Goal: Task Accomplishment & Management: Manage account settings

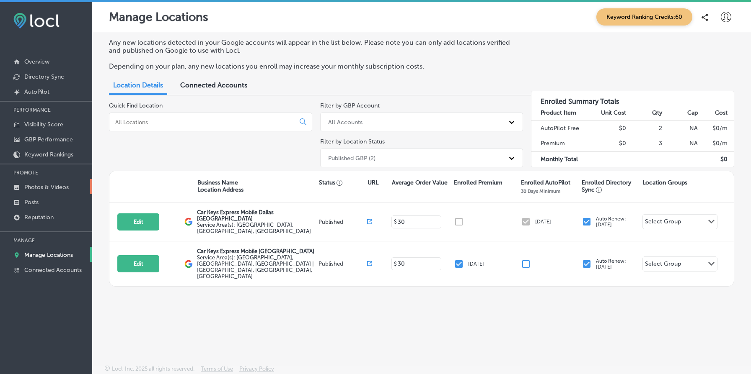
click at [46, 186] on p "Photos & Videos" at bounding box center [46, 187] width 44 height 7
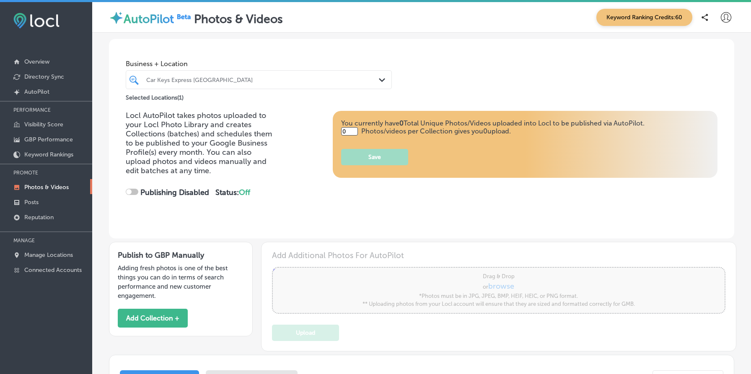
type input "5"
checkbox input "true"
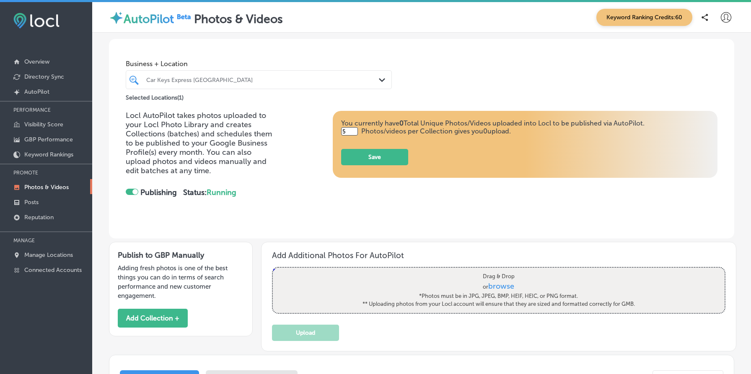
click at [261, 84] on div at bounding box center [247, 79] width 204 height 11
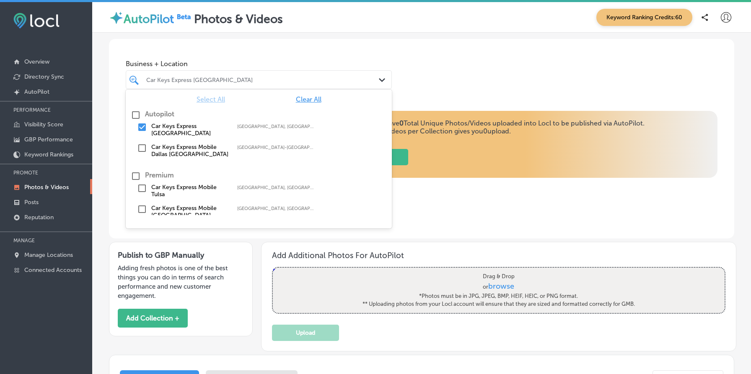
click at [297, 45] on div "Business + Location option focused, 1 of 3. 6 results available. Use Up and Dow…" at bounding box center [421, 71] width 625 height 64
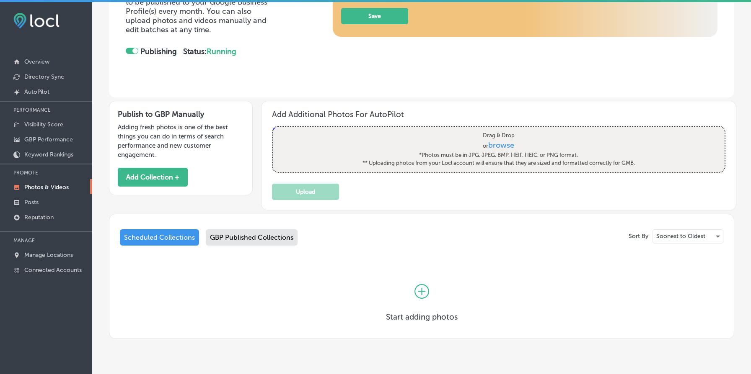
scroll to position [161, 0]
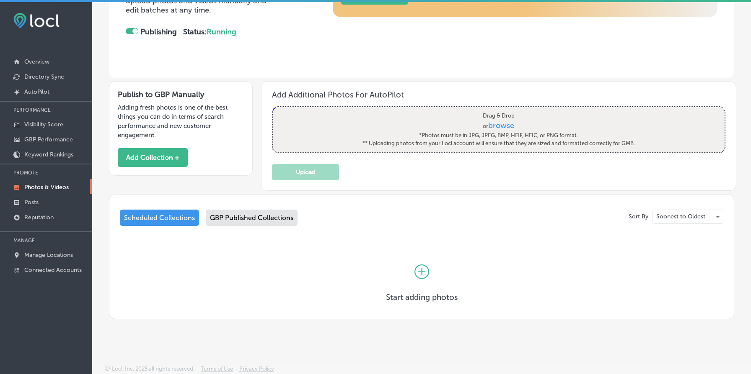
click at [252, 227] on div "Scheduled Collections GBP Published Collections" at bounding box center [421, 220] width 603 height 20
click at [258, 217] on div "GBP Published Collections" at bounding box center [252, 218] width 92 height 16
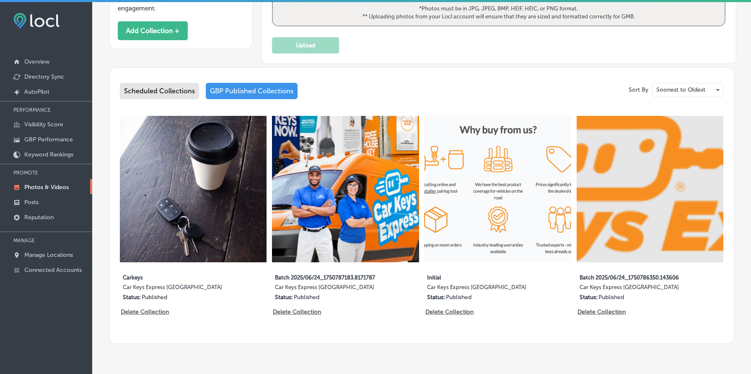
scroll to position [313, 0]
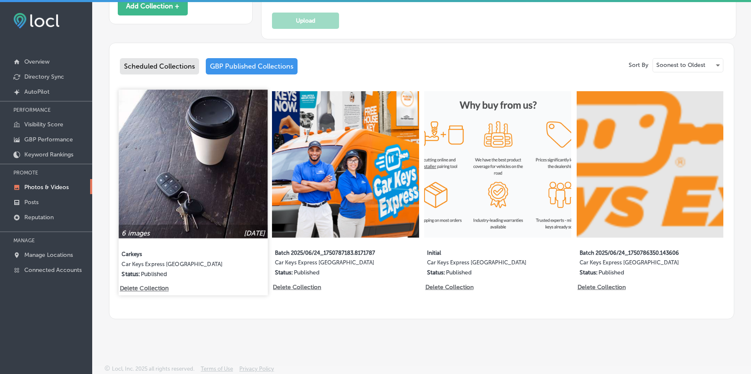
click at [184, 163] on img at bounding box center [193, 164] width 149 height 149
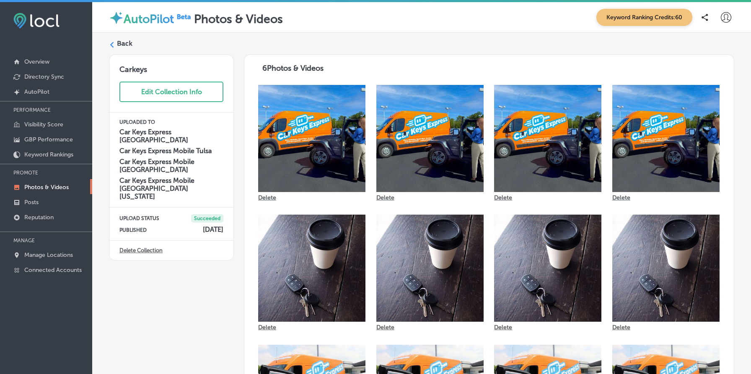
click at [125, 44] on label "Back" at bounding box center [124, 43] width 15 height 9
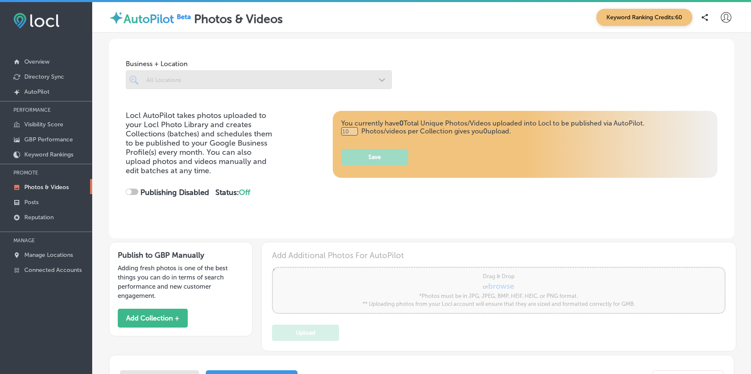
type input "5"
checkbox input "true"
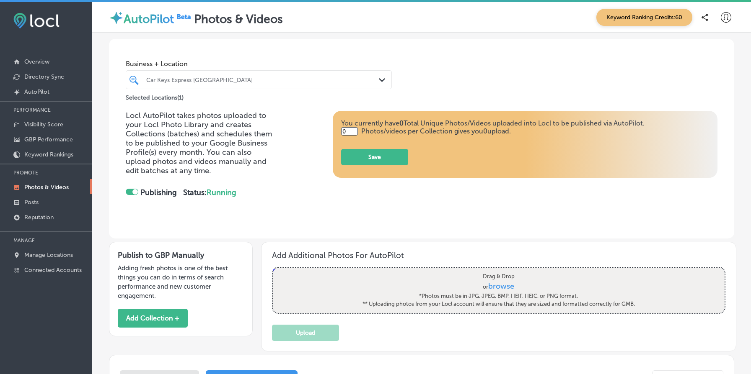
type input "5"
click at [182, 75] on div at bounding box center [247, 79] width 204 height 11
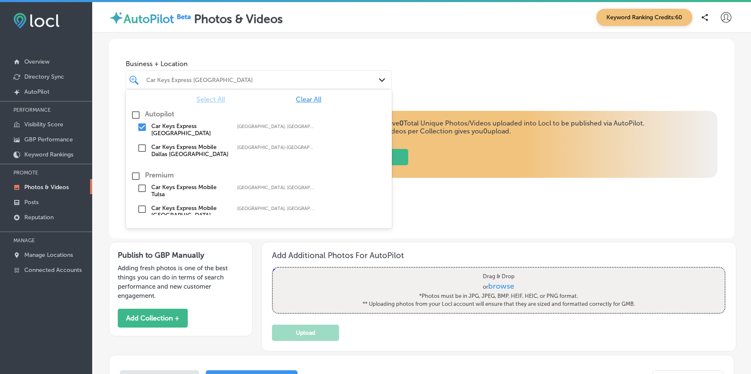
click at [310, 101] on span "Clear All" at bounding box center [309, 100] width 26 height 8
click at [162, 131] on label "Car Keys Express New Orleans" at bounding box center [189, 130] width 77 height 14
click at [493, 77] on div "Business + Location option focused, 0 of 3. 6 results available. Use Up and Dow…" at bounding box center [421, 71] width 625 height 64
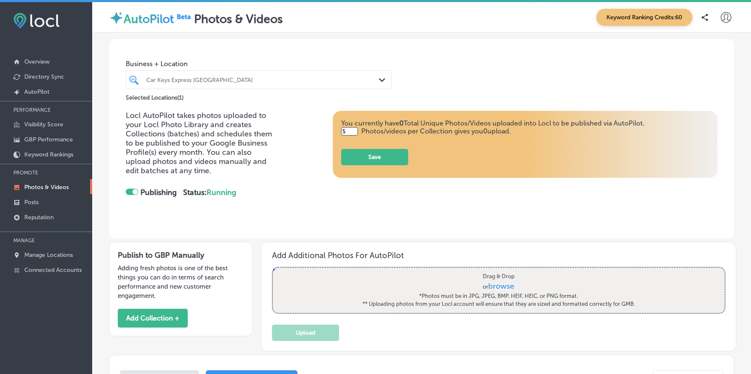
scroll to position [313, 0]
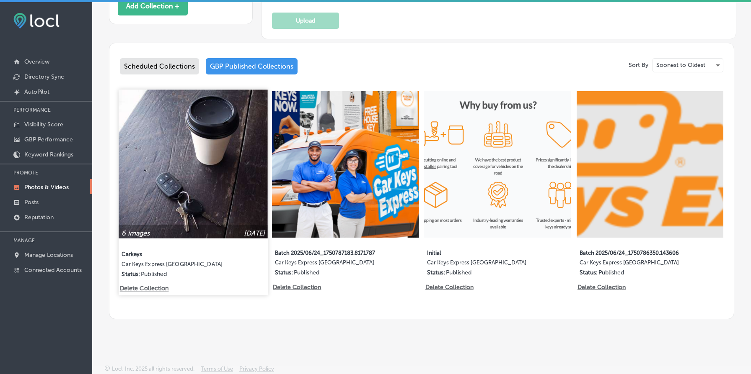
click at [184, 196] on img at bounding box center [193, 164] width 149 height 149
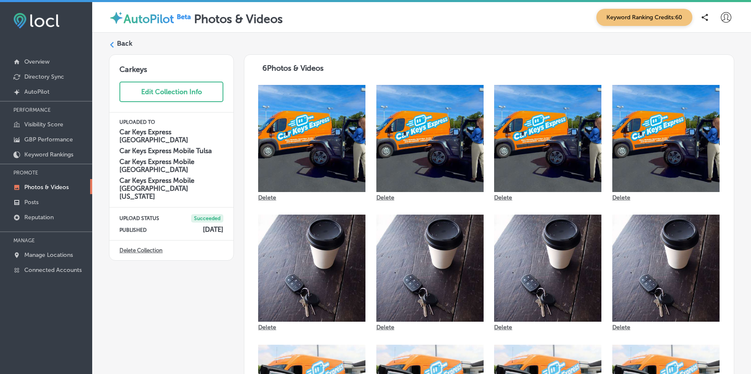
click at [118, 41] on label "Back" at bounding box center [124, 43] width 15 height 9
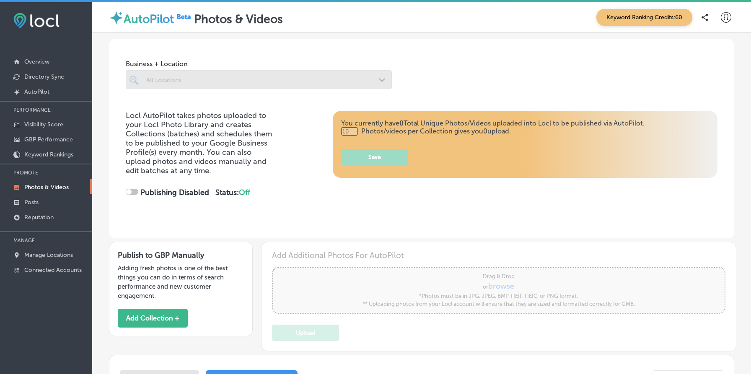
type input "5"
checkbox input "true"
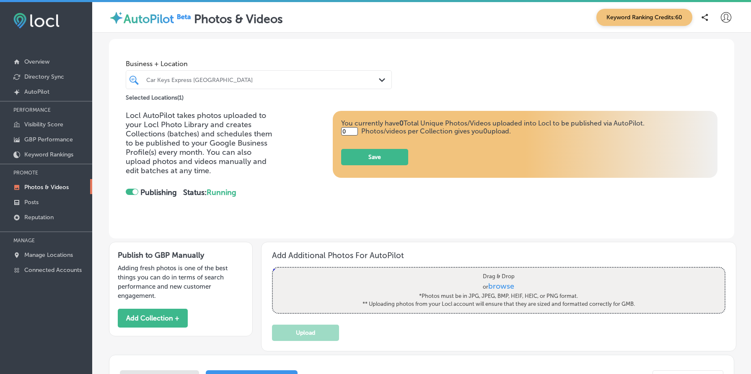
type input "5"
click at [50, 255] on p "Manage Locations" at bounding box center [48, 255] width 49 height 7
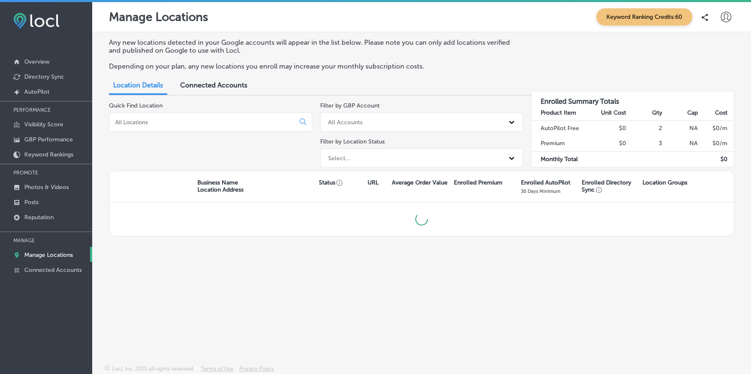
click at [50, 255] on p "Manage Locations" at bounding box center [48, 255] width 49 height 7
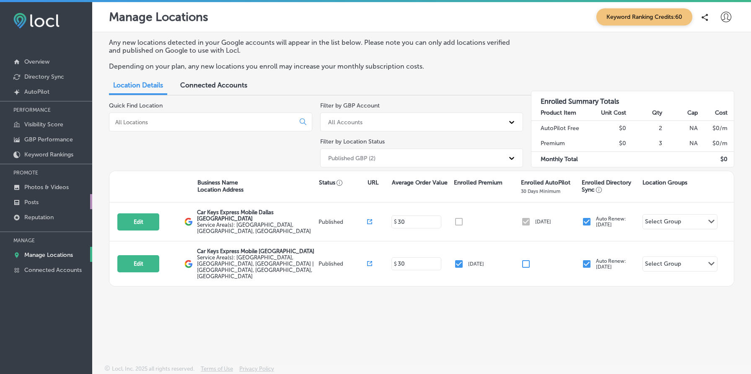
click at [44, 198] on link "Posts" at bounding box center [46, 201] width 92 height 15
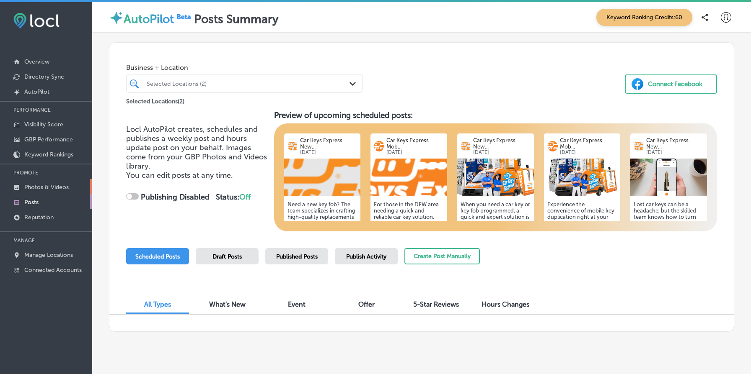
click at [57, 186] on p "Photos & Videos" at bounding box center [46, 187] width 44 height 7
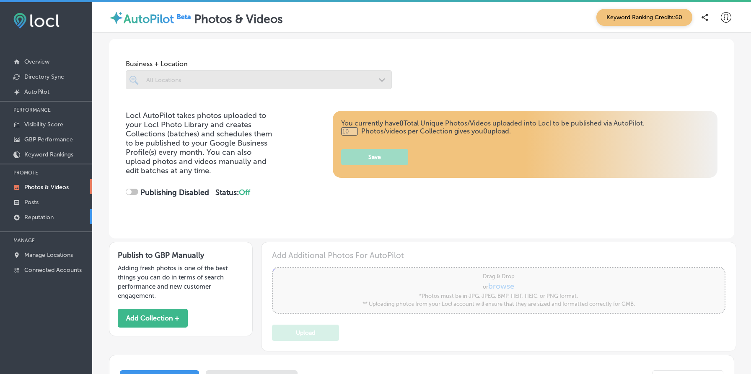
click at [45, 210] on link "Reputation" at bounding box center [46, 216] width 92 height 15
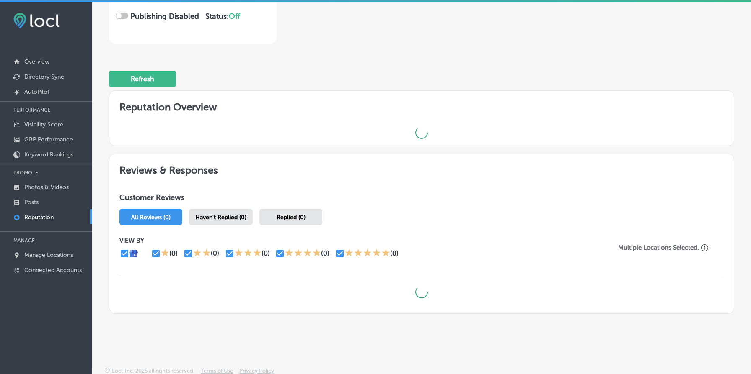
checkbox input "true"
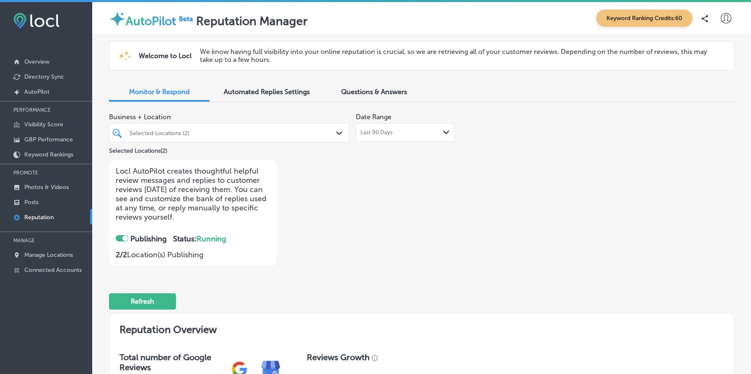
click at [236, 132] on div "Selected Locations (2)" at bounding box center [232, 132] width 207 height 7
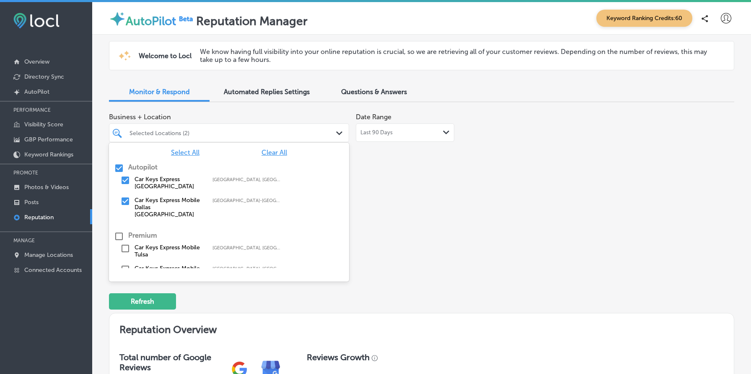
click at [276, 149] on span "Clear All" at bounding box center [274, 153] width 26 height 8
click at [172, 182] on label "Car Keys Express New Orleans" at bounding box center [169, 183] width 70 height 14
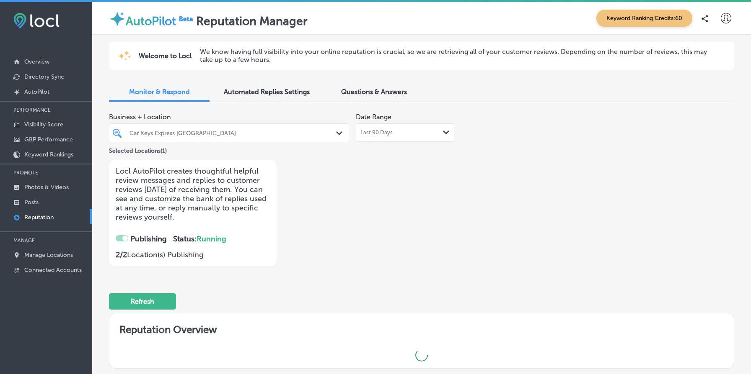
click at [475, 173] on div "Business + Location Car Keys Express New Orleans Path Created with Sketch. Sele…" at bounding box center [296, 188] width 375 height 158
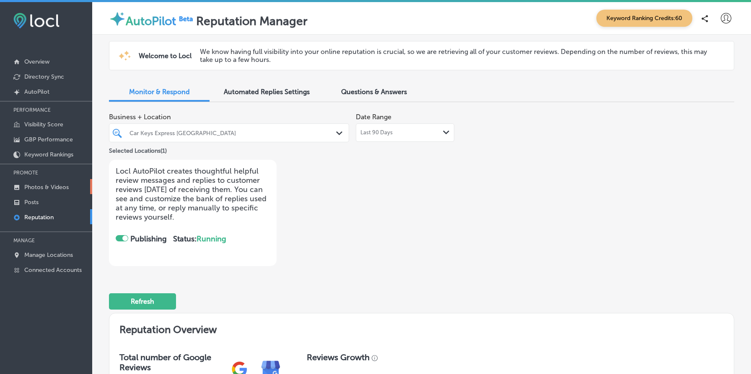
click at [58, 185] on p "Photos & Videos" at bounding box center [46, 187] width 44 height 7
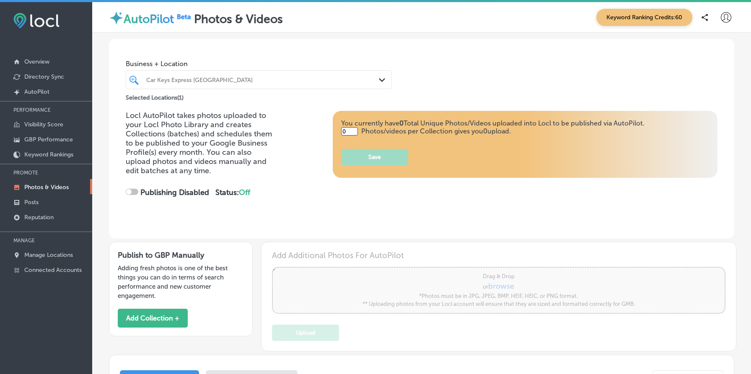
type input "5"
checkbox input "true"
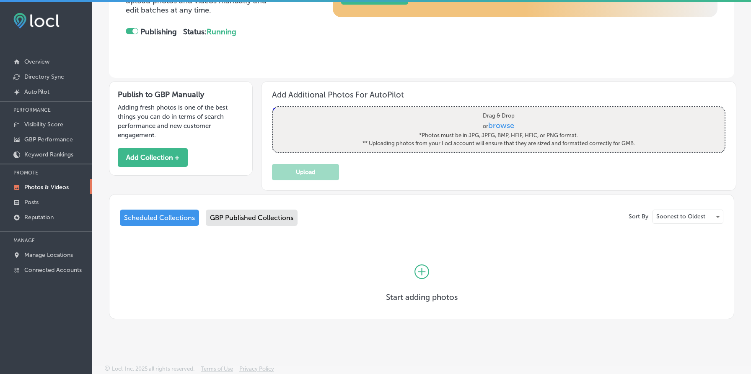
click at [274, 218] on div "GBP Published Collections" at bounding box center [252, 218] width 92 height 16
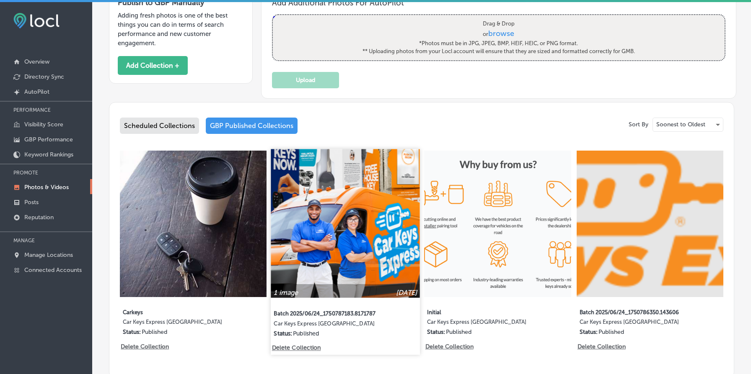
scroll to position [296, 0]
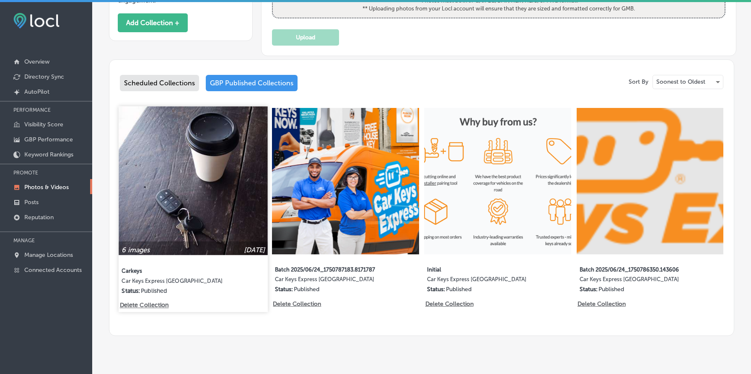
click at [193, 217] on img at bounding box center [193, 180] width 149 height 149
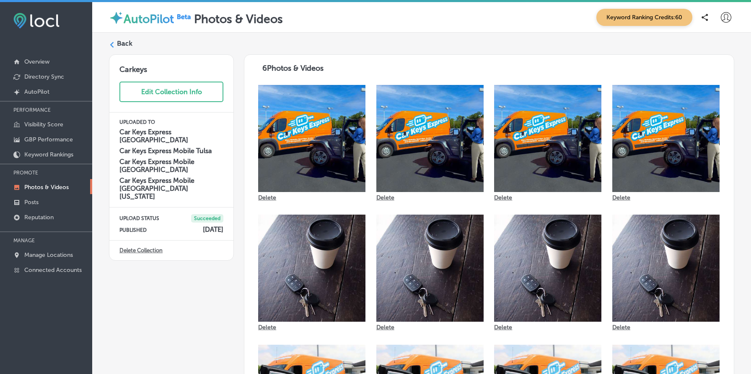
click at [124, 44] on label "Back" at bounding box center [124, 43] width 15 height 9
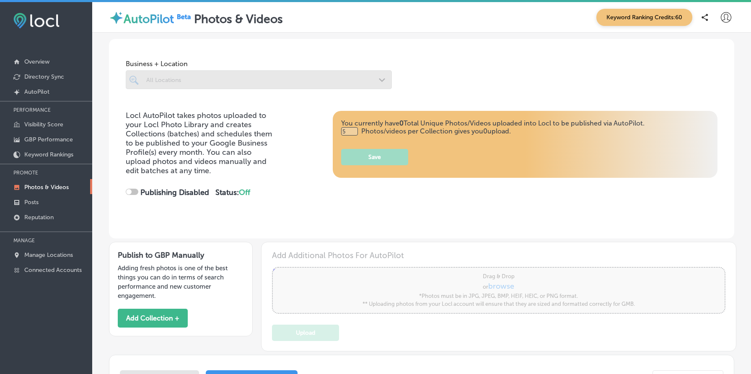
type input "0"
checkbox input "true"
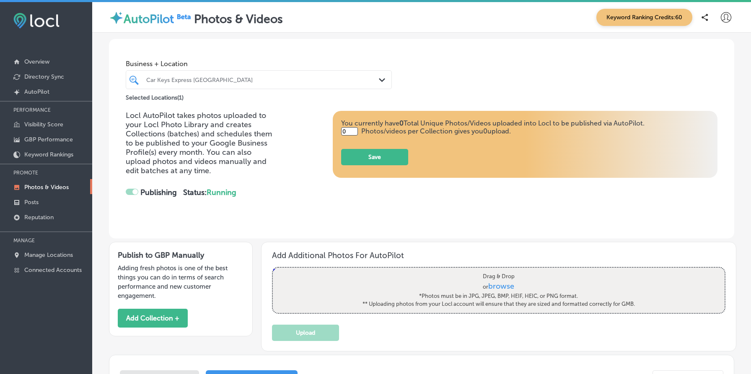
type input "5"
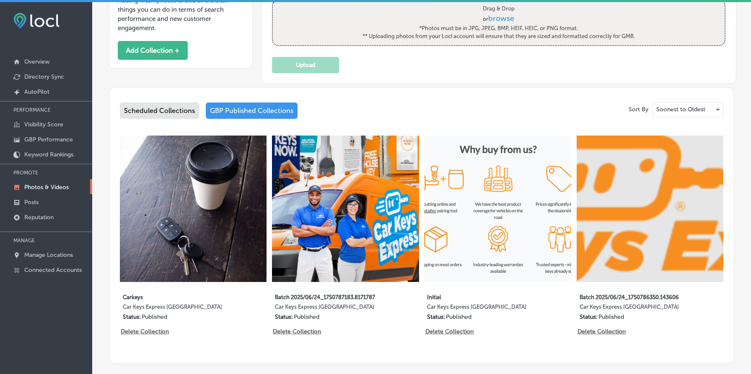
scroll to position [313, 0]
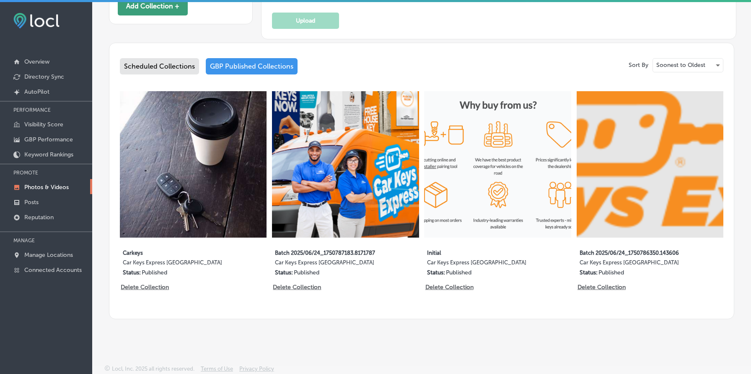
click at [163, 7] on button "Add Collection +" at bounding box center [153, 6] width 70 height 19
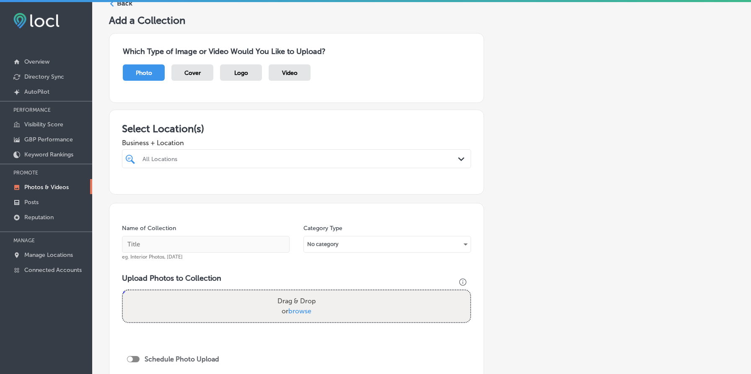
scroll to position [15, 0]
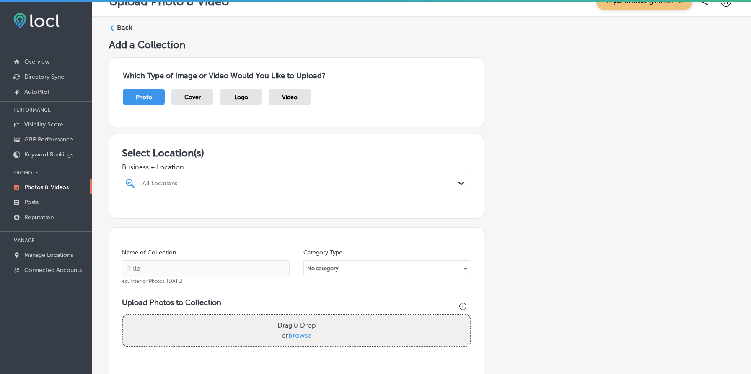
click at [236, 180] on div "All Locations" at bounding box center [300, 183] width 316 height 7
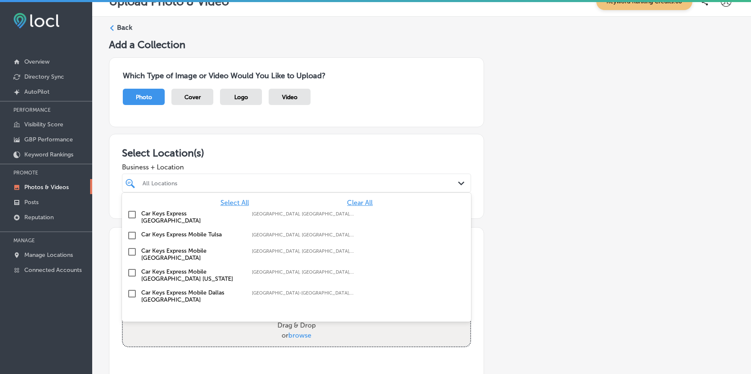
click at [214, 212] on label "Car Keys Express New Orleans" at bounding box center [192, 217] width 102 height 14
click at [540, 212] on div "Add a Collection Which Type of Image or Video Would You Like to Upload? Photo C…" at bounding box center [421, 273] width 625 height 468
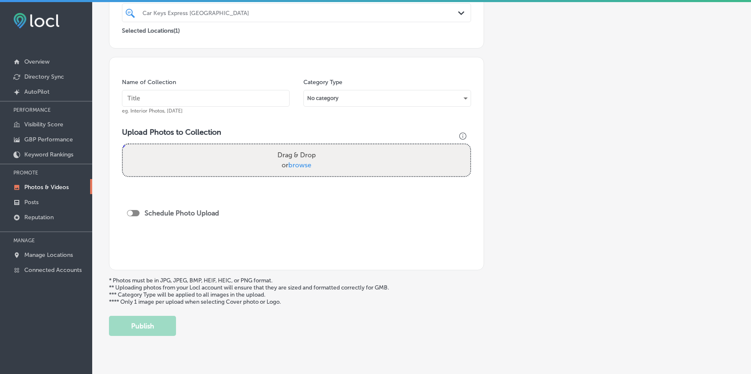
scroll to position [193, 0]
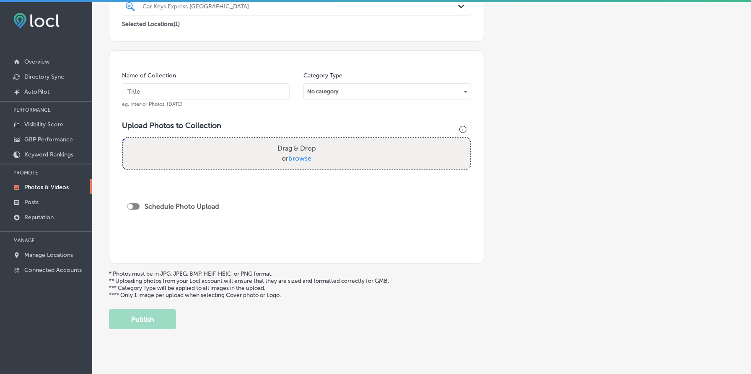
click at [197, 93] on input "text" at bounding box center [206, 91] width 168 height 17
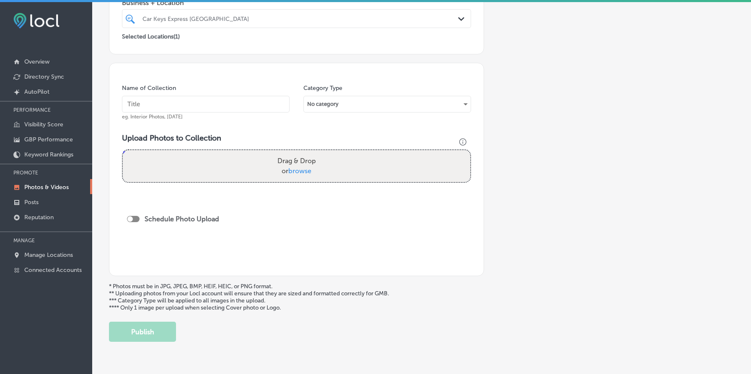
scroll to position [184, 0]
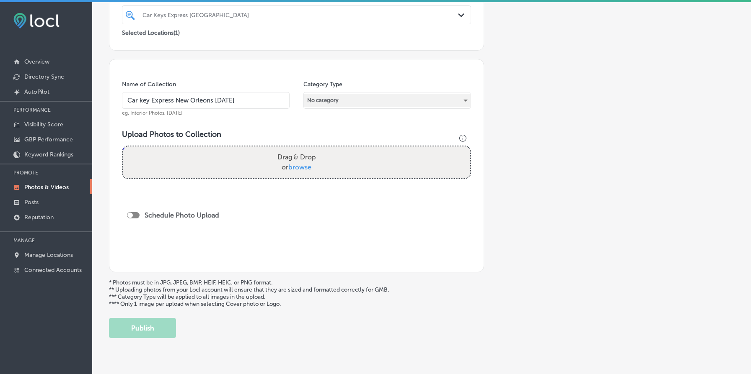
click at [396, 98] on div "No category" at bounding box center [387, 100] width 167 height 13
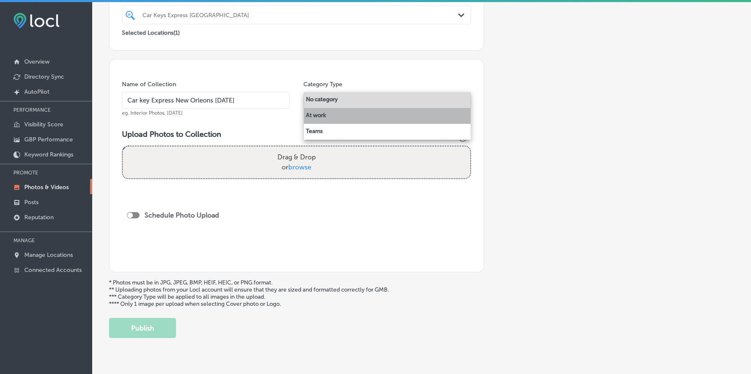
click at [391, 111] on li "At work" at bounding box center [387, 116] width 167 height 16
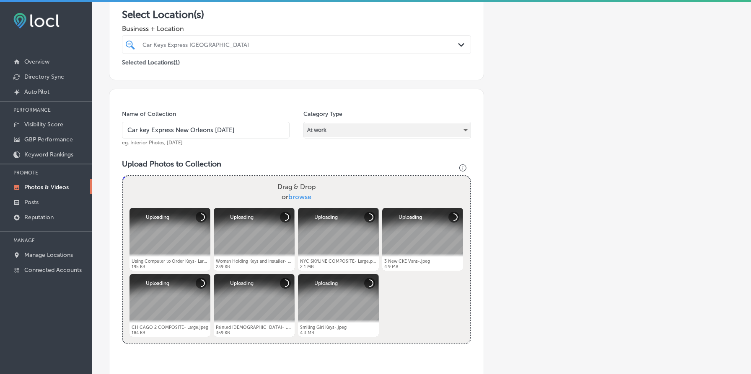
scroll to position [124, 0]
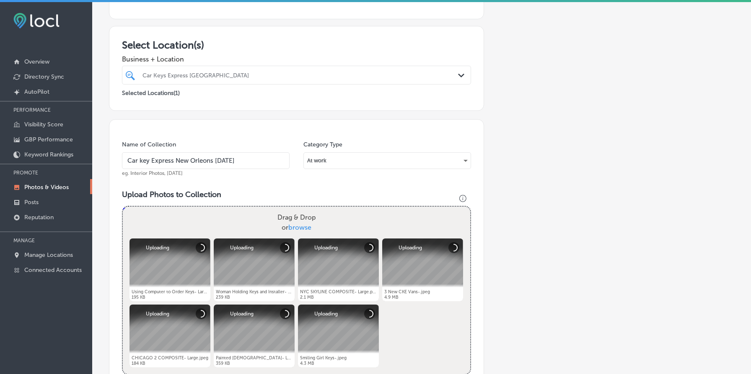
click at [252, 162] on input "Car key Express New Orleons 21 st Aug" at bounding box center [206, 160] width 168 height 17
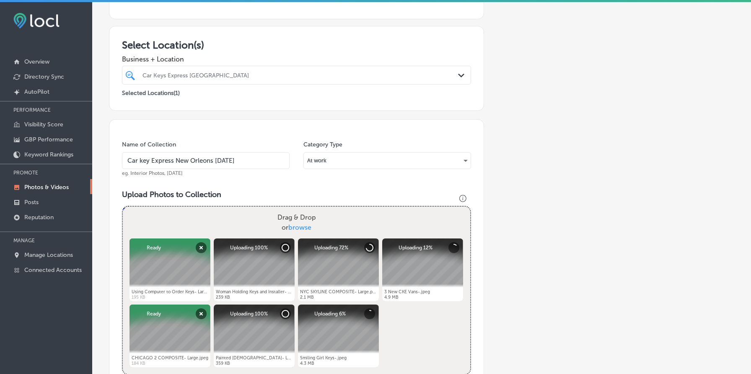
click at [223, 161] on input "Car key Express New Orleons 21 st Aug 2025" at bounding box center [206, 160] width 168 height 17
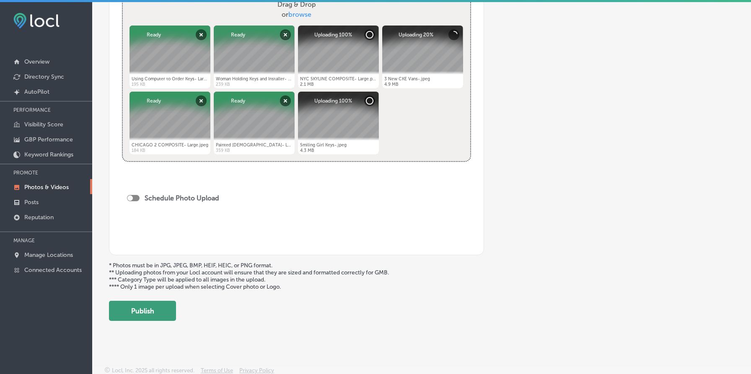
type input "Car key Express New Orleons 21st Aug 2025"
click at [158, 308] on button "Publish" at bounding box center [142, 311] width 67 height 20
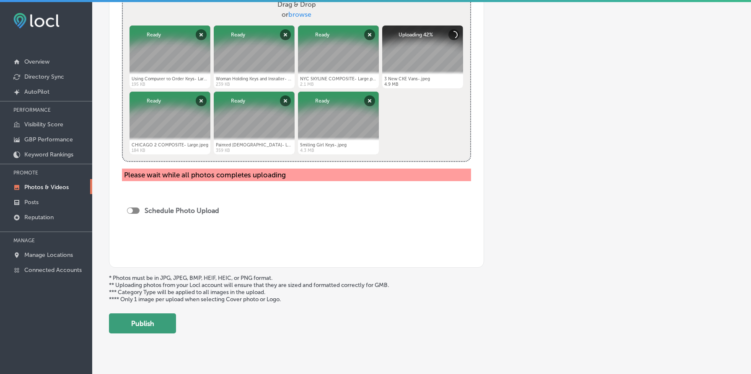
click at [158, 323] on button "Publish" at bounding box center [142, 324] width 67 height 20
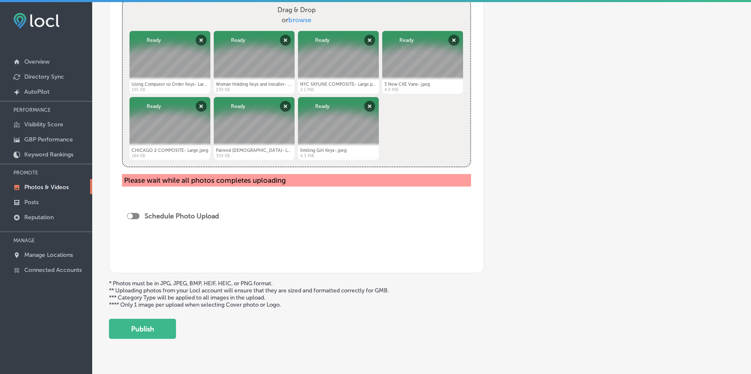
scroll to position [350, 0]
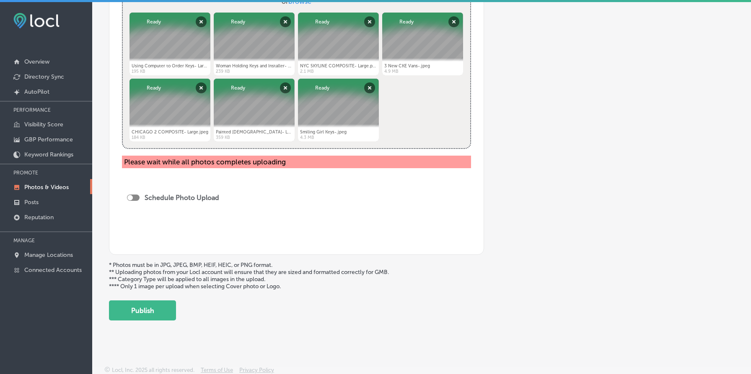
click at [161, 297] on div "Add a Collection Which Type of Image or Video Would You Like to Upload? Photo C…" at bounding box center [421, 12] width 625 height 617
click at [160, 307] on button "Publish" at bounding box center [142, 311] width 67 height 20
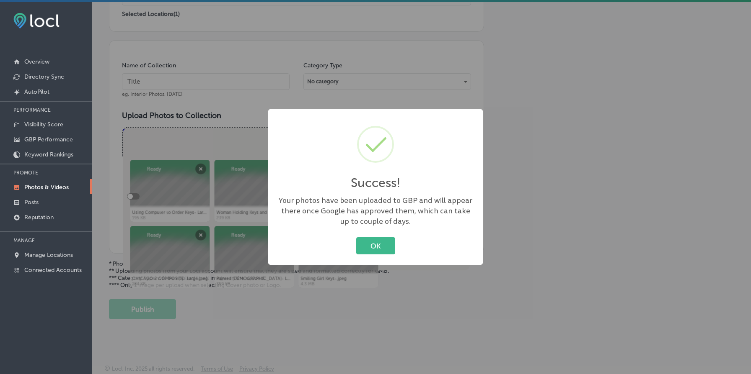
scroll to position [201, 0]
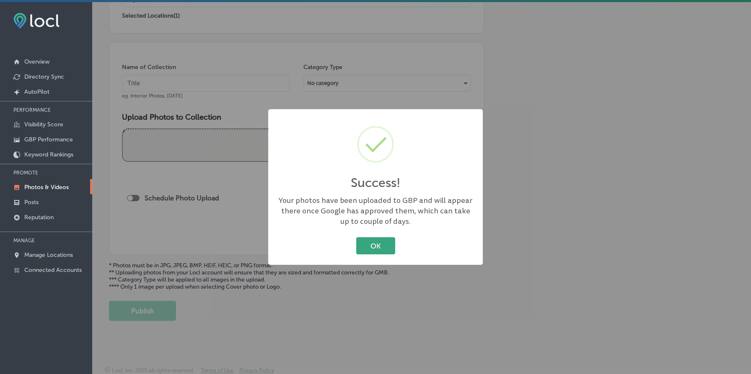
click at [365, 250] on button "OK" at bounding box center [375, 246] width 39 height 17
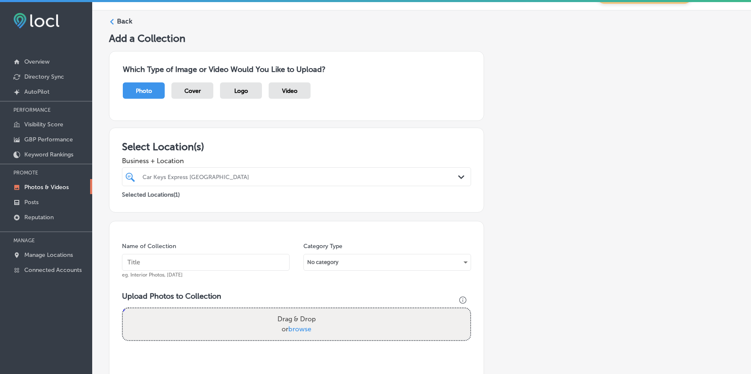
scroll to position [17, 0]
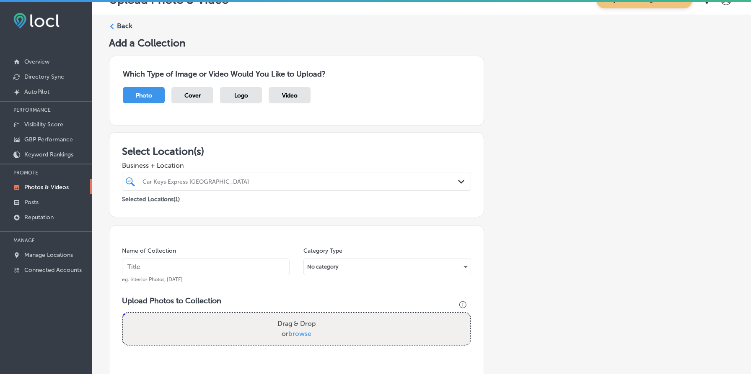
click at [132, 37] on h5 "Add a Collection" at bounding box center [421, 43] width 625 height 12
click at [126, 27] on label "Back" at bounding box center [124, 25] width 15 height 9
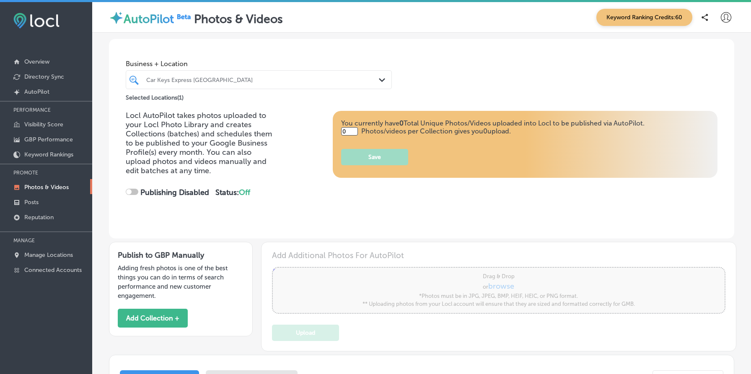
type input "5"
checkbox input "true"
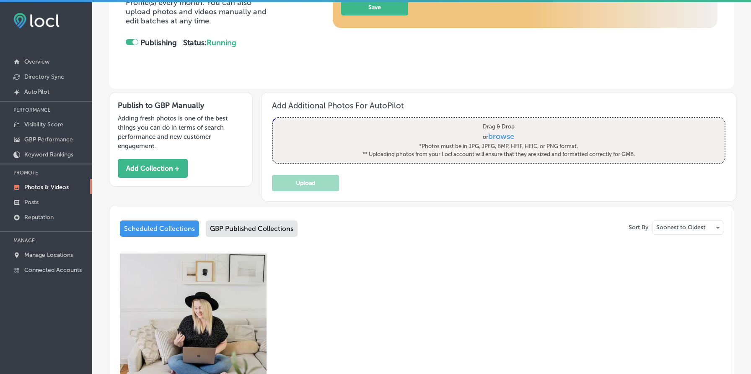
scroll to position [313, 0]
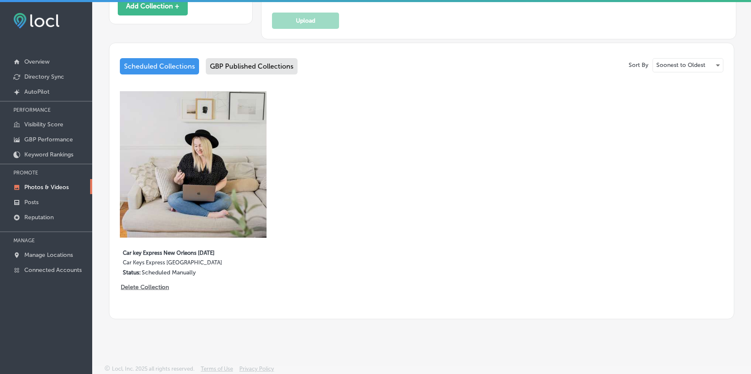
click at [239, 63] on div "GBP Published Collections" at bounding box center [252, 66] width 92 height 16
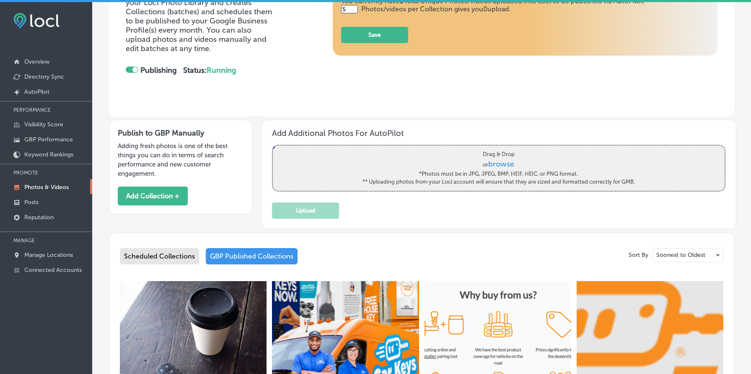
scroll to position [313, 0]
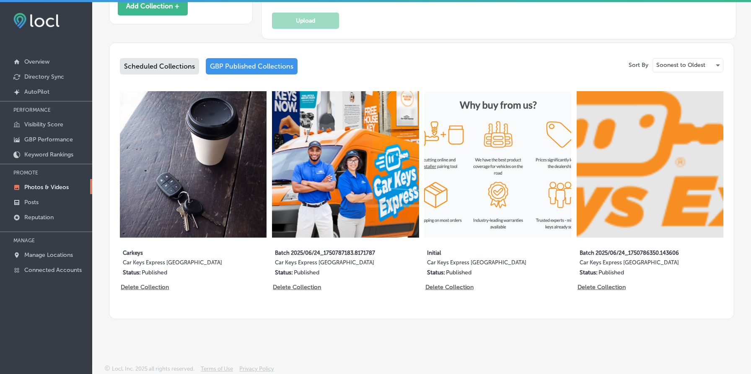
click at [187, 65] on div "Scheduled Collections" at bounding box center [159, 66] width 79 height 16
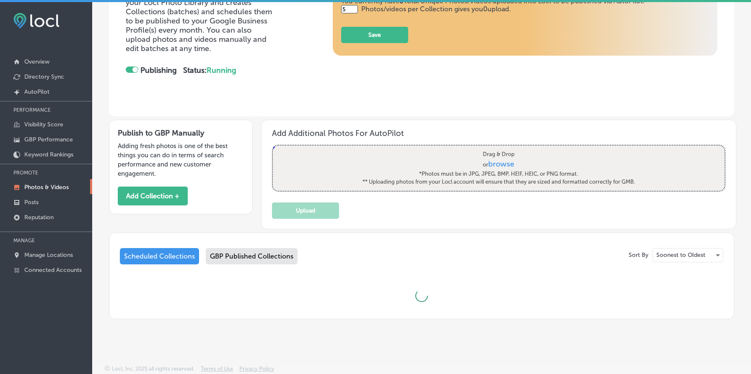
scroll to position [313, 0]
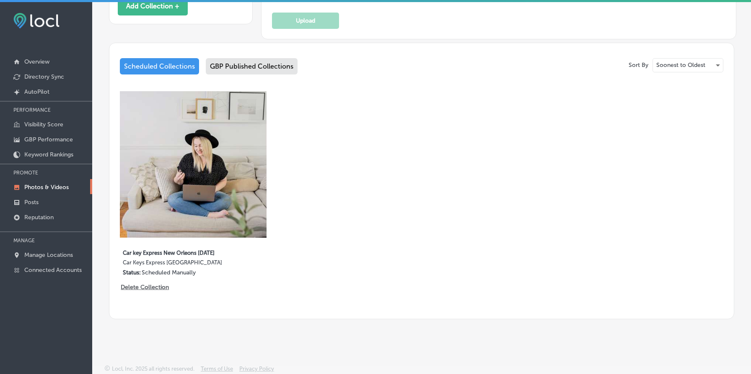
click at [240, 69] on div "GBP Published Collections" at bounding box center [252, 66] width 92 height 16
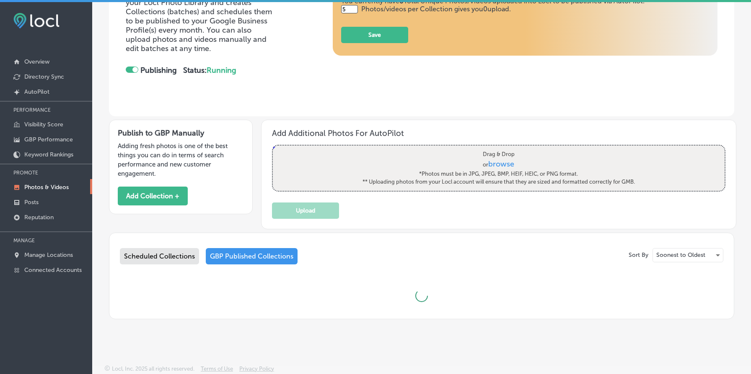
scroll to position [313, 0]
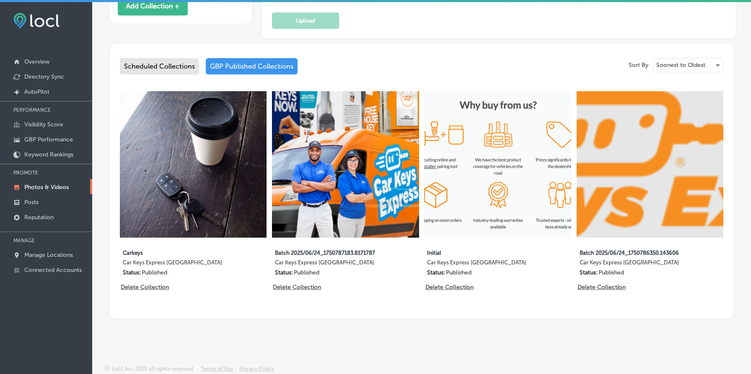
click at [156, 70] on div "Scheduled Collections" at bounding box center [159, 66] width 79 height 16
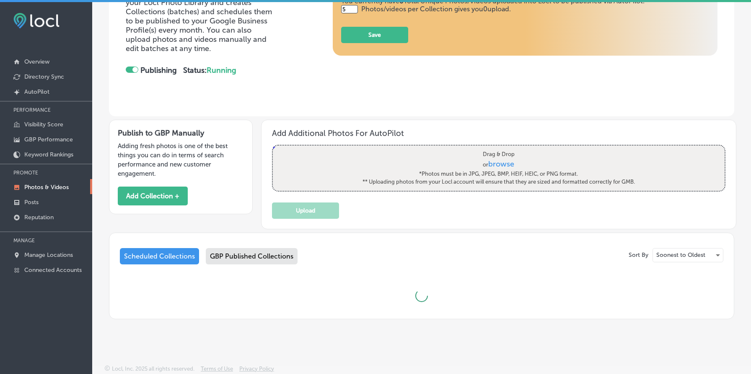
scroll to position [313, 0]
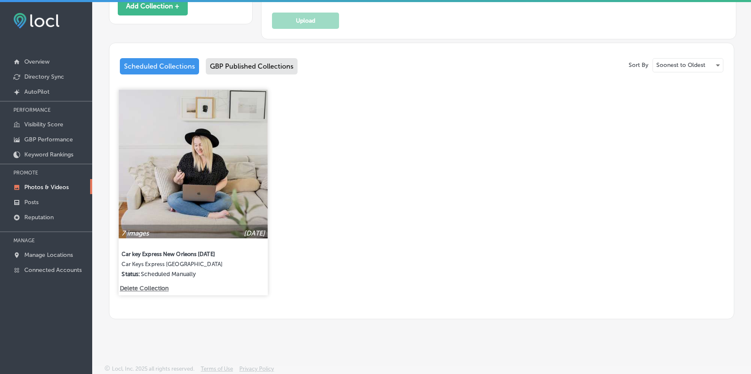
click at [186, 152] on img at bounding box center [193, 164] width 149 height 149
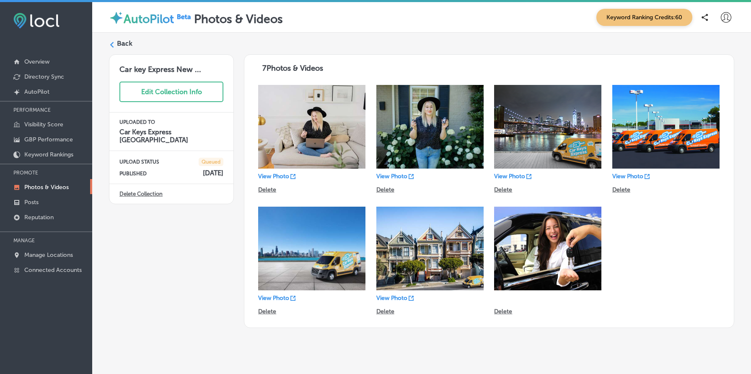
click at [122, 44] on label "Back" at bounding box center [124, 43] width 15 height 9
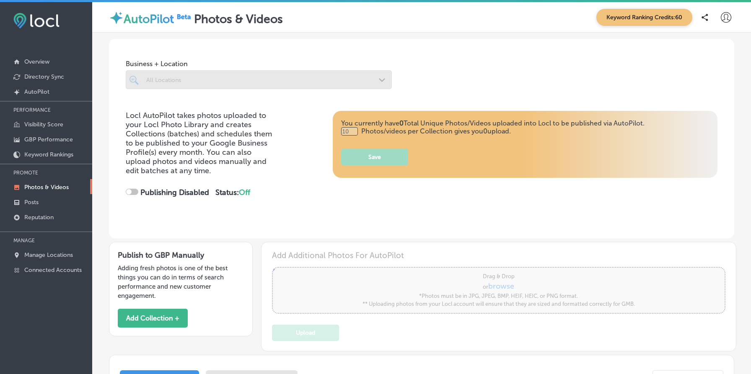
checkbox input "true"
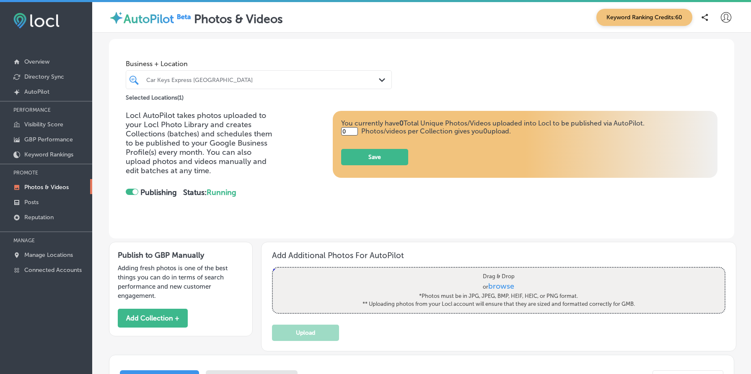
type input "5"
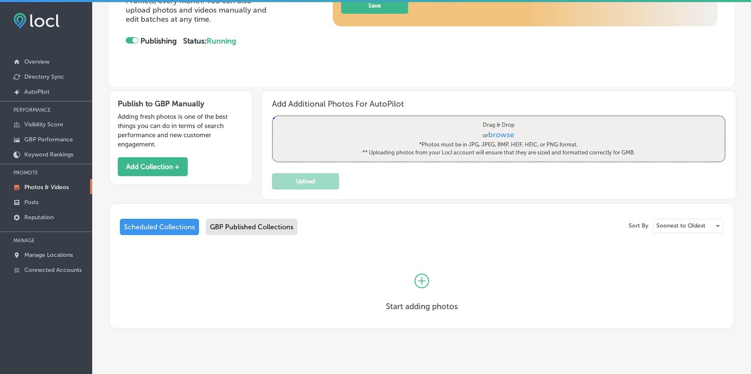
scroll to position [161, 0]
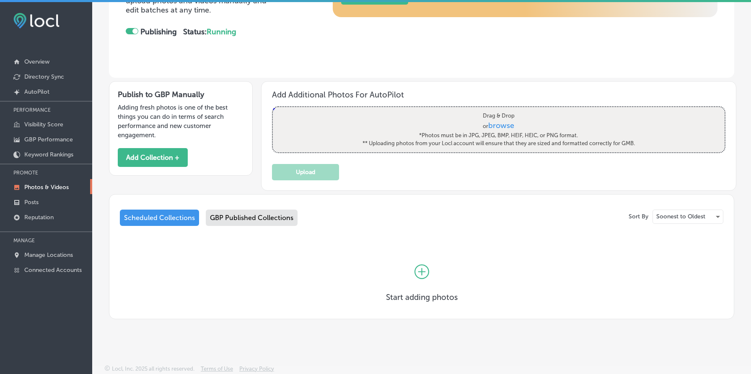
click at [249, 220] on div "GBP Published Collections" at bounding box center [252, 218] width 92 height 16
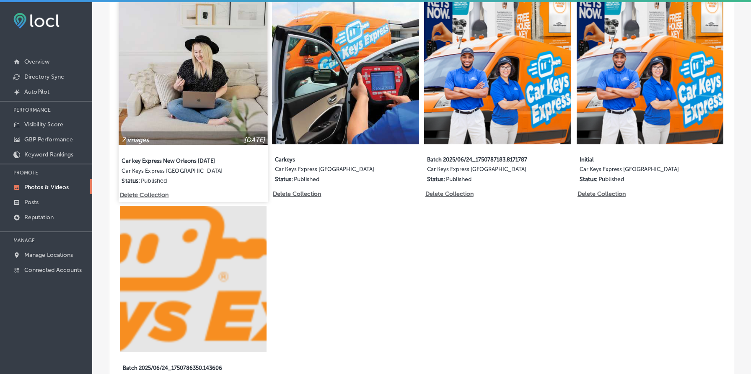
scroll to position [401, 0]
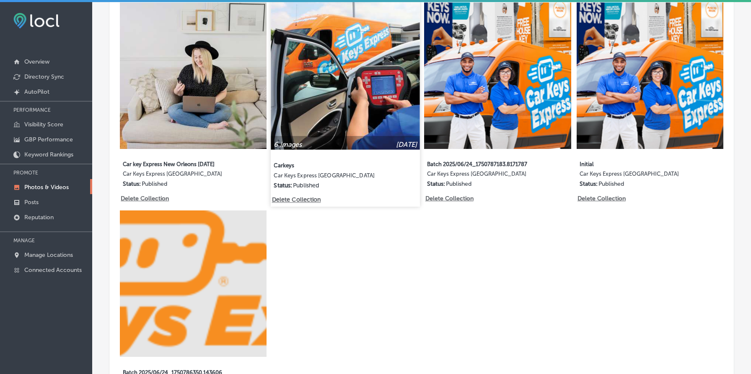
click at [332, 74] on img at bounding box center [345, 75] width 149 height 149
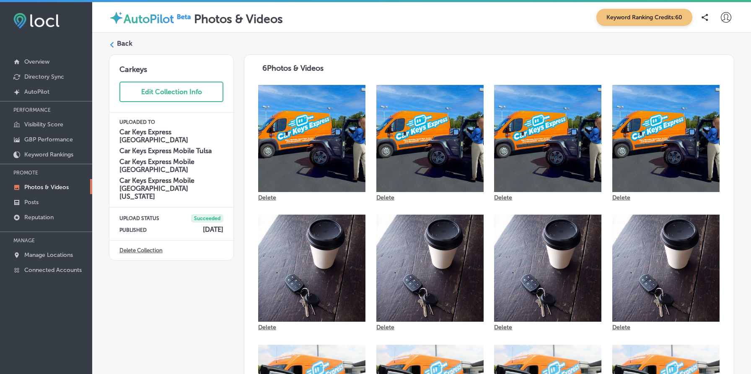
click at [123, 42] on label "Back" at bounding box center [124, 43] width 15 height 9
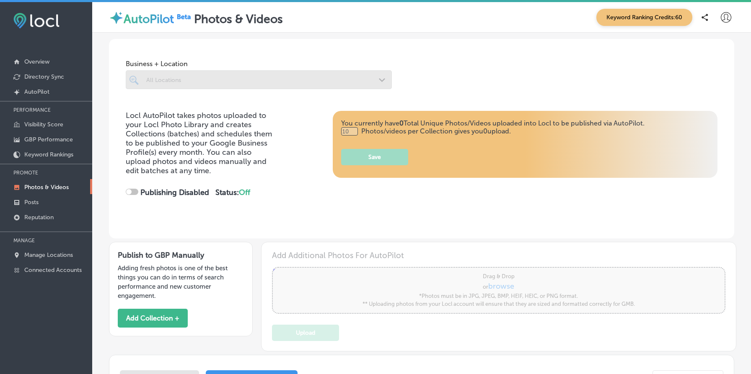
type input "5"
checkbox input "true"
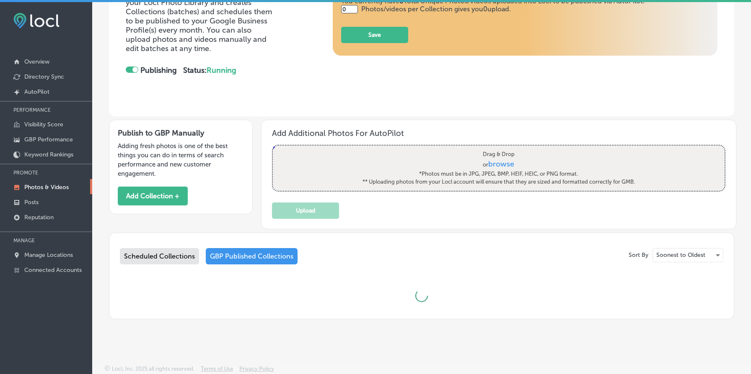
type input "5"
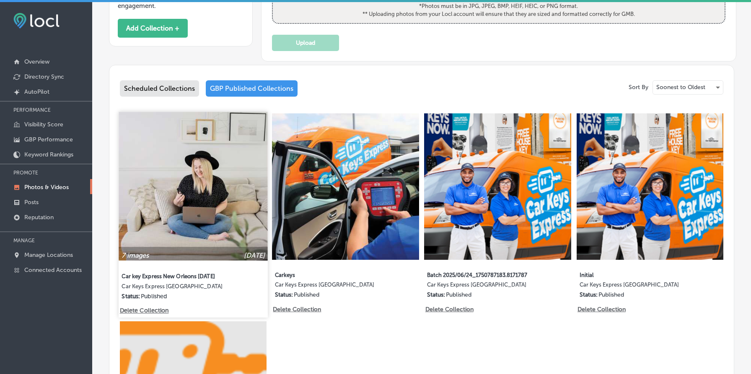
scroll to position [298, 0]
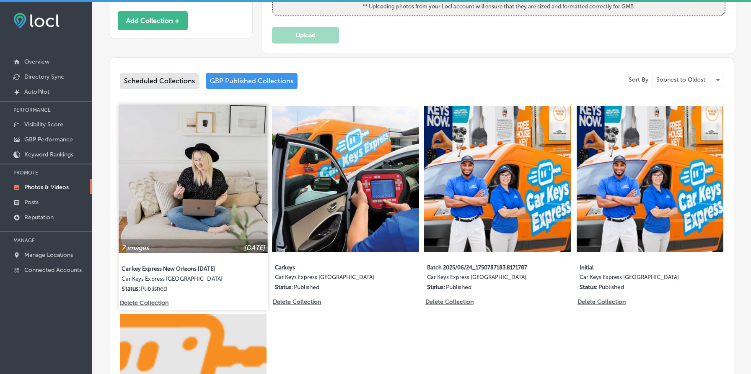
click at [180, 199] on img at bounding box center [193, 178] width 149 height 149
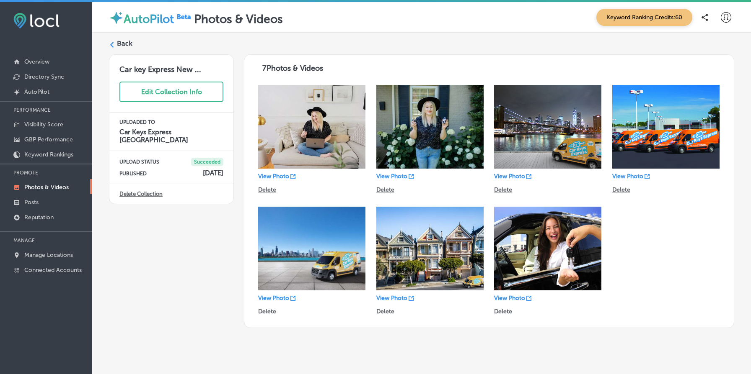
click at [129, 44] on label "Back" at bounding box center [124, 43] width 15 height 9
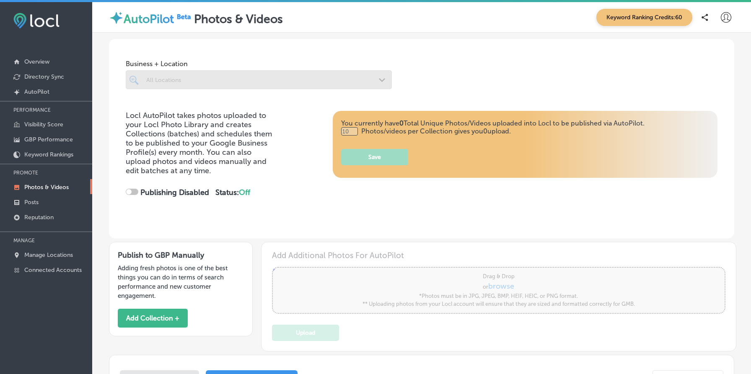
checkbox input "true"
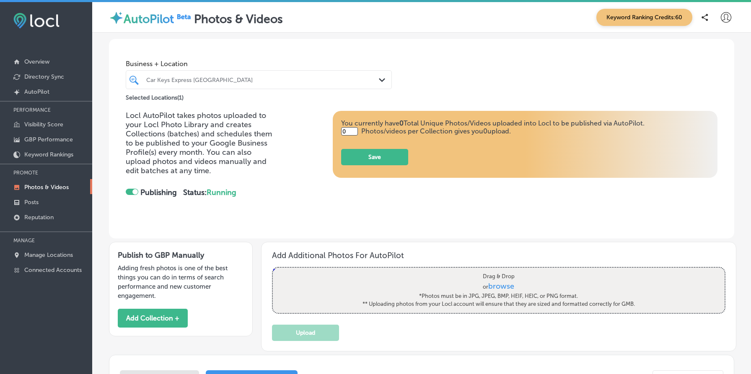
type input "5"
click at [188, 82] on div "Car Keys Express New Orleans" at bounding box center [262, 79] width 233 height 7
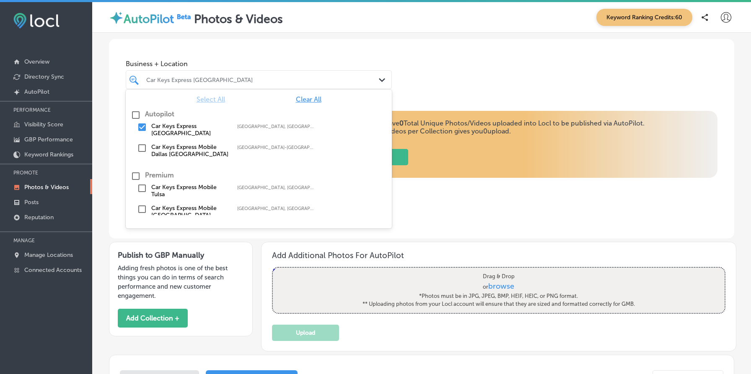
click at [222, 54] on div "Business + Location option focused, 1 of 3. 6 results available. Use Up and Dow…" at bounding box center [421, 71] width 625 height 64
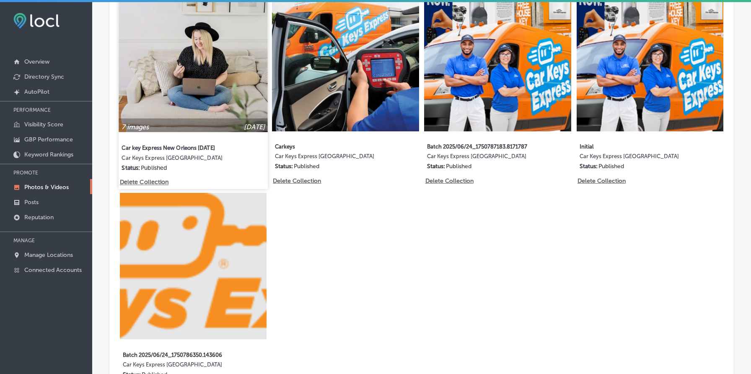
scroll to position [370, 0]
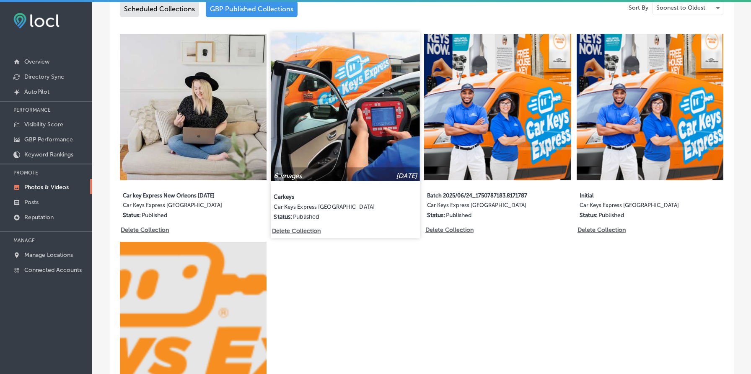
click at [346, 142] on img at bounding box center [345, 106] width 149 height 149
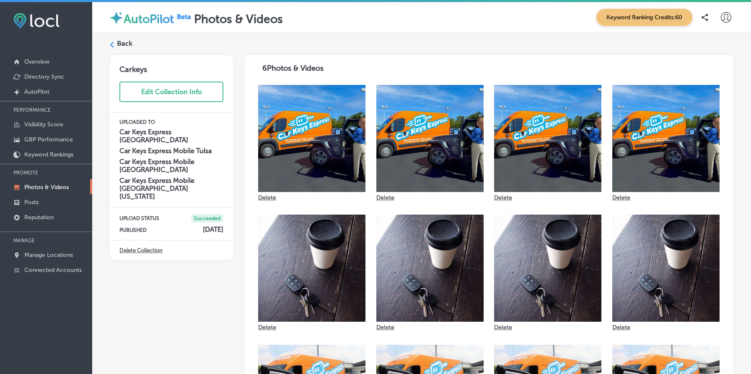
click at [125, 43] on label "Back" at bounding box center [124, 43] width 15 height 9
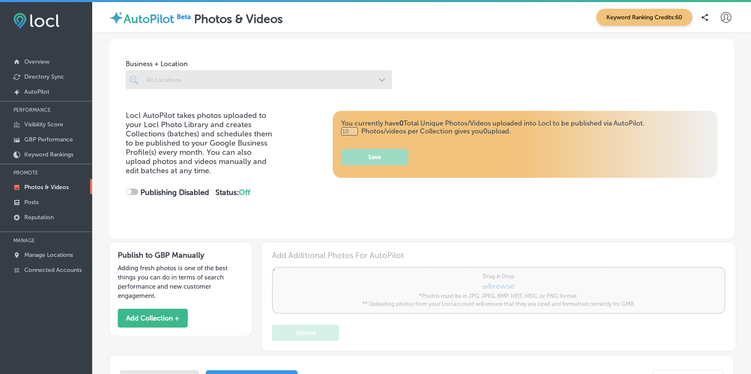
checkbox input "true"
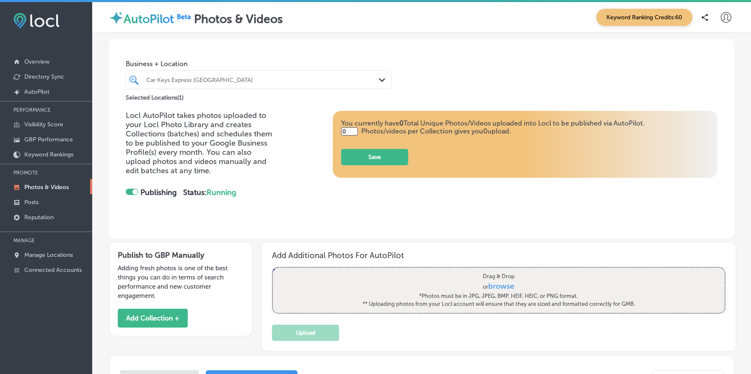
type input "5"
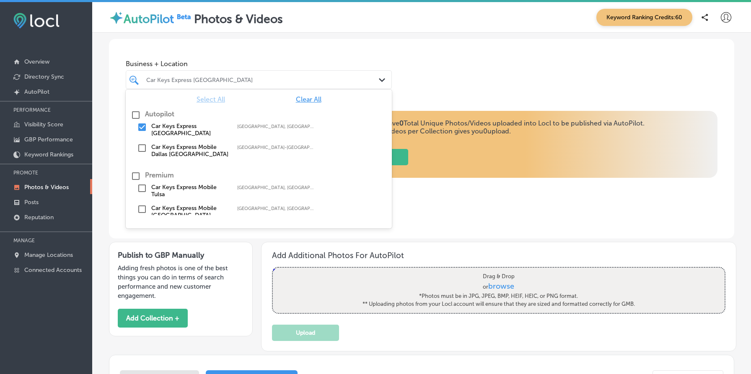
click at [200, 77] on div "Car Keys Express New Orleans" at bounding box center [262, 79] width 233 height 7
click at [194, 146] on label "Car Keys Express Mobile Dallas Fort Worth" at bounding box center [189, 151] width 77 height 14
click at [482, 94] on div "Business + Location option focused, 0 of 3. 6 results available. Use Up and Dow…" at bounding box center [421, 71] width 625 height 64
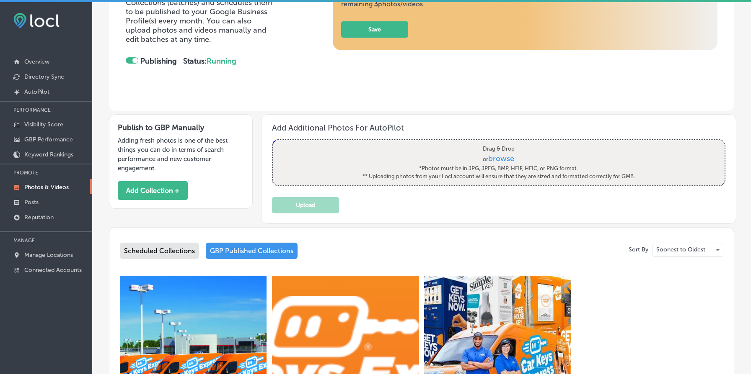
scroll to position [321, 0]
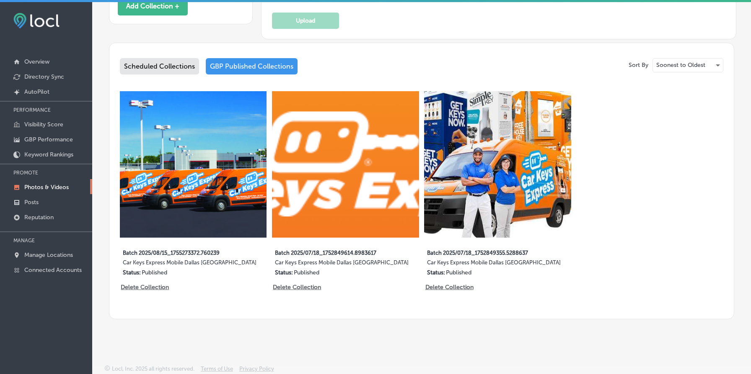
click at [159, 66] on div "Scheduled Collections" at bounding box center [159, 66] width 79 height 16
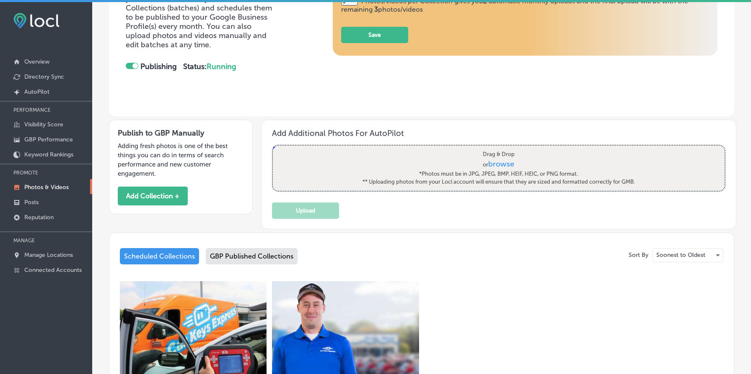
scroll to position [321, 0]
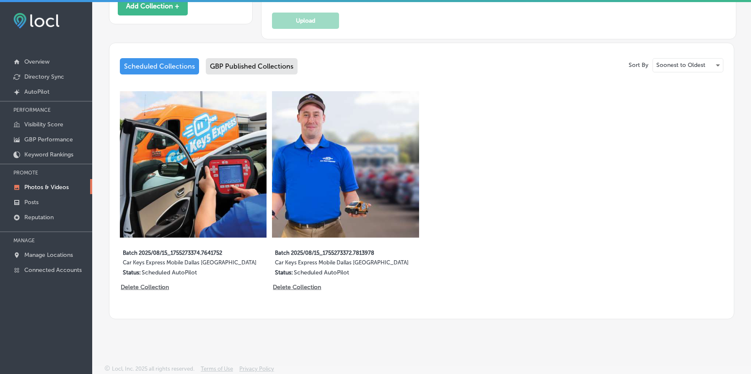
click at [238, 62] on div "GBP Published Collections" at bounding box center [252, 66] width 92 height 16
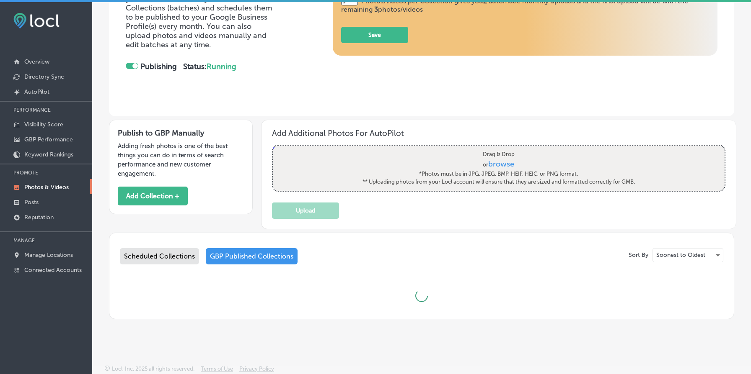
scroll to position [321, 0]
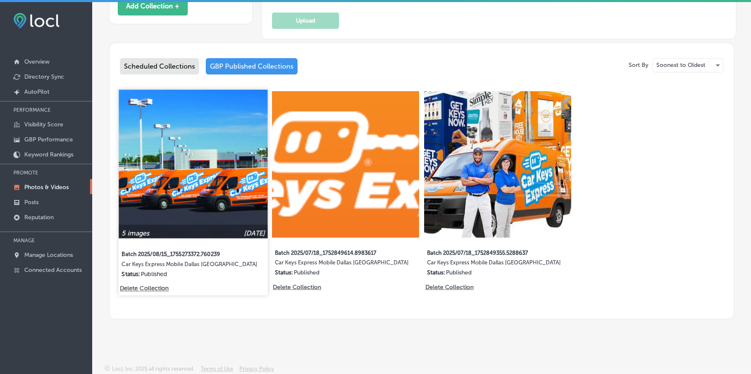
click at [178, 137] on img at bounding box center [193, 164] width 149 height 149
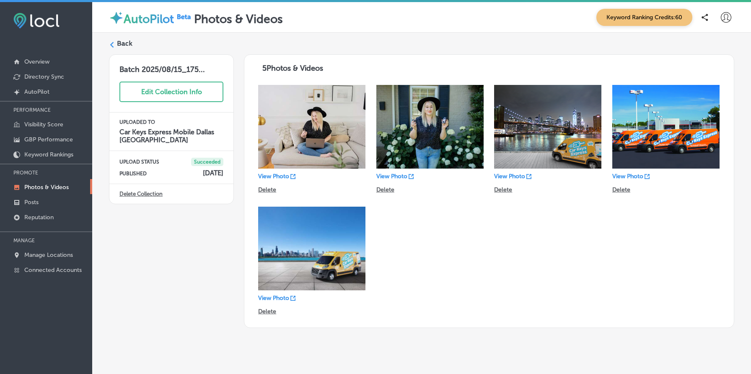
click at [122, 46] on label "Back" at bounding box center [124, 43] width 15 height 9
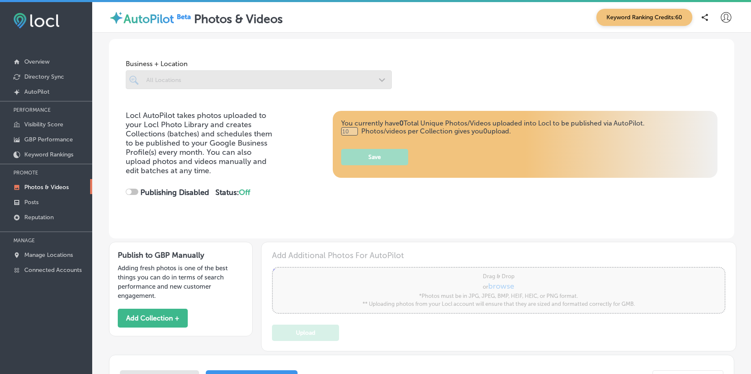
checkbox input "true"
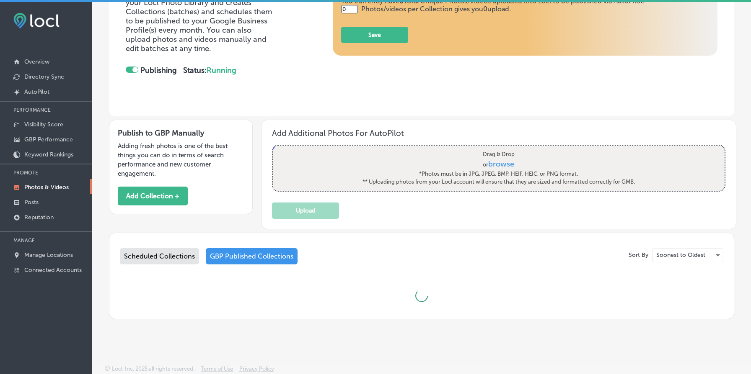
type input "5"
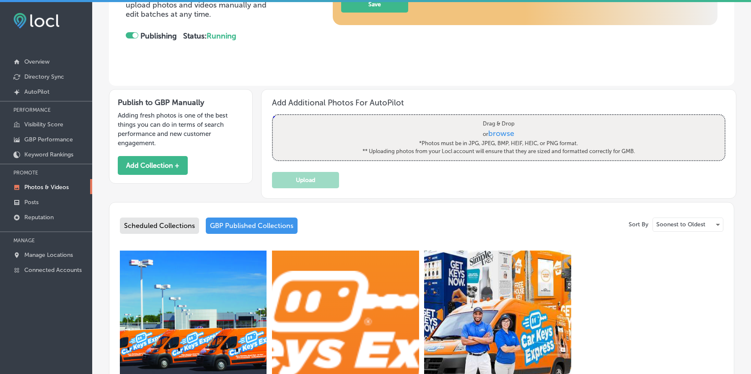
scroll to position [321, 0]
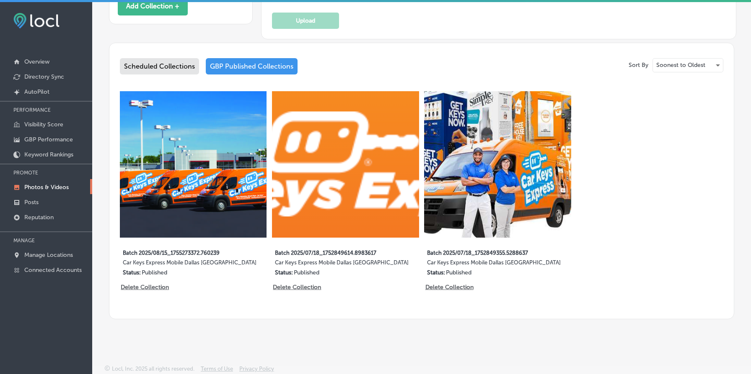
click at [158, 68] on div "Scheduled Collections" at bounding box center [159, 66] width 79 height 16
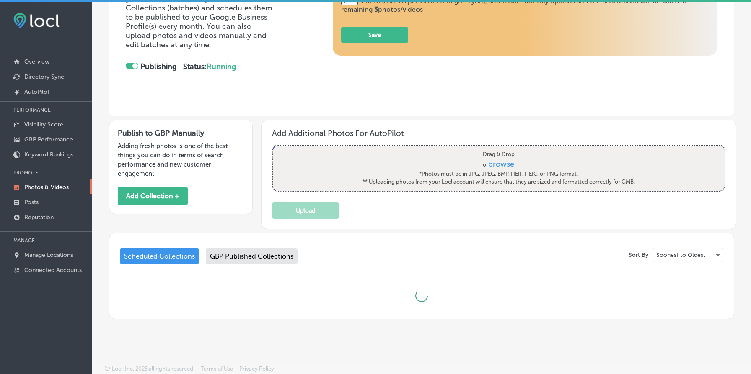
scroll to position [321, 0]
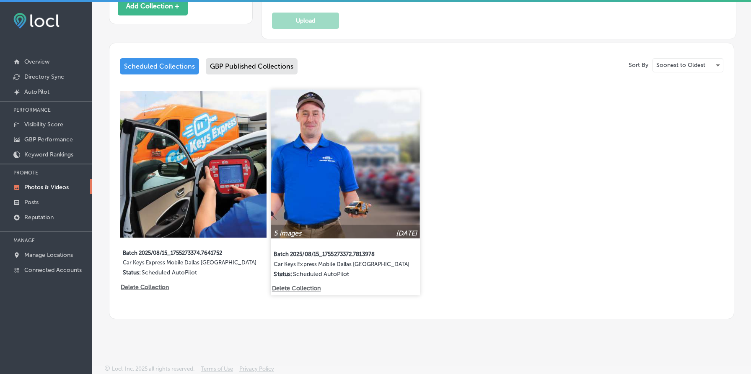
click at [303, 172] on img at bounding box center [345, 164] width 149 height 149
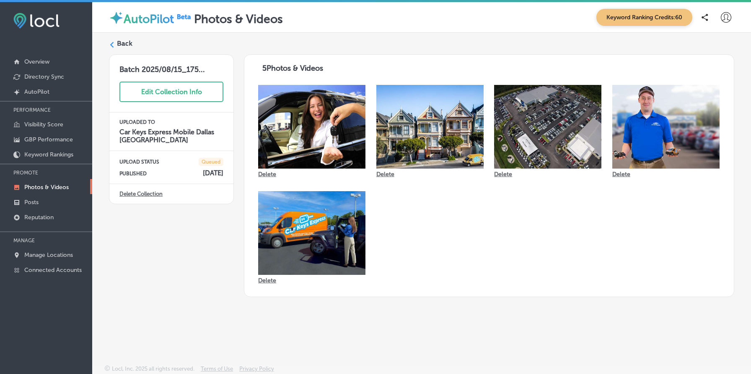
click at [132, 46] on div "Back" at bounding box center [421, 46] width 625 height 15
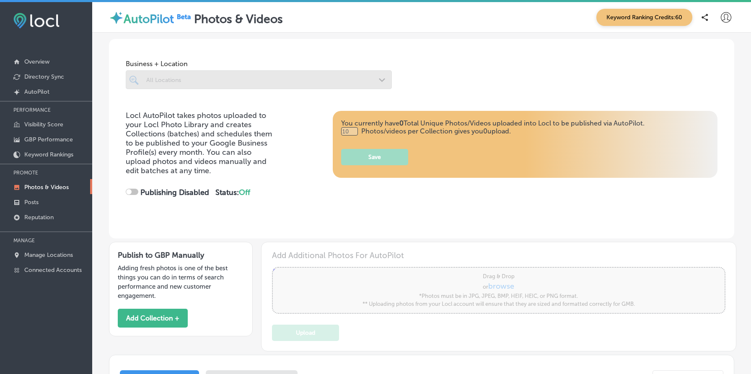
type input "5"
checkbox input "true"
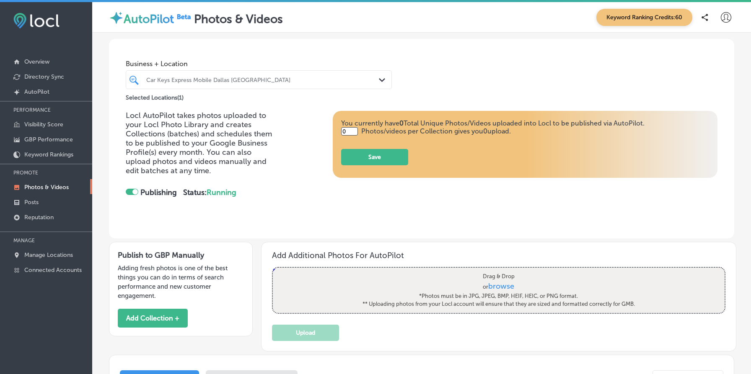
type input "5"
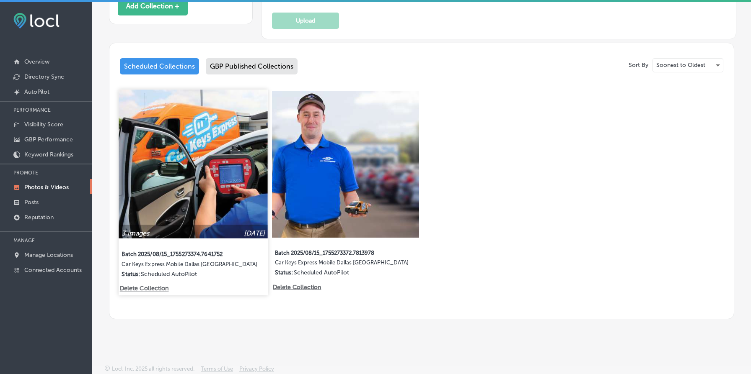
click at [176, 154] on img at bounding box center [193, 164] width 149 height 149
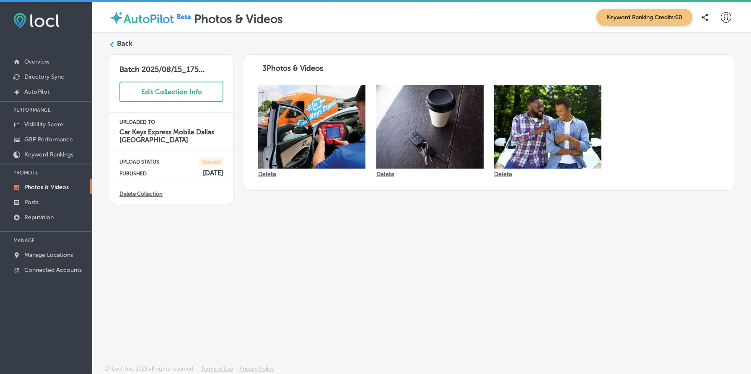
click at [119, 44] on label "Back" at bounding box center [124, 43] width 15 height 9
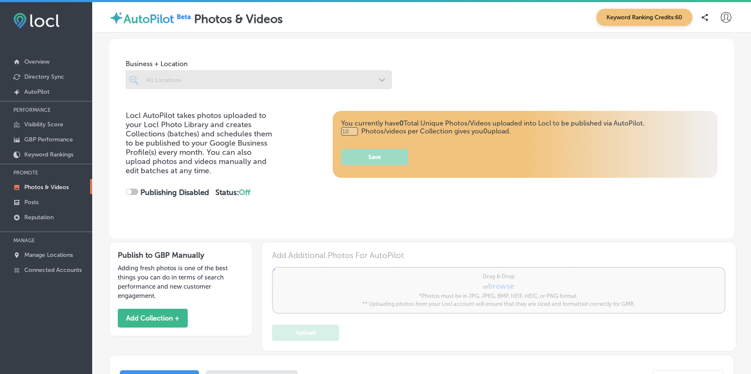
type input "5"
checkbox input "true"
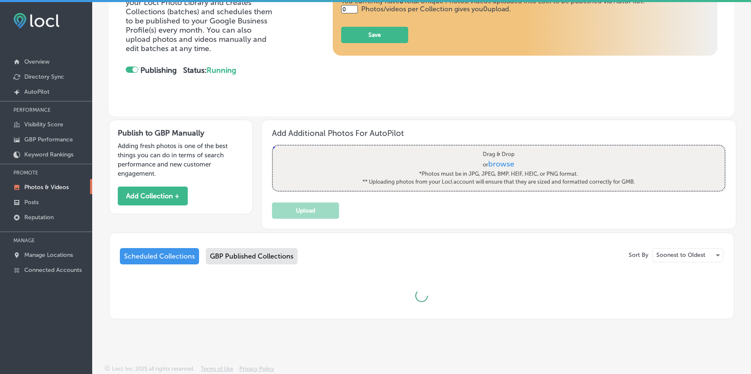
type input "5"
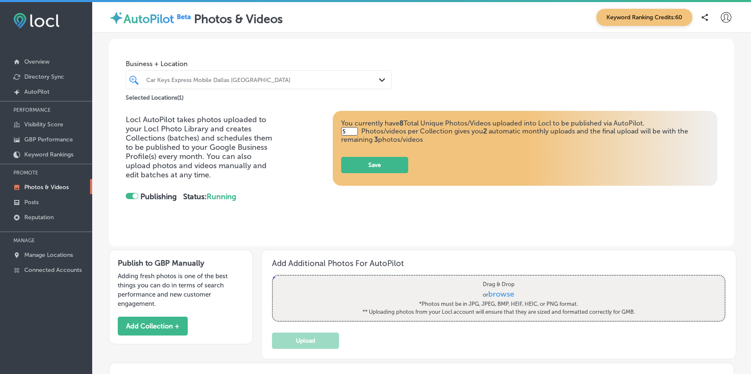
click at [160, 85] on div at bounding box center [247, 79] width 204 height 11
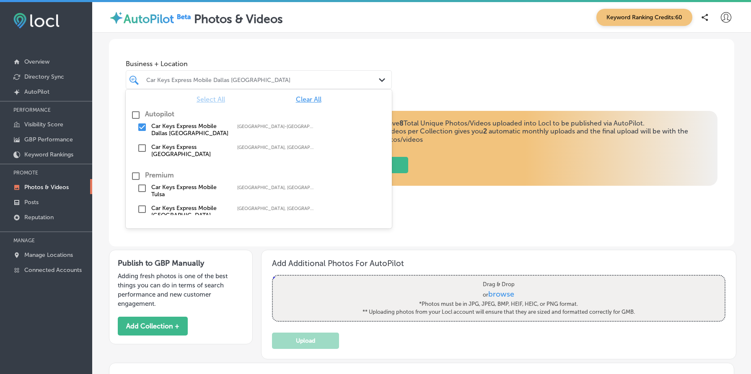
click at [192, 189] on label "Car Keys Express Mobile Tulsa" at bounding box center [189, 191] width 77 height 14
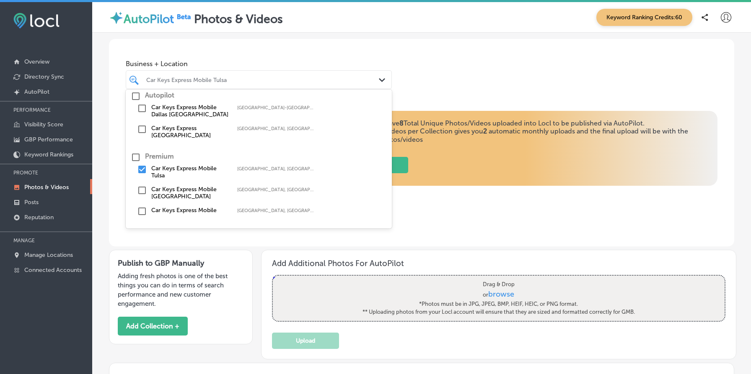
scroll to position [38, 0]
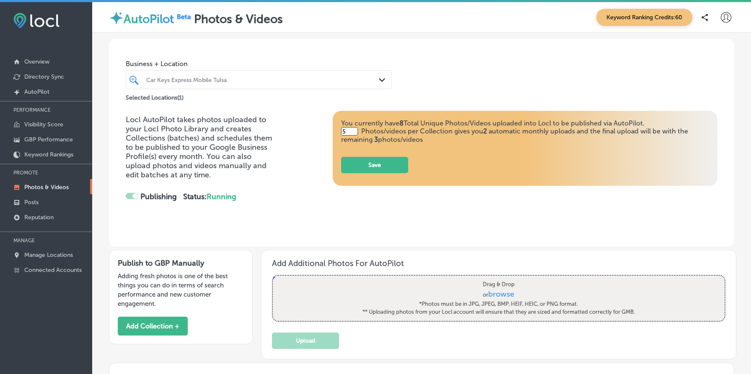
click at [449, 235] on div "Locl AutoPilot takes photos uploaded to your Locl Photo Library and creates Col…" at bounding box center [421, 179] width 625 height 136
checkbox input "false"
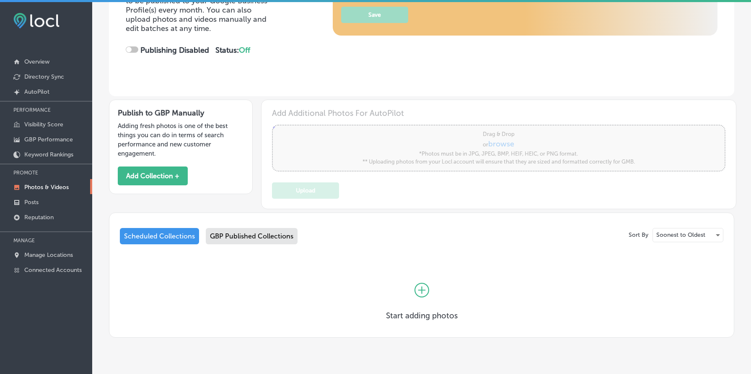
scroll to position [161, 0]
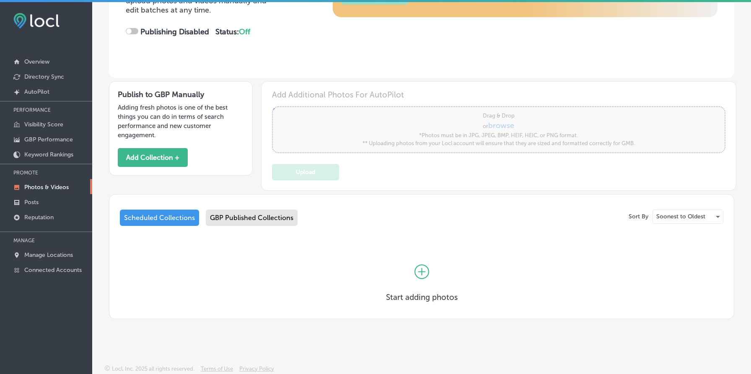
click at [261, 219] on div "GBP Published Collections" at bounding box center [252, 218] width 92 height 16
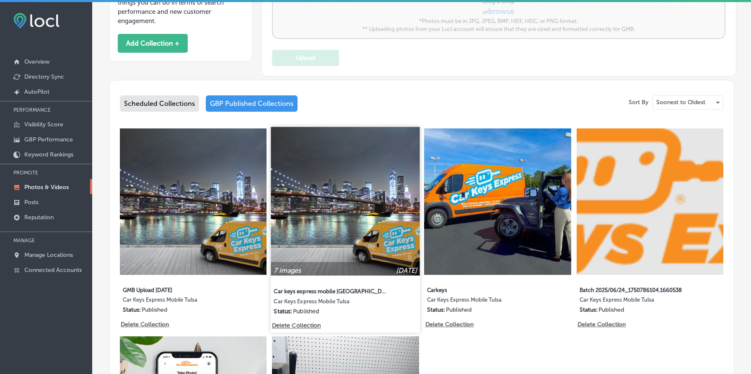
scroll to position [275, 0]
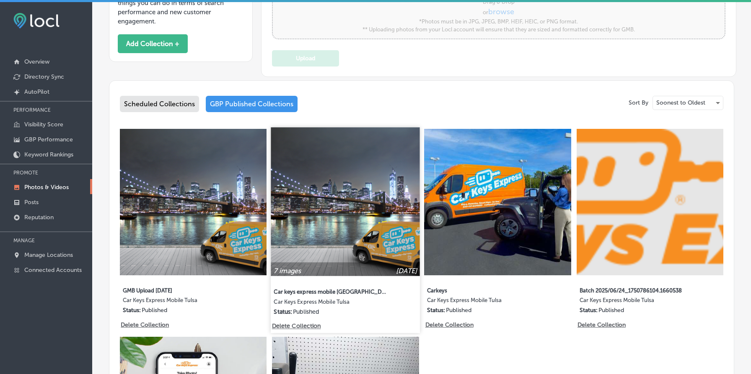
click at [349, 186] on img at bounding box center [345, 201] width 149 height 149
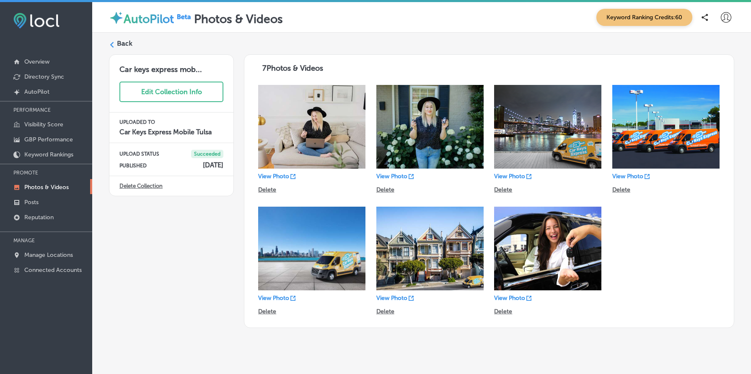
click at [122, 45] on label "Back" at bounding box center [124, 43] width 15 height 9
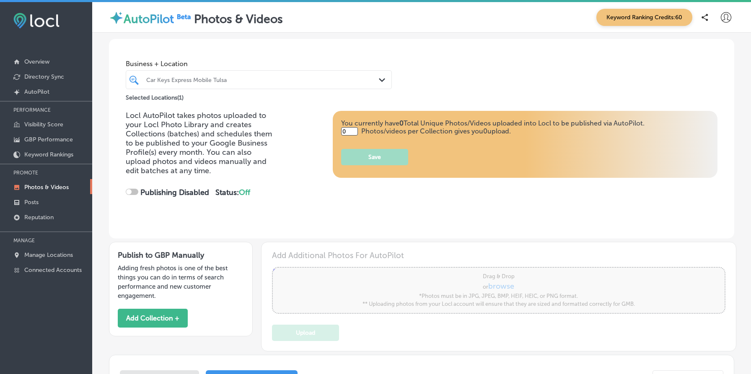
type input "5"
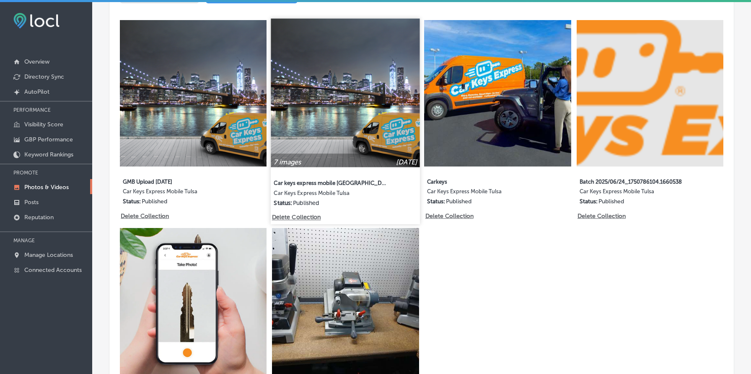
scroll to position [358, 0]
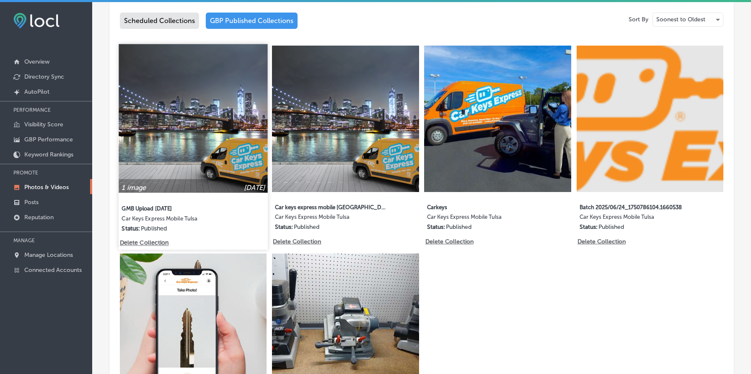
click at [186, 134] on img at bounding box center [193, 118] width 149 height 149
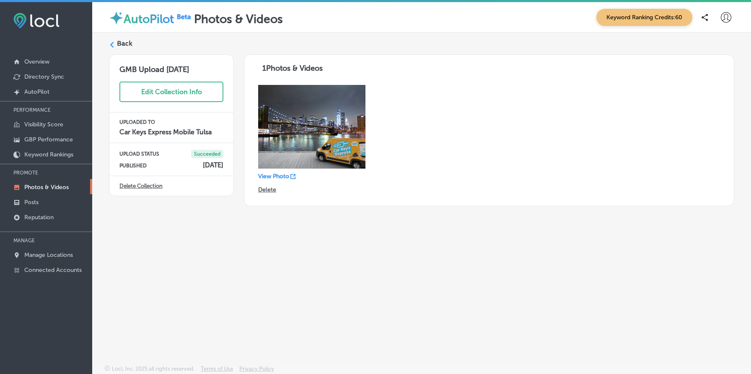
click at [123, 46] on label "Back" at bounding box center [124, 43] width 15 height 9
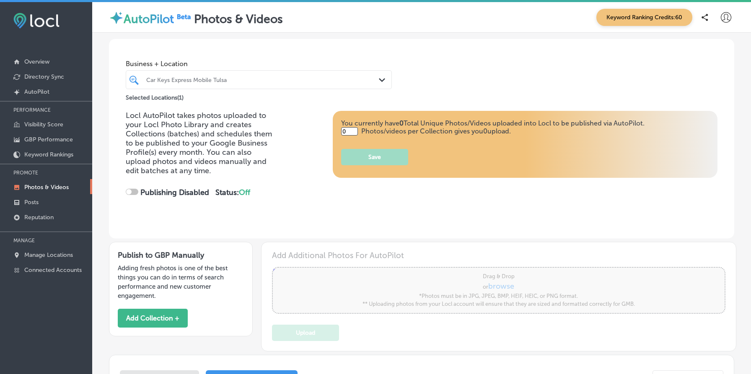
type input "5"
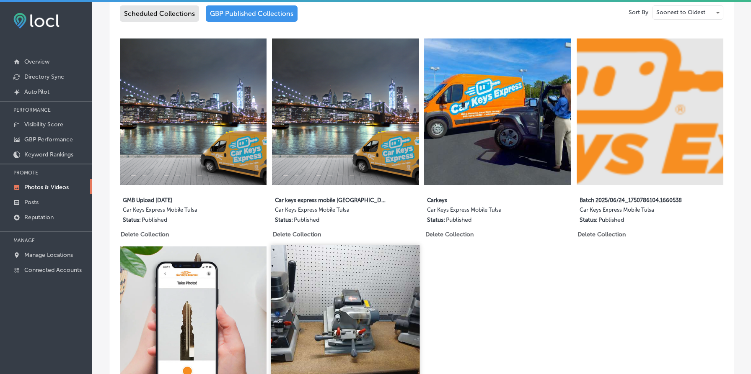
scroll to position [318, 0]
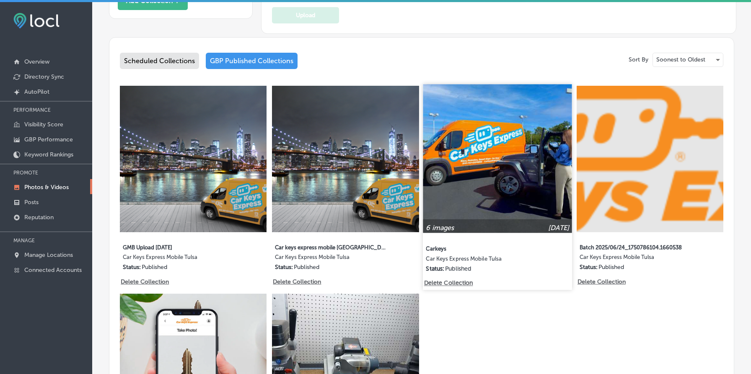
click at [478, 170] on img at bounding box center [497, 158] width 149 height 149
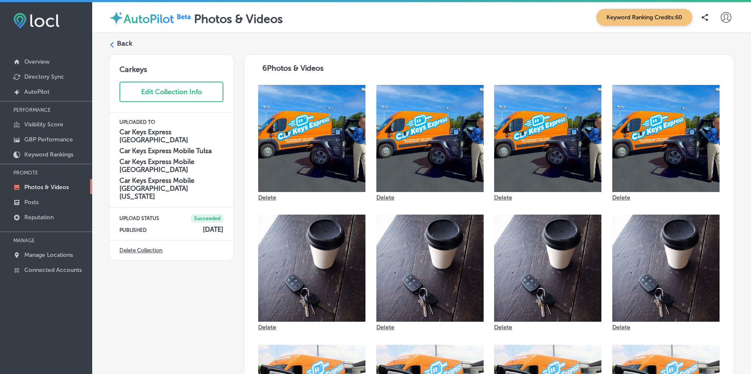
click at [122, 39] on label "Back" at bounding box center [124, 43] width 15 height 9
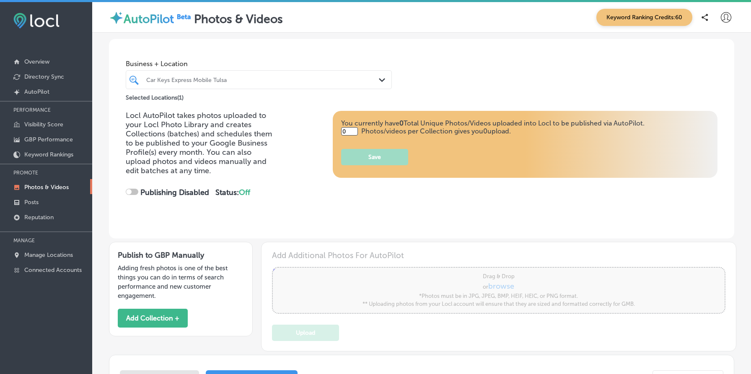
type input "5"
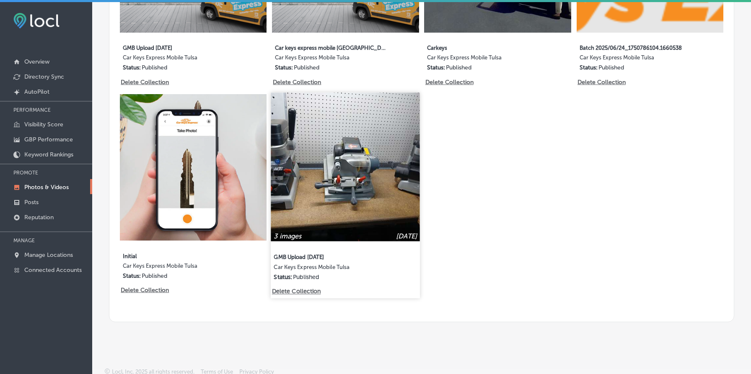
scroll to position [521, 0]
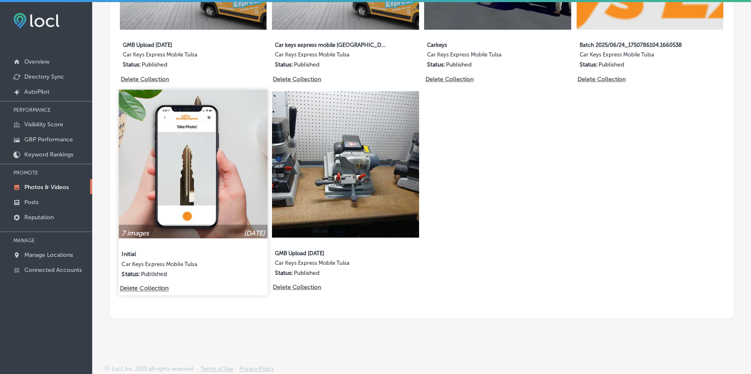
click at [142, 180] on img at bounding box center [193, 164] width 149 height 149
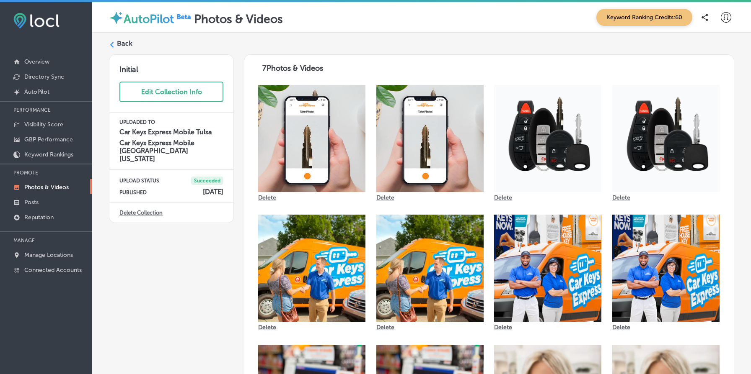
click at [119, 43] on label "Back" at bounding box center [124, 43] width 15 height 9
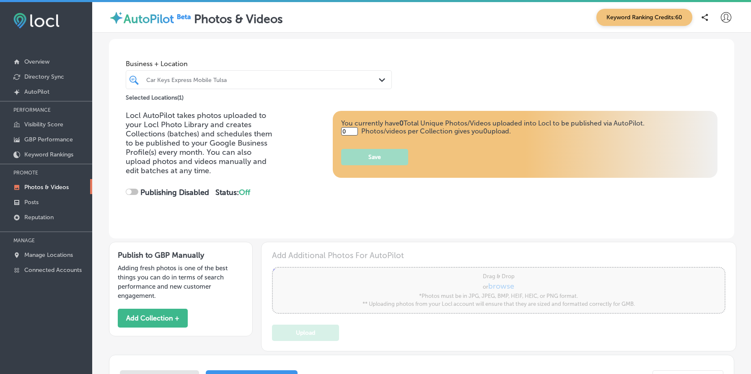
type input "5"
click at [186, 77] on div "Car Keys Express Mobile Tulsa" at bounding box center [262, 79] width 233 height 7
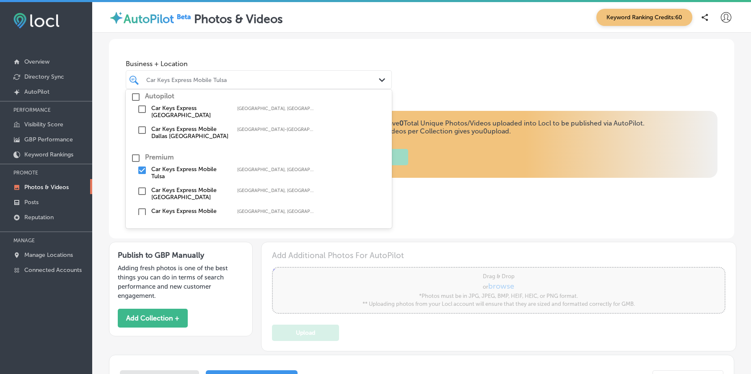
scroll to position [38, 0]
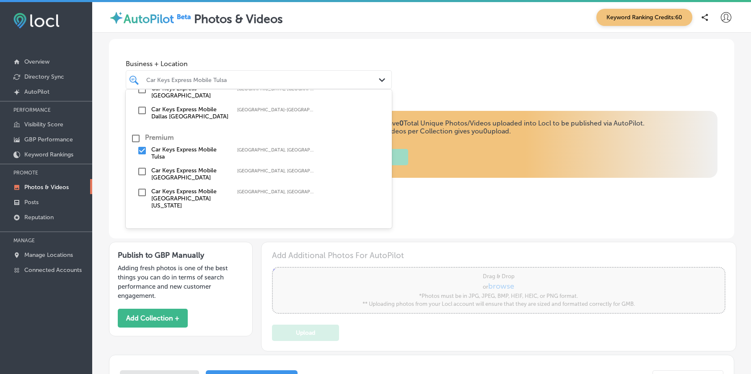
click at [180, 171] on label "Car Keys Express Mobile Calgary" at bounding box center [189, 174] width 77 height 14
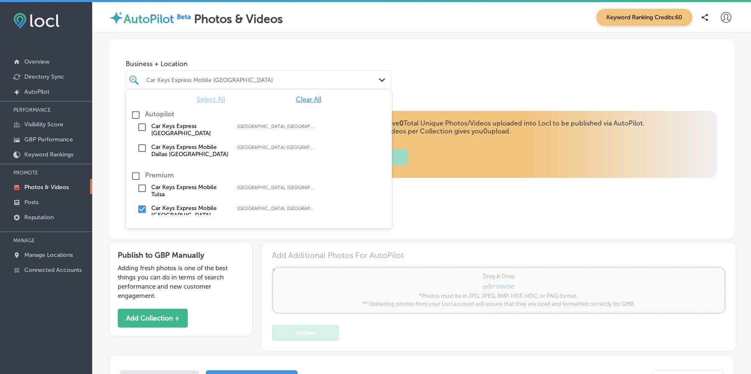
click at [510, 215] on div "Locl AutoPilot takes photos uploaded to your Locl Photo Library and creates Col…" at bounding box center [421, 175] width 625 height 128
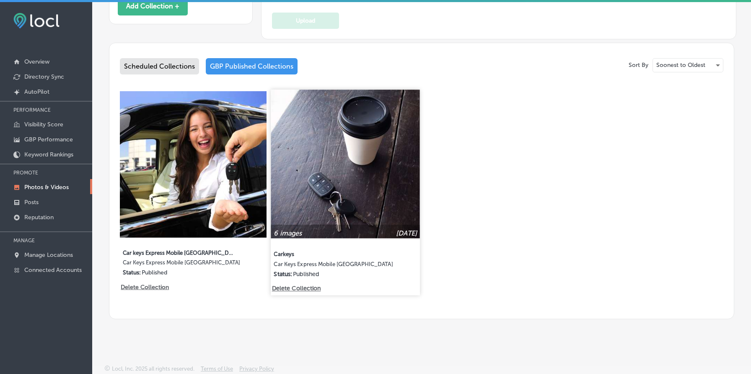
scroll to position [0, 0]
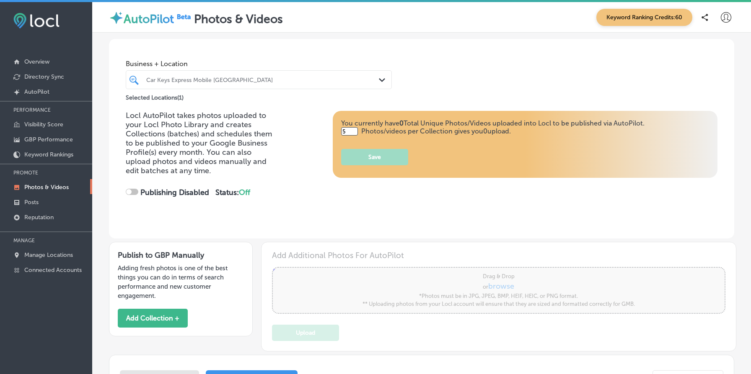
click at [169, 73] on div "Car Keys Express Mobile Calgary" at bounding box center [258, 79] width 233 height 13
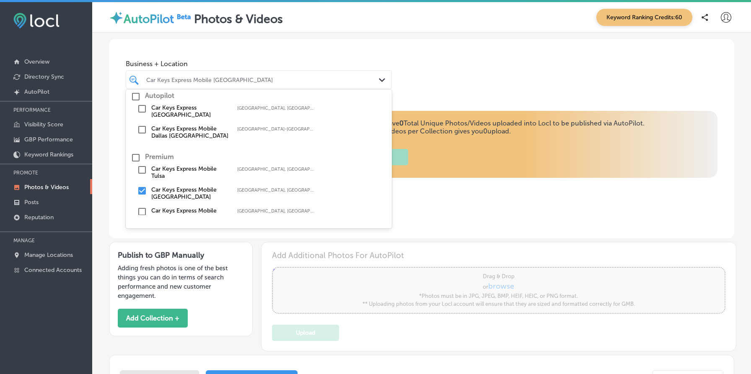
scroll to position [38, 0]
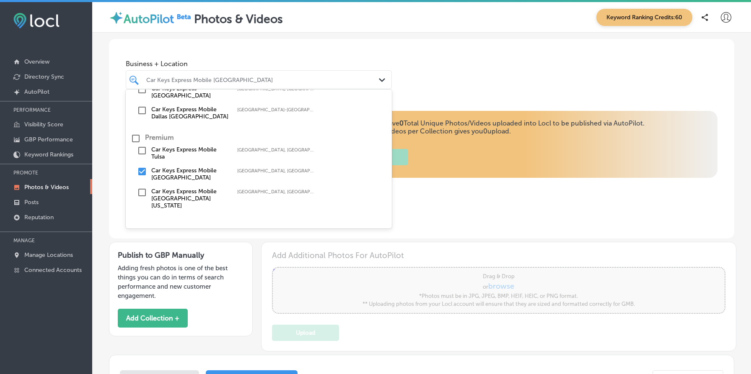
click at [195, 190] on label "Car Keys Express Mobile Greenwood Park Mall Indiana" at bounding box center [189, 198] width 77 height 21
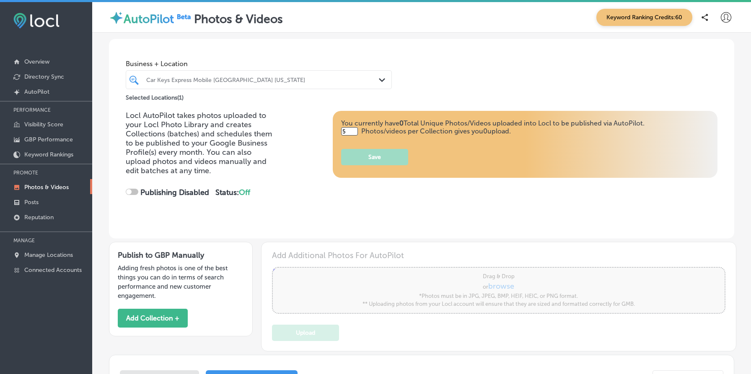
click at [488, 216] on div "Locl AutoPilot takes photos uploaded to your Locl Photo Library and creates Col…" at bounding box center [421, 175] width 625 height 128
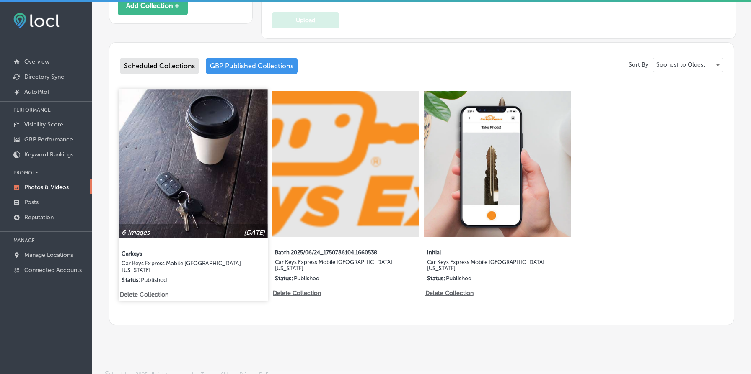
click at [192, 173] on img at bounding box center [193, 163] width 149 height 149
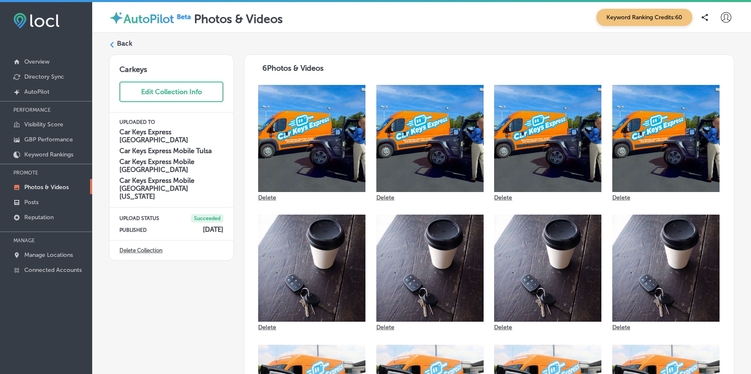
click at [122, 43] on label "Back" at bounding box center [124, 43] width 15 height 9
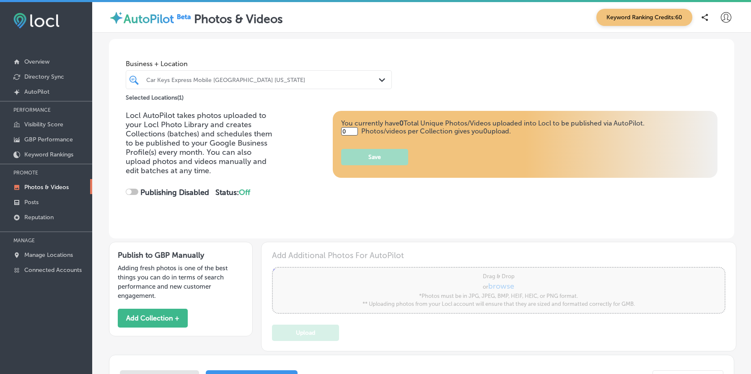
type input "5"
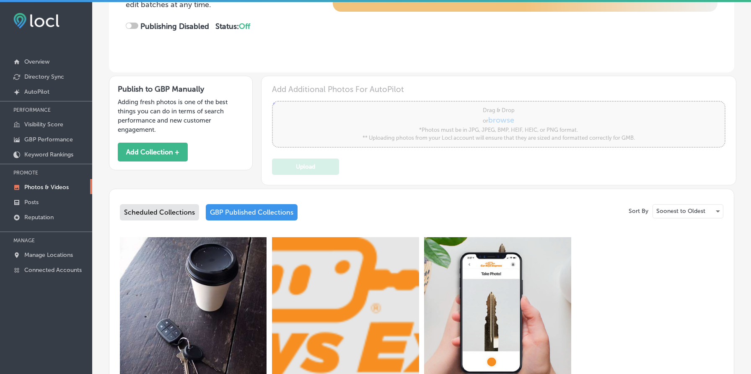
scroll to position [313, 0]
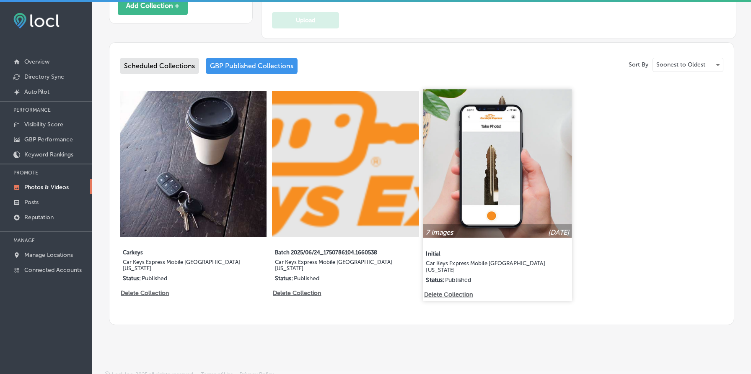
click at [504, 168] on img at bounding box center [497, 163] width 149 height 149
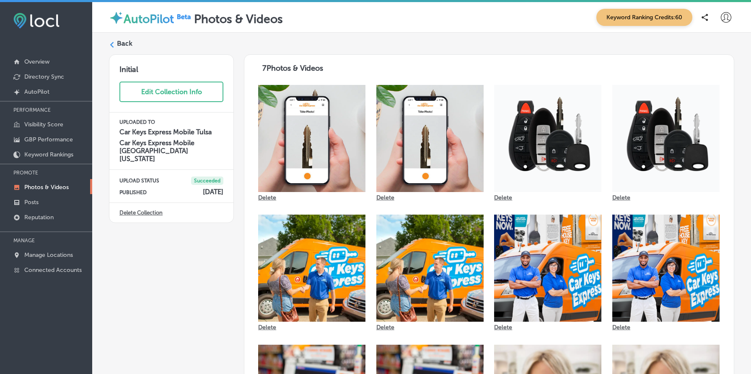
click at [123, 44] on label "Back" at bounding box center [124, 43] width 15 height 9
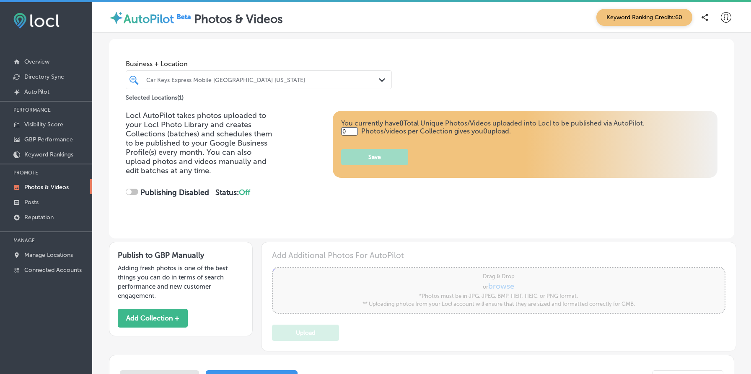
type input "5"
click at [164, 324] on button "Add Collection +" at bounding box center [153, 318] width 70 height 19
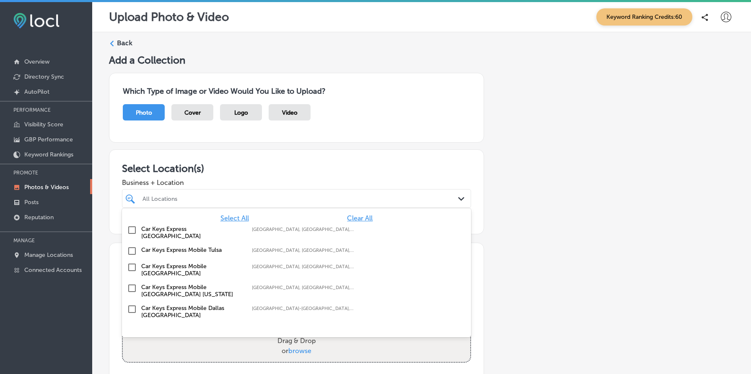
click at [227, 199] on div "All Locations" at bounding box center [300, 198] width 316 height 7
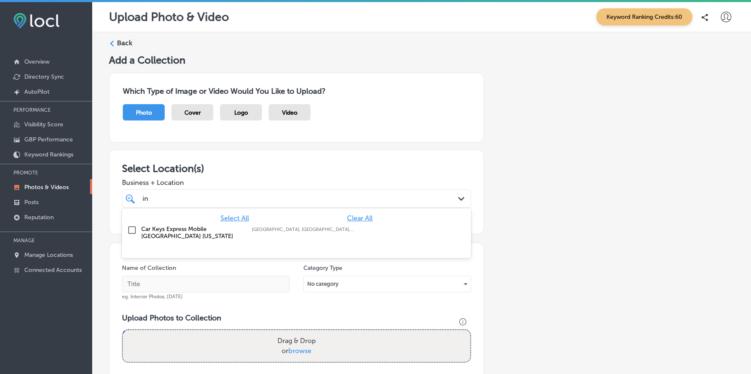
click at [180, 232] on label "Car Keys Express Mobile Greenwood Park Mall Indiana" at bounding box center [192, 233] width 102 height 14
click at [553, 246] on div "Add a Collection Which Type of Image or Video Would You Like to Upload? Photo C…" at bounding box center [421, 288] width 625 height 468
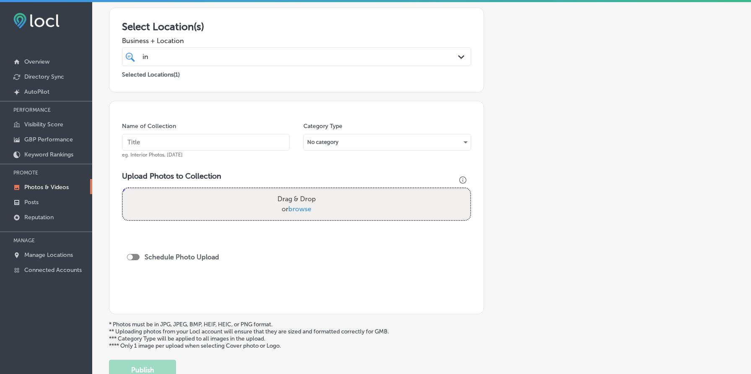
scroll to position [201, 0]
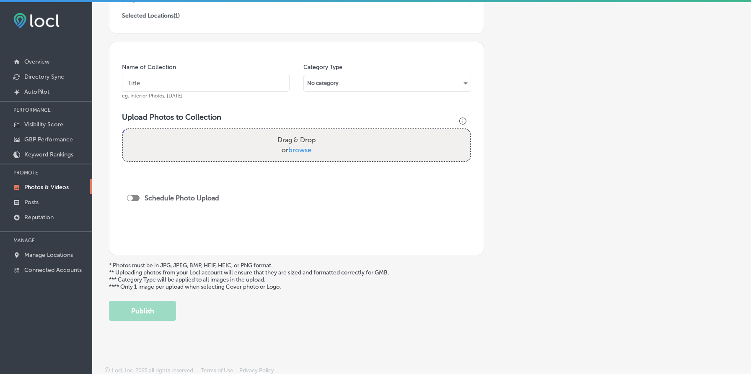
click at [195, 83] on input "text" at bounding box center [206, 83] width 168 height 17
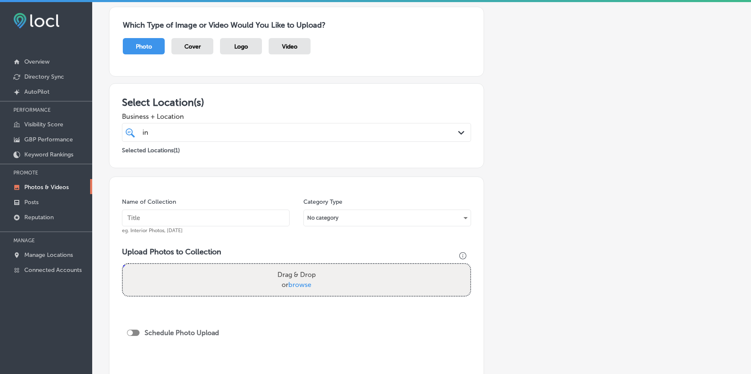
scroll to position [67, 0]
click at [186, 136] on div "in in" at bounding box center [296, 131] width 316 height 13
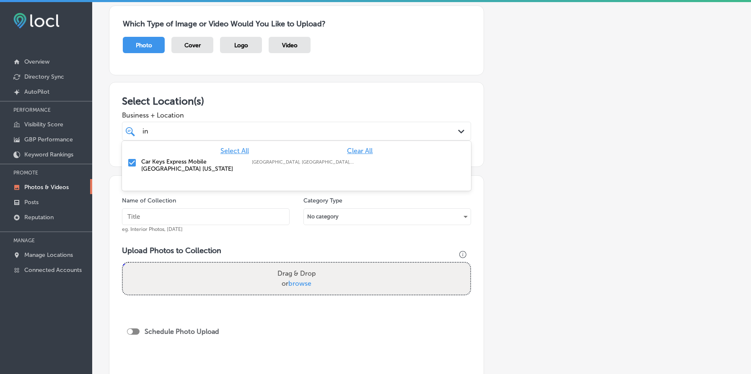
type input "i"
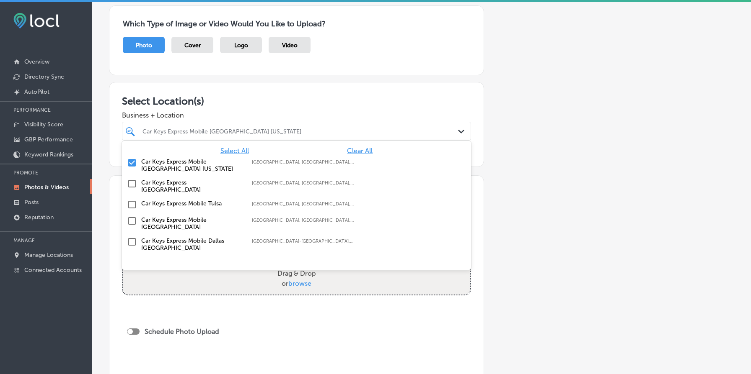
click at [253, 101] on h3 "Select Location(s)" at bounding box center [296, 101] width 349 height 12
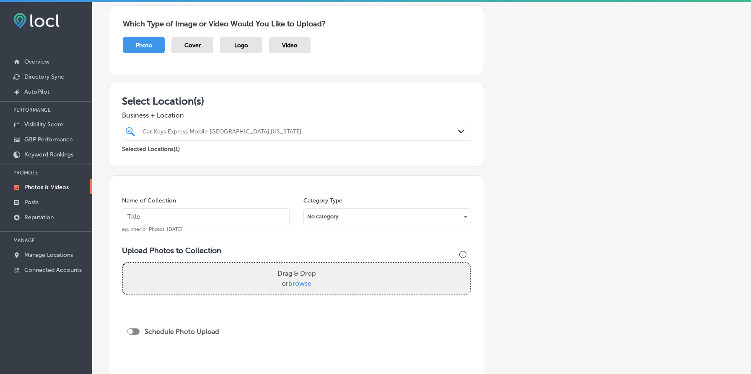
click at [225, 219] on input "text" at bounding box center [206, 217] width 168 height 17
type input "Car Keys Express Mobile Greenwood Park Mall Indiana 21st Aug 2025"
click at [337, 216] on div "No category" at bounding box center [387, 216] width 167 height 13
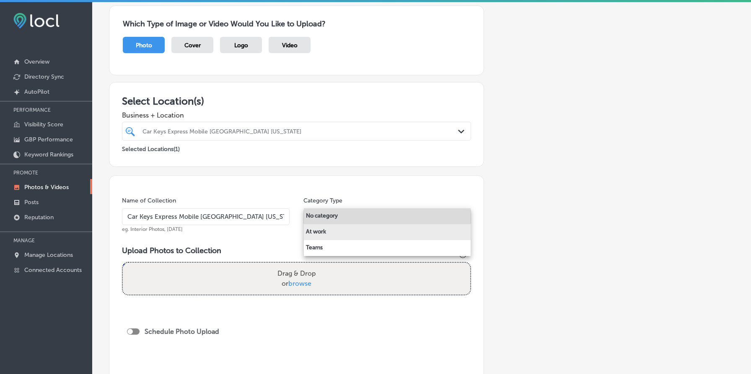
click at [350, 230] on li "At work" at bounding box center [387, 233] width 167 height 16
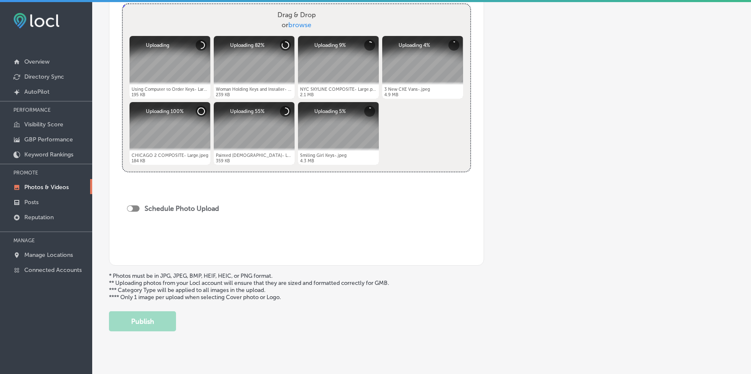
scroll to position [337, 0]
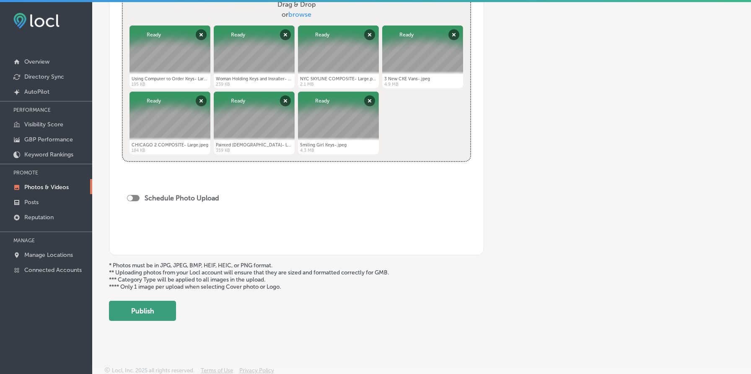
click at [155, 309] on button "Publish" at bounding box center [142, 311] width 67 height 20
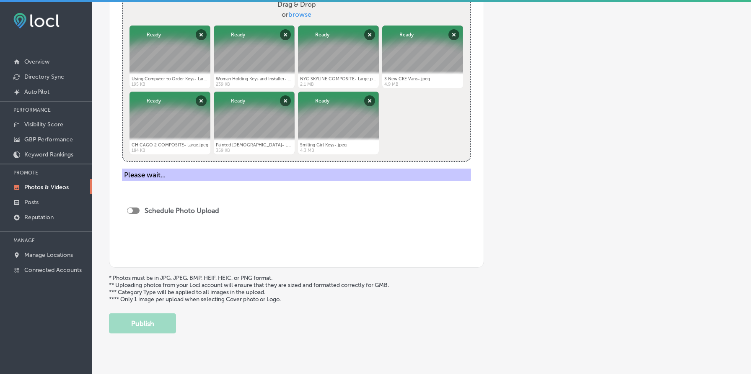
scroll to position [201, 0]
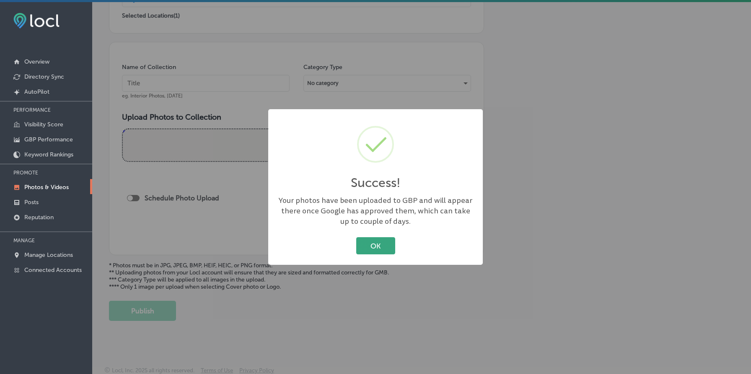
click at [369, 241] on button "OK" at bounding box center [375, 246] width 39 height 17
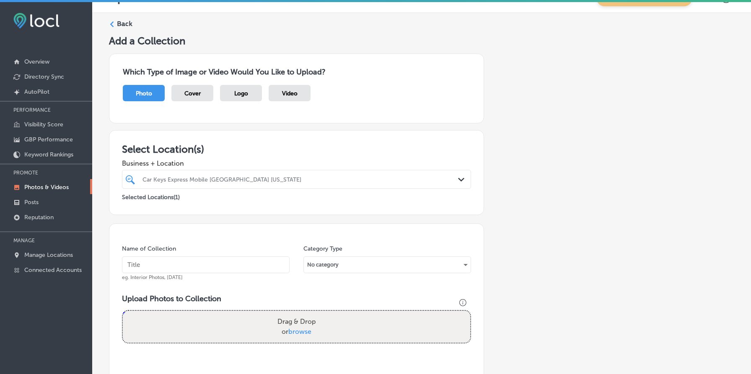
scroll to position [0, 0]
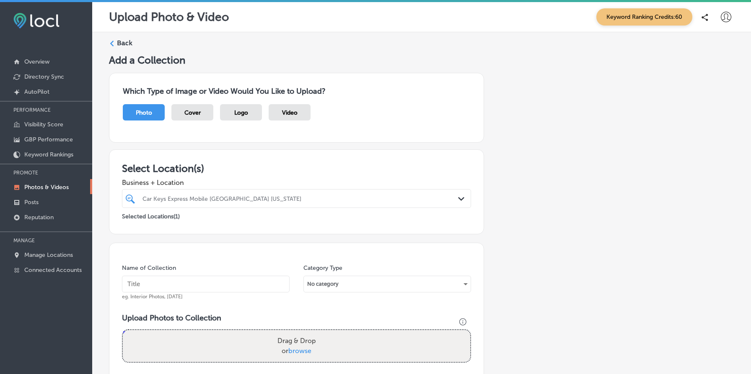
click at [127, 46] on label "Back" at bounding box center [124, 43] width 15 height 9
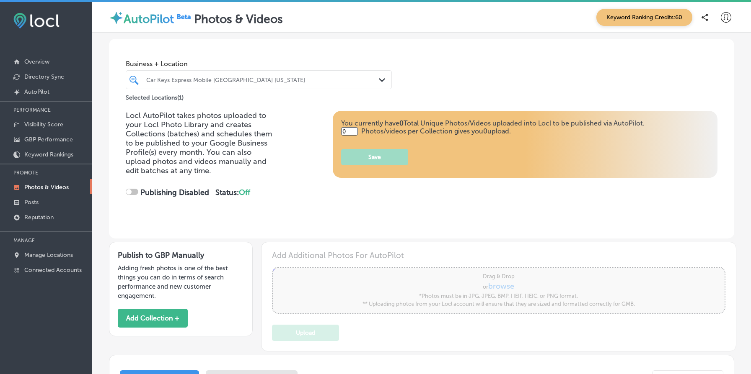
type input "5"
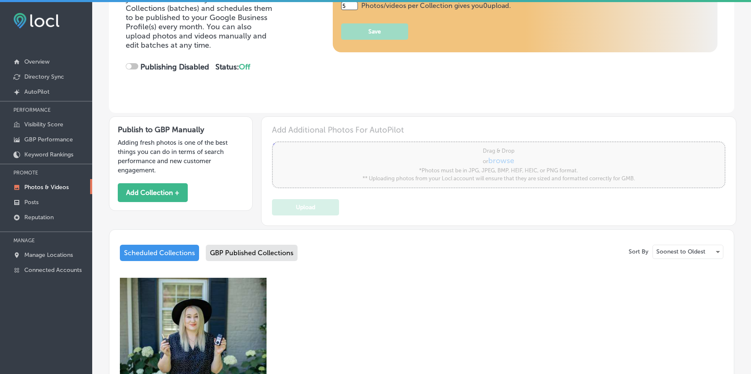
scroll to position [313, 0]
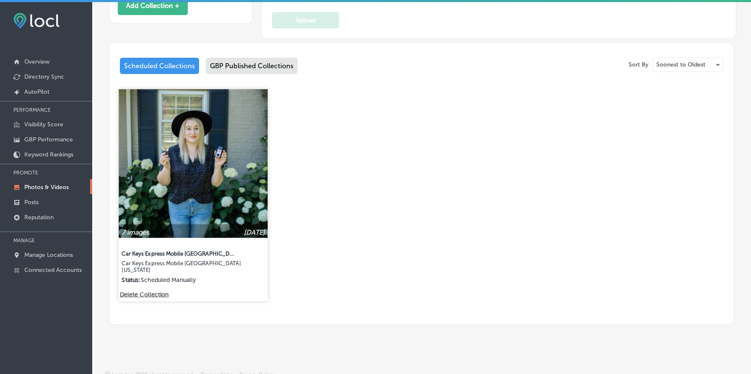
click at [237, 119] on img at bounding box center [193, 163] width 149 height 149
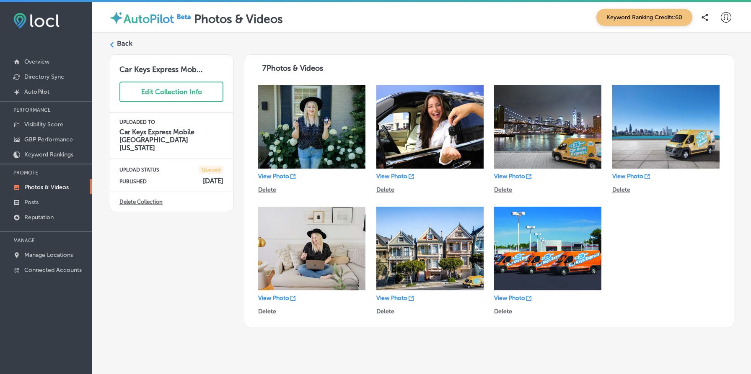
click at [128, 44] on label "Back" at bounding box center [124, 43] width 15 height 9
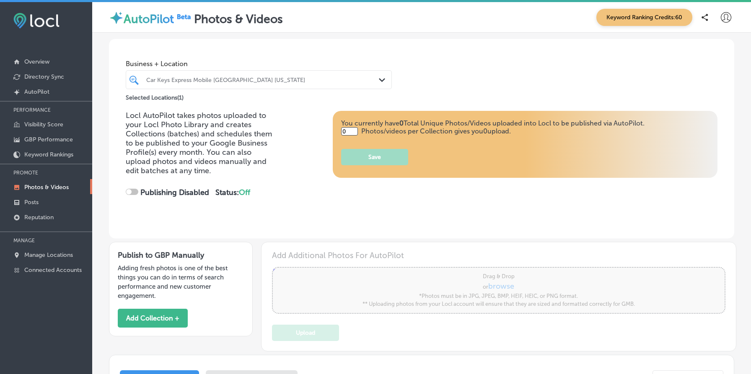
type input "5"
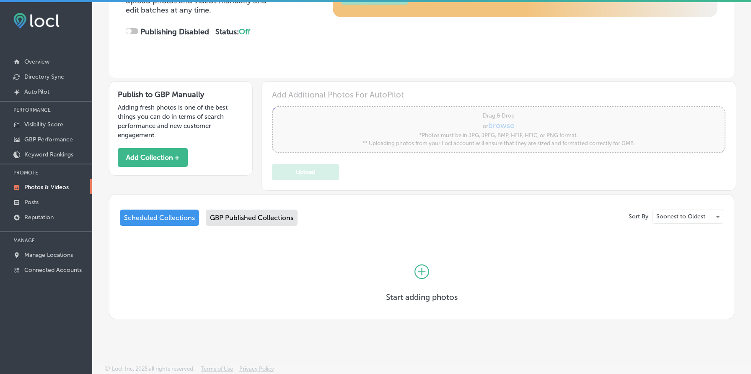
click at [253, 222] on div "GBP Published Collections" at bounding box center [252, 218] width 92 height 16
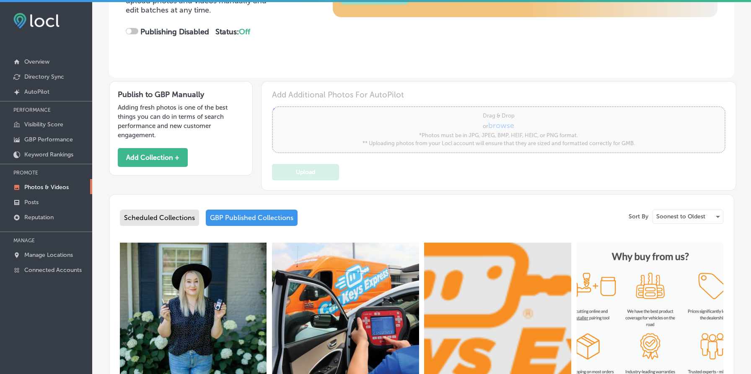
scroll to position [313, 0]
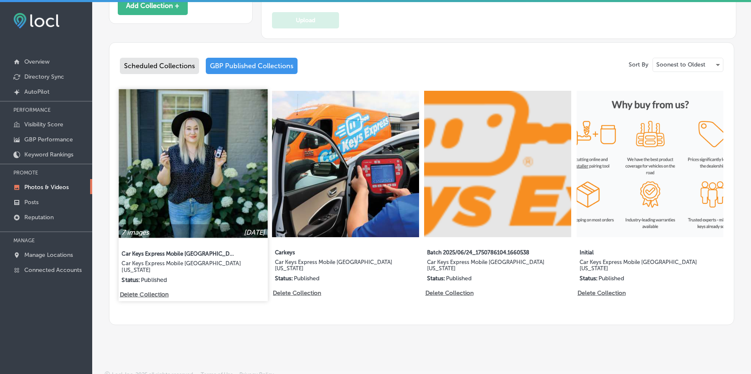
click at [219, 153] on img at bounding box center [193, 163] width 149 height 149
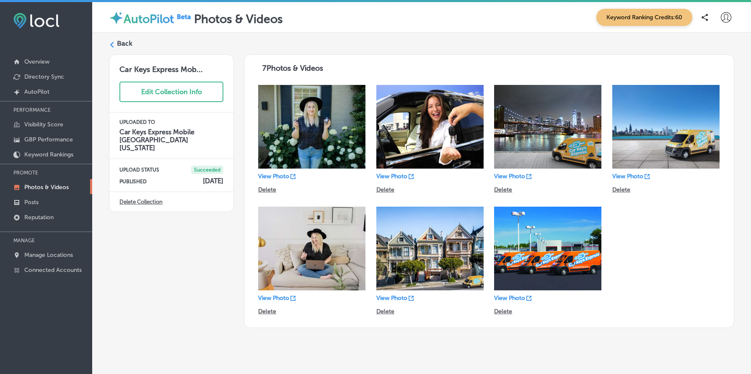
click at [121, 44] on label "Back" at bounding box center [124, 43] width 15 height 9
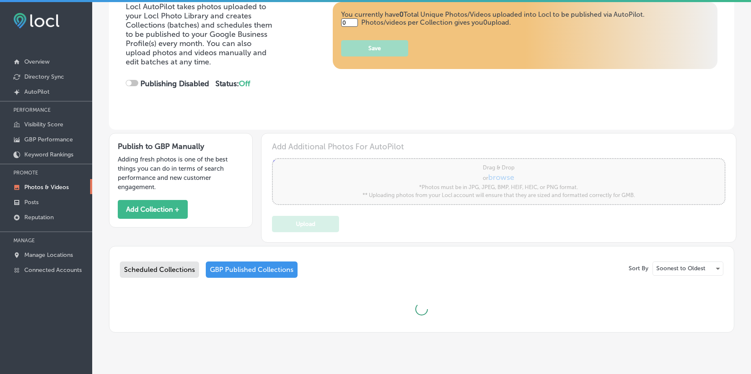
scroll to position [122, 0]
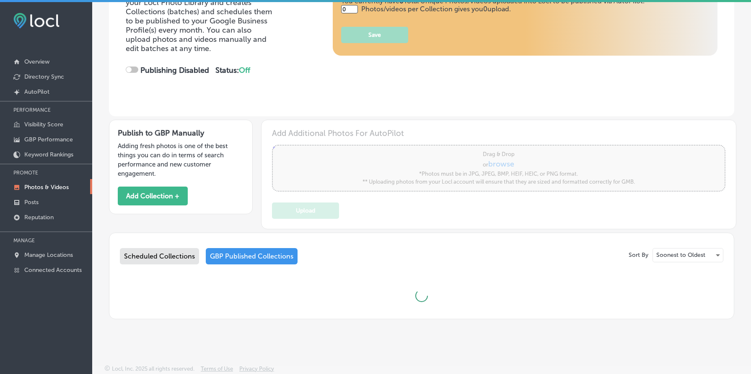
type input "5"
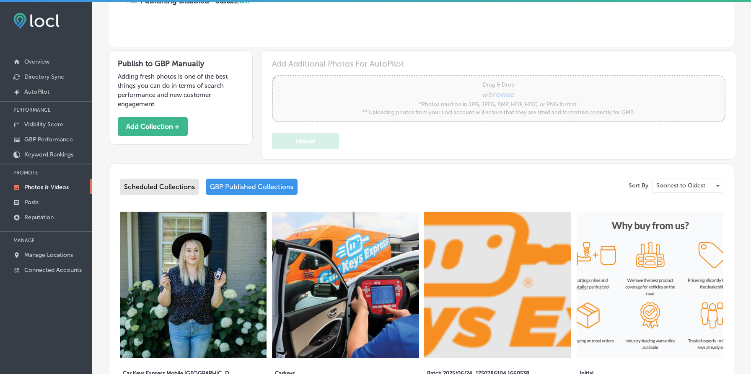
scroll to position [313, 0]
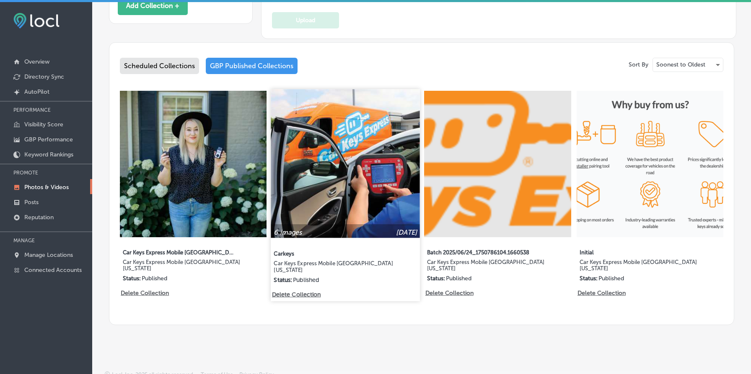
click at [357, 174] on img at bounding box center [345, 163] width 149 height 149
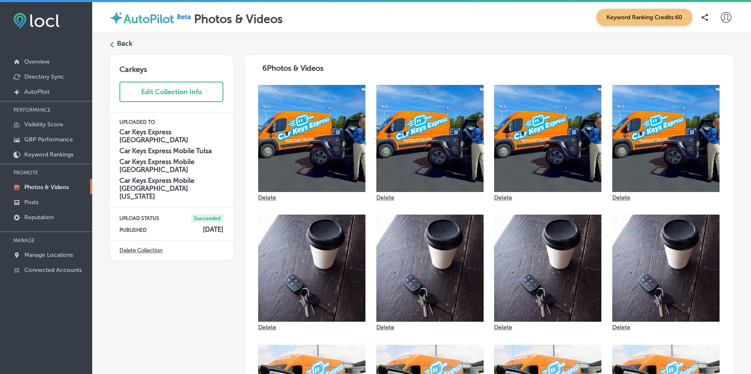
click at [126, 43] on label "Back" at bounding box center [124, 43] width 15 height 9
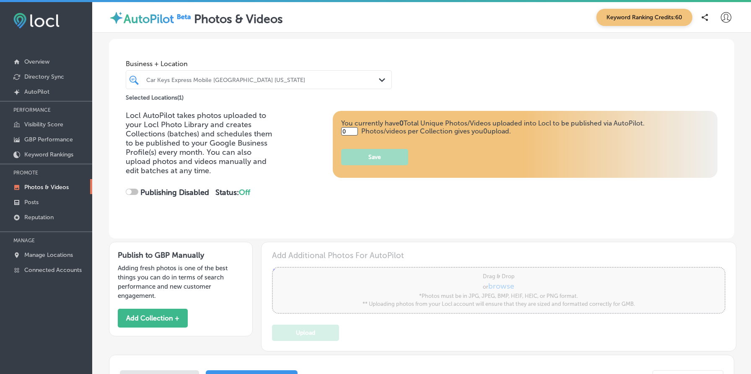
type input "5"
click at [55, 253] on p "Manage Locations" at bounding box center [48, 255] width 49 height 7
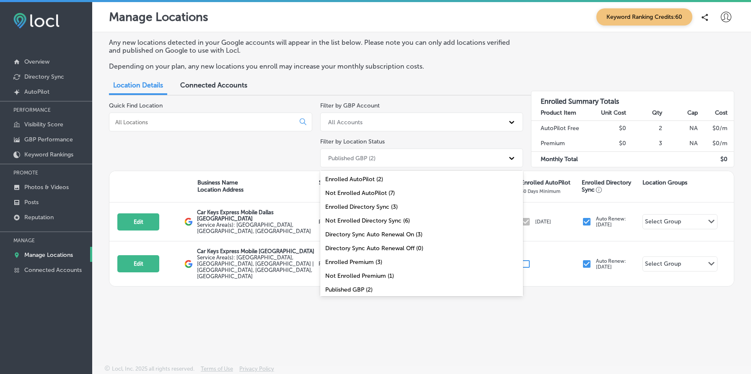
click at [372, 160] on div "Published GBP (2)" at bounding box center [351, 158] width 47 height 7
click at [405, 288] on div "All Locations (9)" at bounding box center [421, 291] width 203 height 14
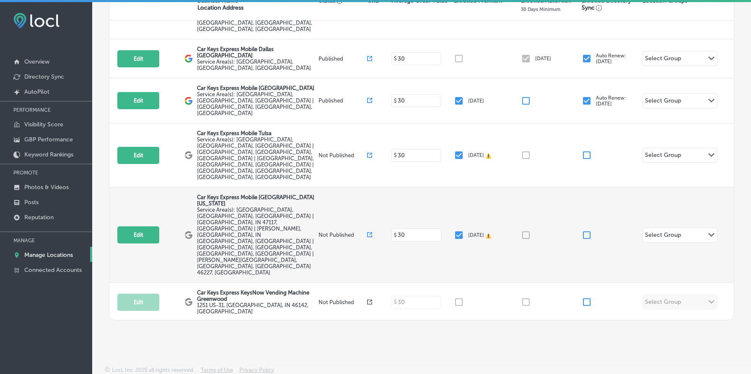
scroll to position [42, 0]
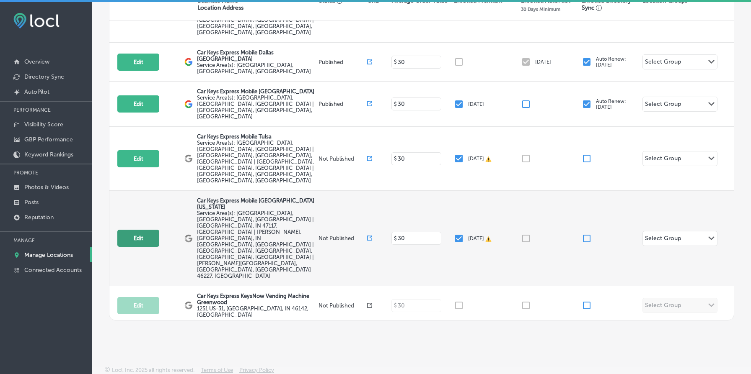
click at [137, 230] on button "Edit" at bounding box center [138, 238] width 42 height 17
select select "US"
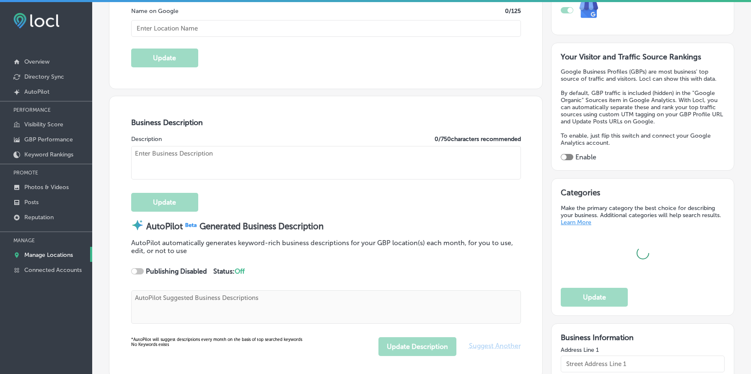
scroll to position [197, 0]
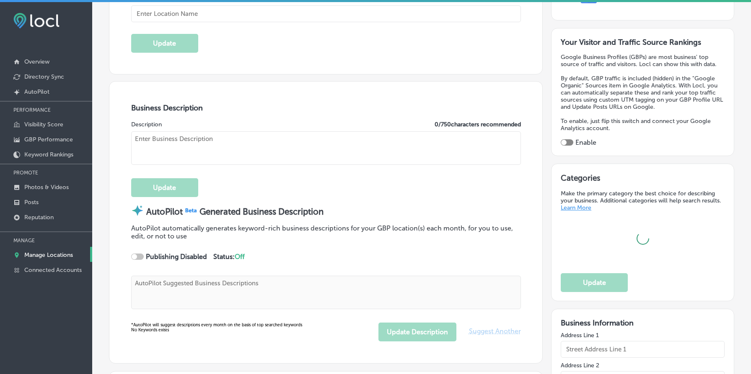
type input "Car Keys Express Mobile Greenwood Park Mall Indiana"
type input "US"
type input "https://store.carkeysexpress.com/"
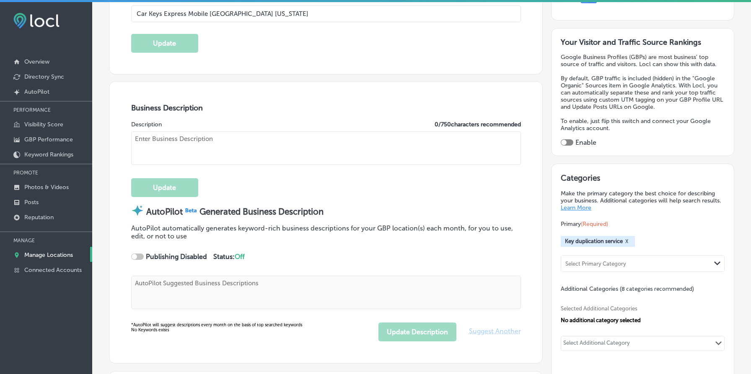
type textarea "Need a car key duplicated fast? At Car Keys Express Mobile Greenwood Park Mall …"
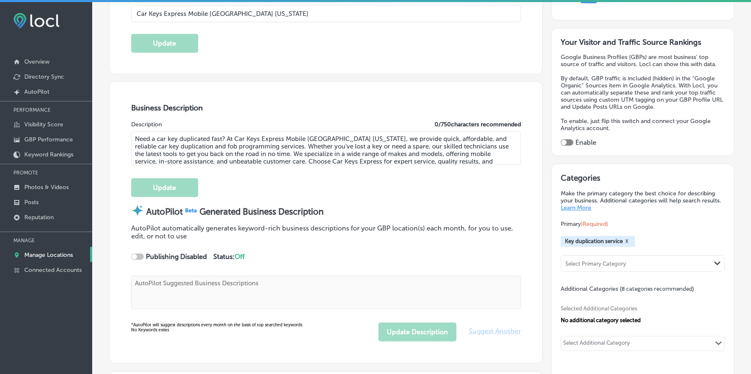
type input "+1 877 445 3953"
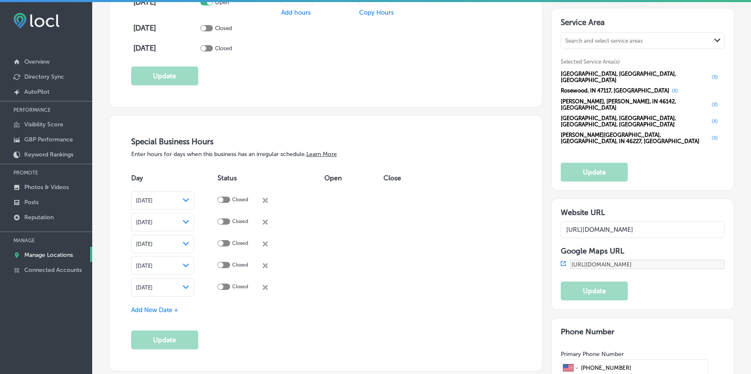
scroll to position [0, 0]
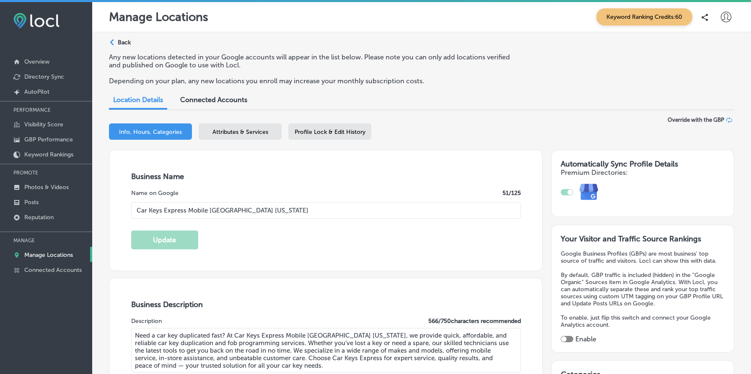
click at [120, 42] on p "Back" at bounding box center [124, 42] width 13 height 7
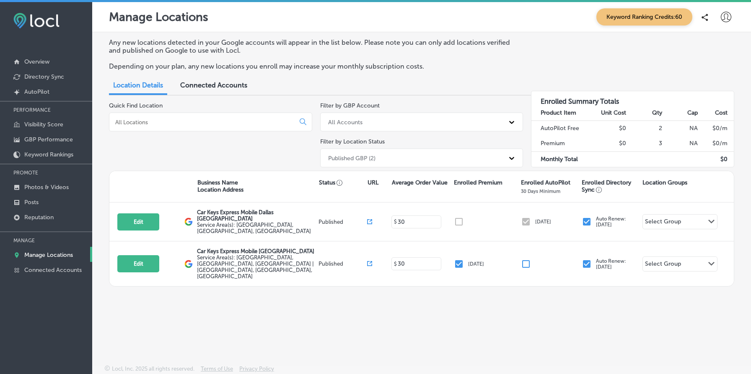
click at [625, 62] on div "Any new locations detected in your Google accounts will appear in the list belo…" at bounding box center [421, 58] width 625 height 39
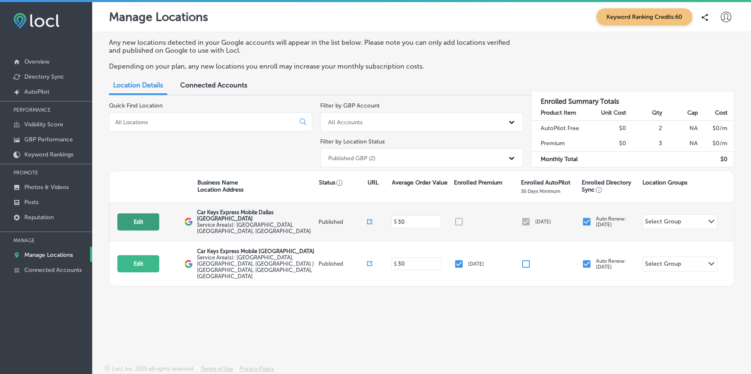
click at [131, 216] on button "Edit" at bounding box center [138, 222] width 42 height 17
select select "US"
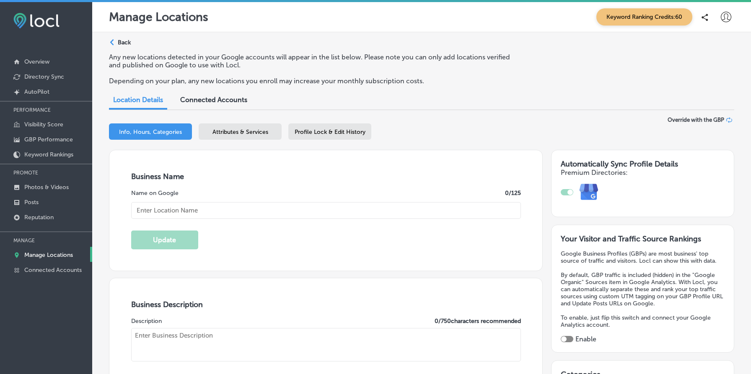
click at [256, 124] on div "Attributes & Services" at bounding box center [240, 132] width 83 height 16
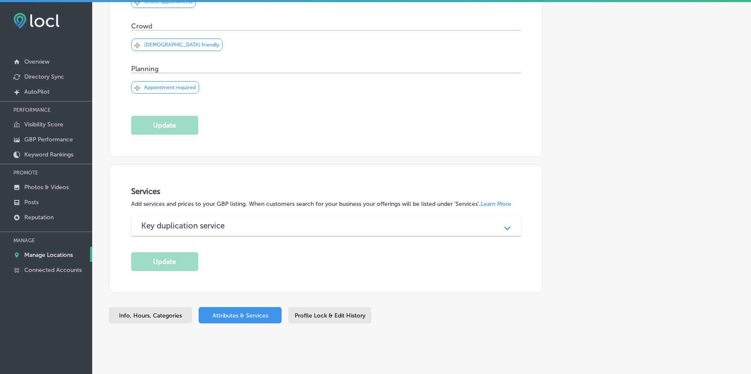
scroll to position [294, 0]
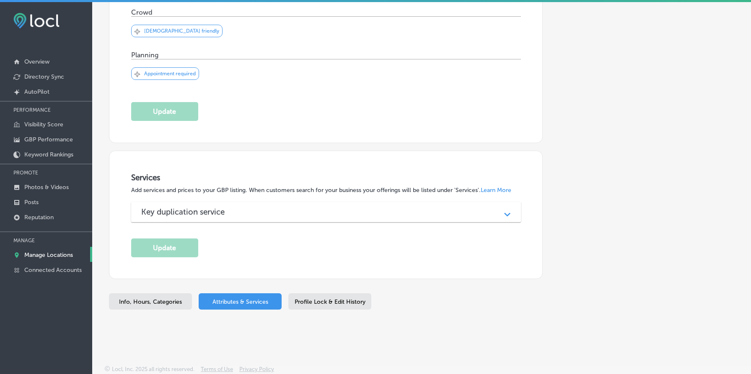
click at [220, 219] on div "Key duplication service Path Created with Sketch." at bounding box center [326, 212] width 390 height 20
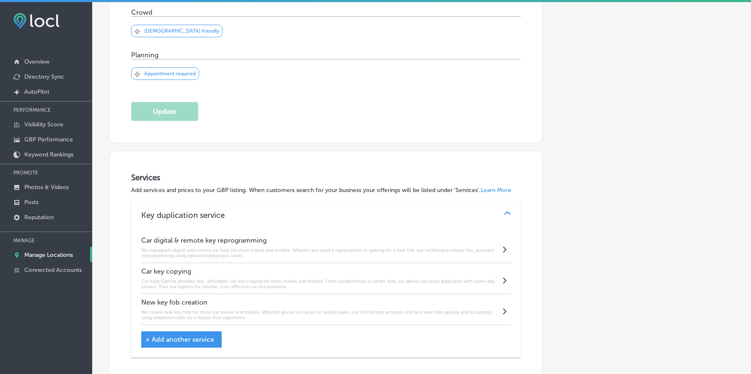
scroll to position [0, 0]
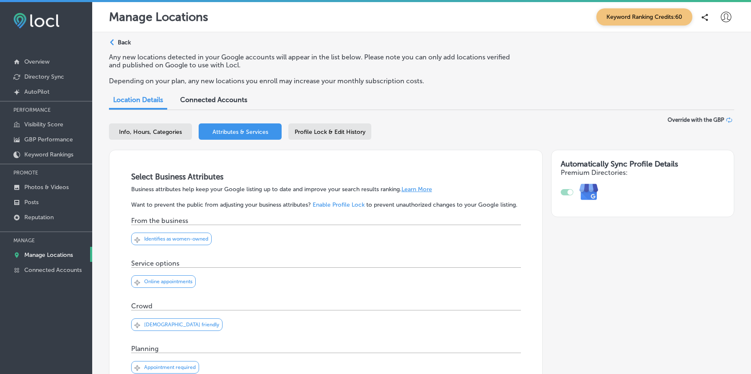
click at [124, 43] on p "Back" at bounding box center [124, 42] width 13 height 7
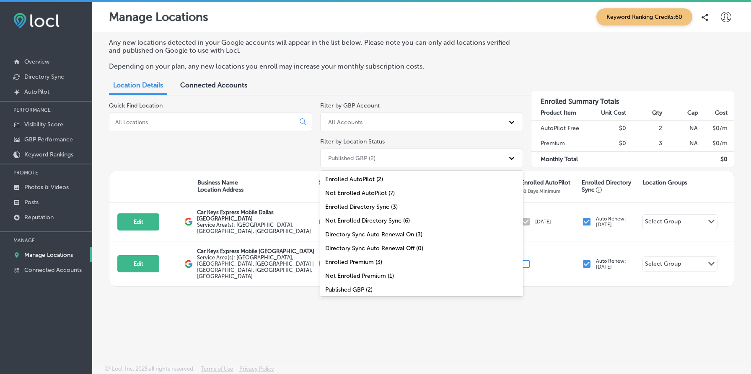
click at [378, 155] on div "Published GBP (2)" at bounding box center [414, 158] width 181 height 14
click at [390, 284] on div "All Locations (9)" at bounding box center [421, 291] width 203 height 14
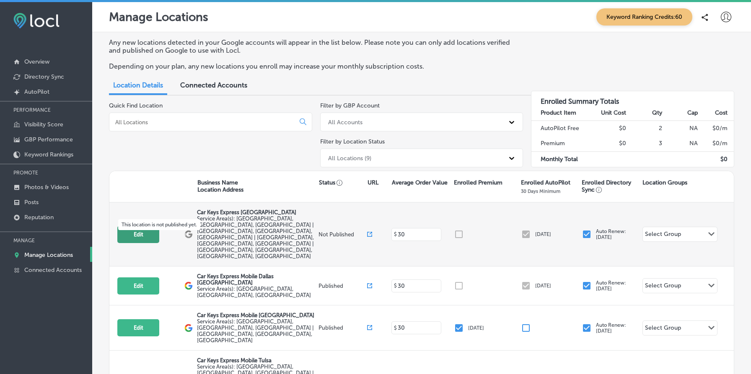
click at [134, 227] on button "Edit" at bounding box center [138, 234] width 42 height 17
select select "US"
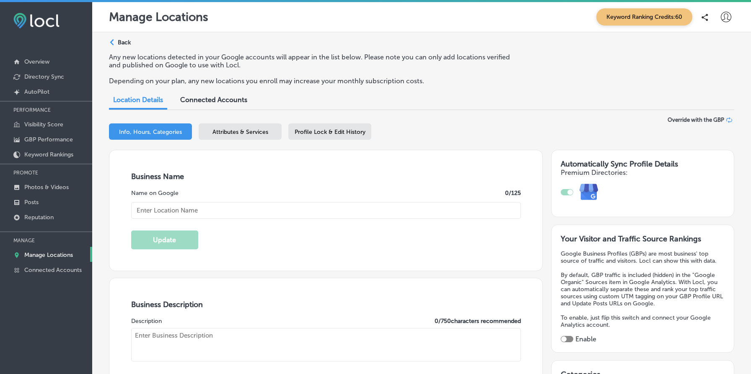
checkbox input "true"
type input "Car Keys Express New Orleans"
type textarea "At Car Keys Express, we specialize in fast and reliable car key duplication ser…"
type input "12101 Sycamore Station Place Suite 101"
type input "Louisville"
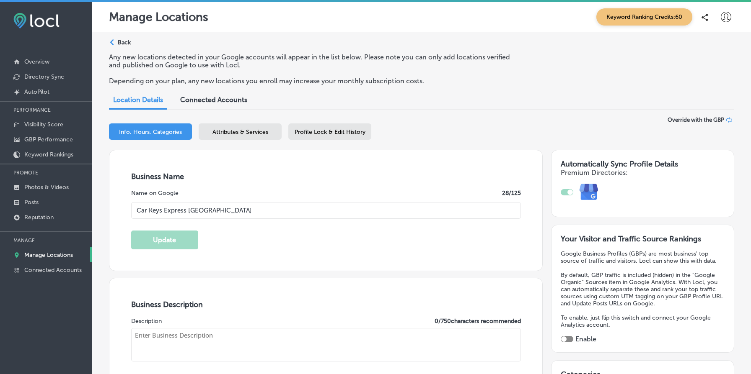
type input "40299"
type input "US"
type input "https://www.costco.com/car-keys-express.html"
type textarea "At Car Keys Express, we specialize in fast and reliable car key duplication ser…"
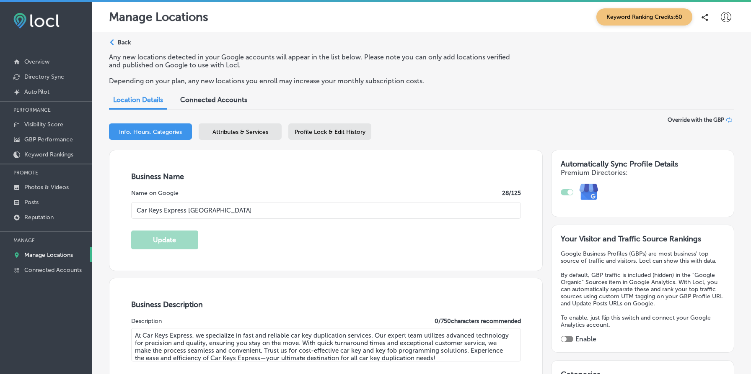
type input "+1 877 445 3953"
click at [242, 129] on span "Attributes & Services" at bounding box center [240, 132] width 56 height 7
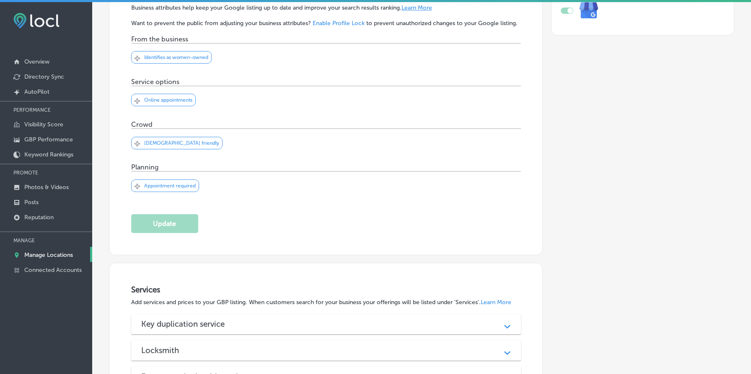
scroll to position [347, 0]
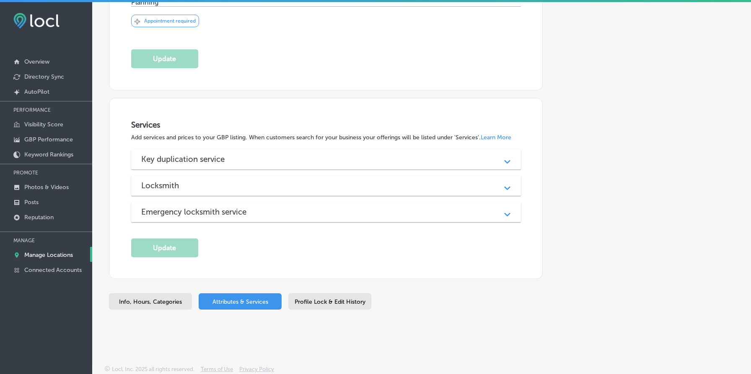
click at [328, 165] on div "Key duplication service Path Created with Sketch." at bounding box center [326, 160] width 390 height 20
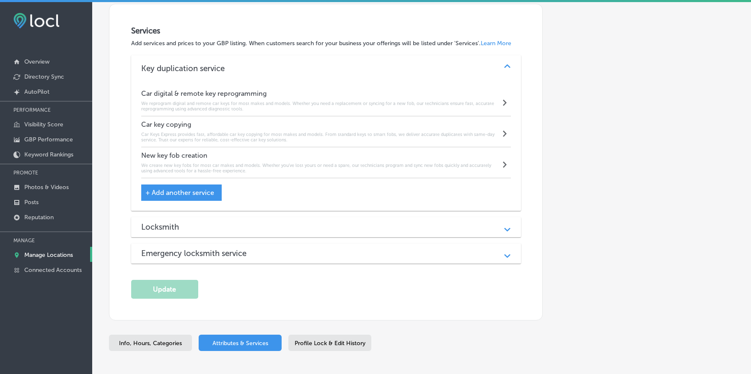
scroll to position [483, 0]
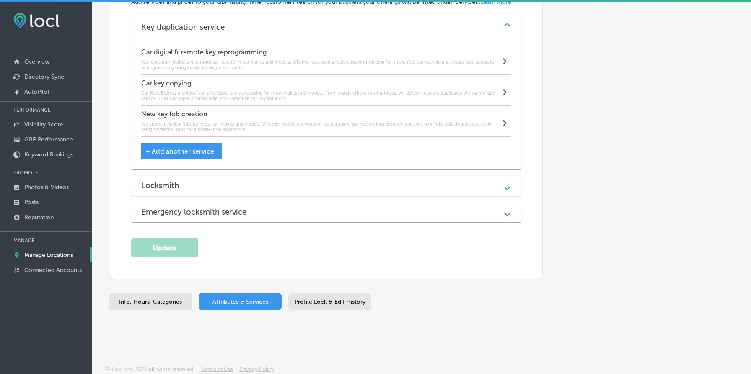
click at [334, 185] on div "Locksmith" at bounding box center [325, 186] width 369 height 10
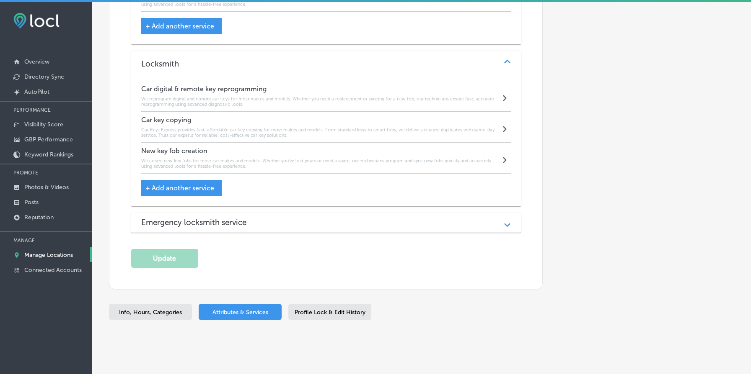
scroll to position [618, 0]
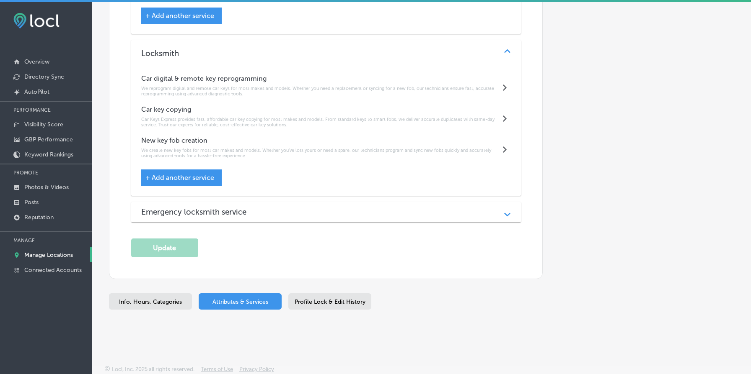
click at [340, 210] on div "Emergency locksmith service" at bounding box center [325, 212] width 369 height 10
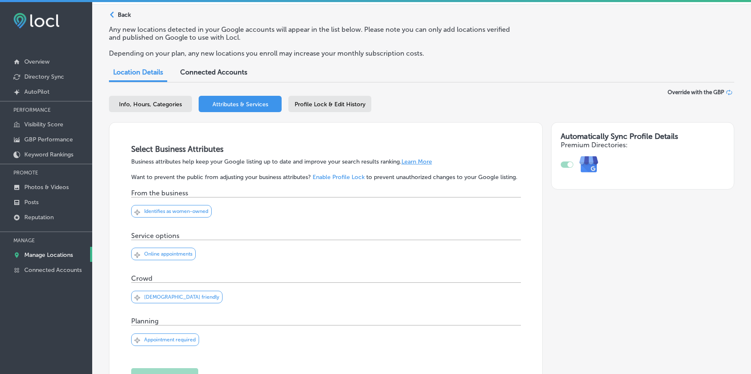
scroll to position [0, 0]
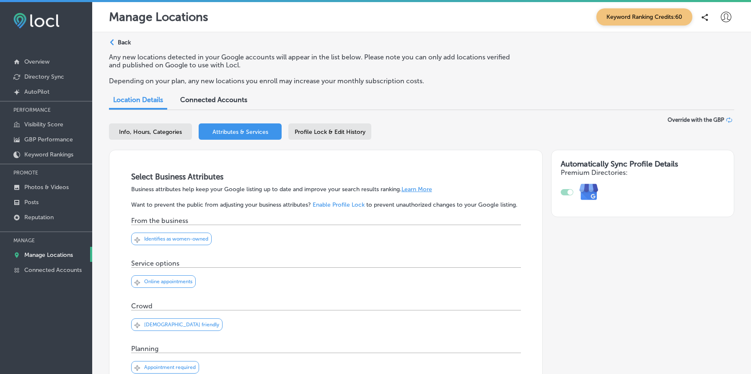
click at [124, 45] on p "Back" at bounding box center [124, 42] width 13 height 7
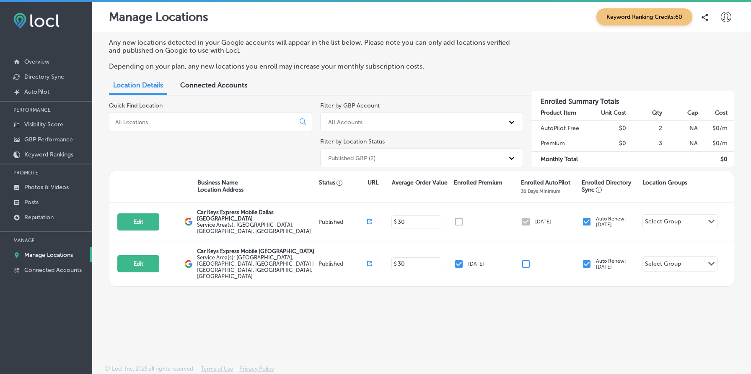
click at [364, 158] on div "Published GBP (2)" at bounding box center [351, 158] width 47 height 7
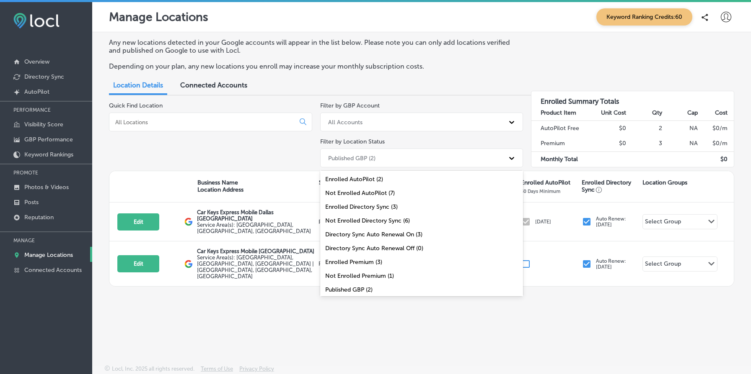
scroll to position [27, 0]
click at [391, 284] on div "All Locations (9)" at bounding box center [421, 291] width 203 height 14
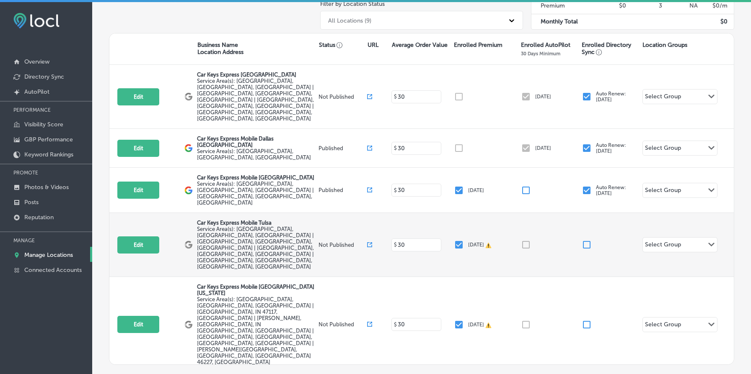
scroll to position [140, 0]
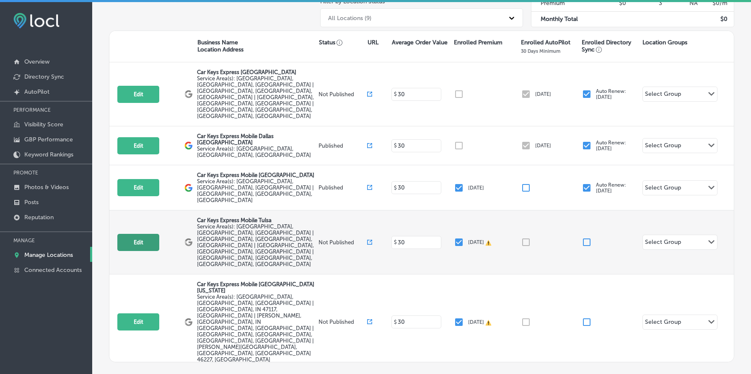
click at [140, 234] on button "Edit" at bounding box center [138, 242] width 42 height 17
select select "US"
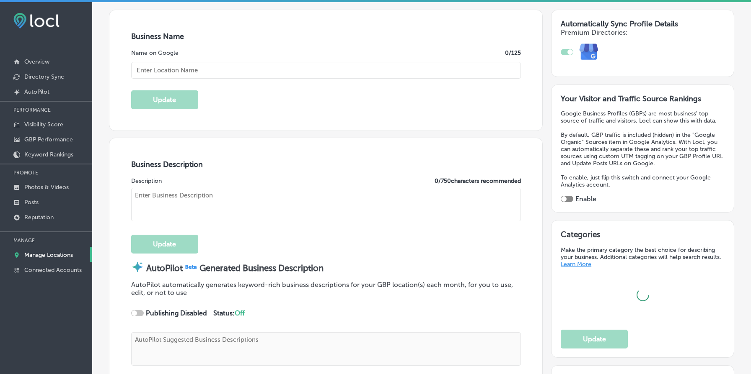
scroll to position [155, 0]
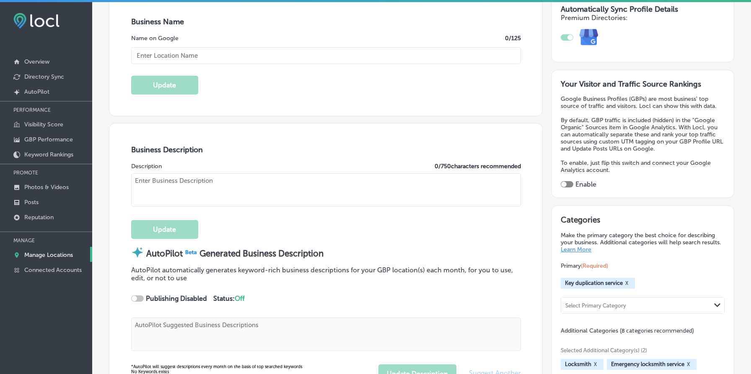
type input "Car Keys Express Mobile Tulsa"
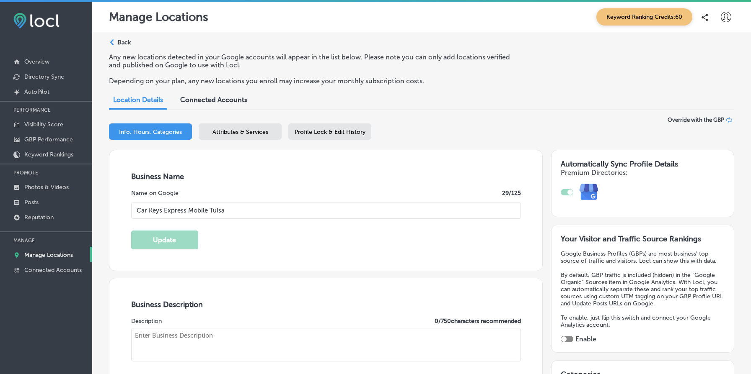
type input "US"
type input "https://store.carkeysexpress.com/"
type textarea "REPLACEMENT KEYS AND REMOTES FOR LESS We’re your “one-stop-shop” for replacemen…"
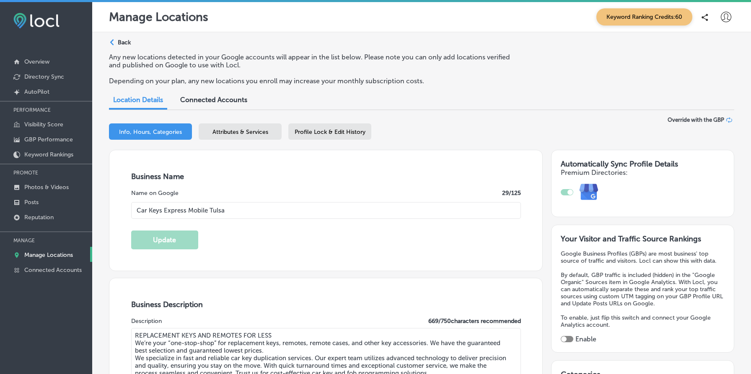
type input "+1 877 445 3953"
click at [256, 129] on span "Attributes & Services" at bounding box center [240, 132] width 56 height 7
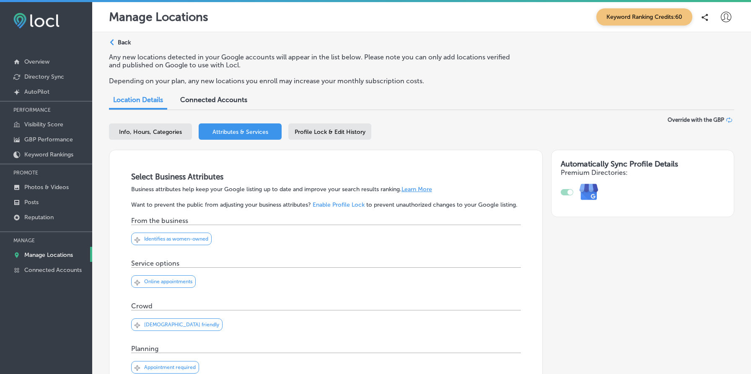
scroll to position [347, 0]
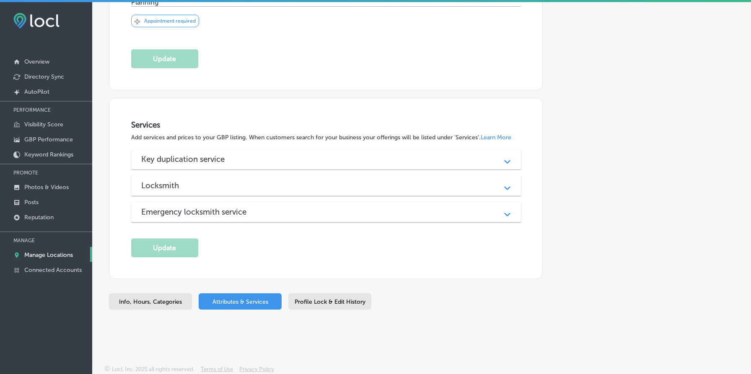
click at [307, 161] on div "Key duplication service" at bounding box center [325, 160] width 369 height 10
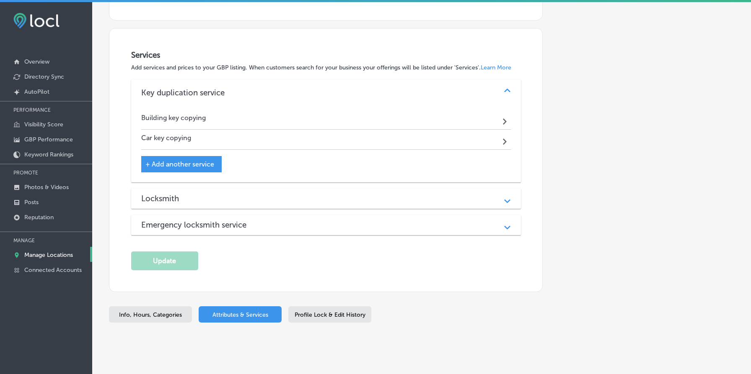
scroll to position [430, 0]
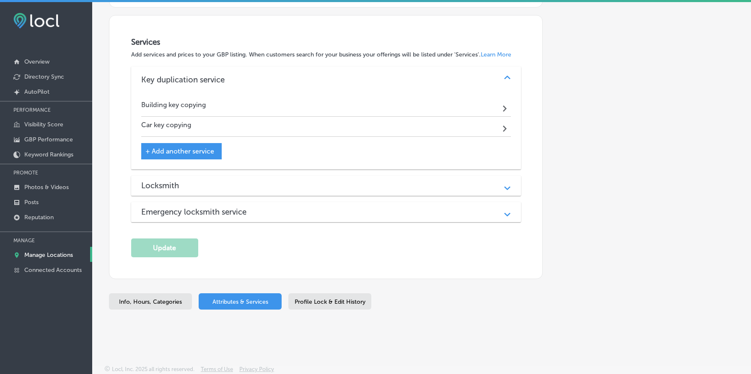
click at [344, 102] on div "Building key copying Path Created with Sketch." at bounding box center [325, 107] width 369 height 20
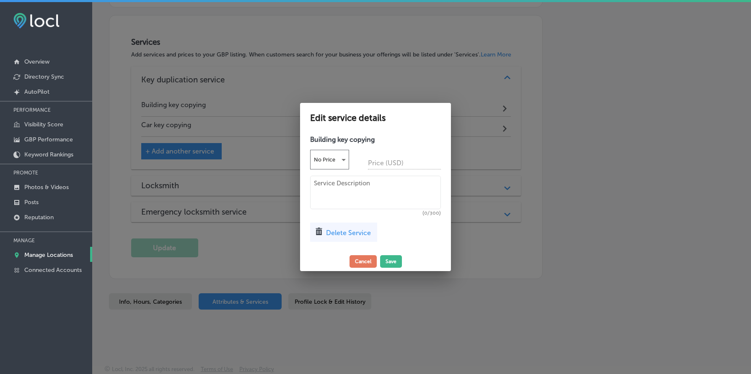
click at [527, 150] on div at bounding box center [375, 187] width 751 height 374
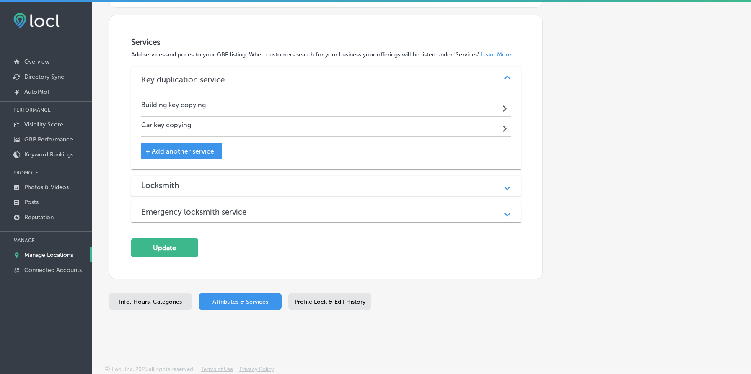
click at [303, 184] on div "Locksmith" at bounding box center [325, 186] width 369 height 10
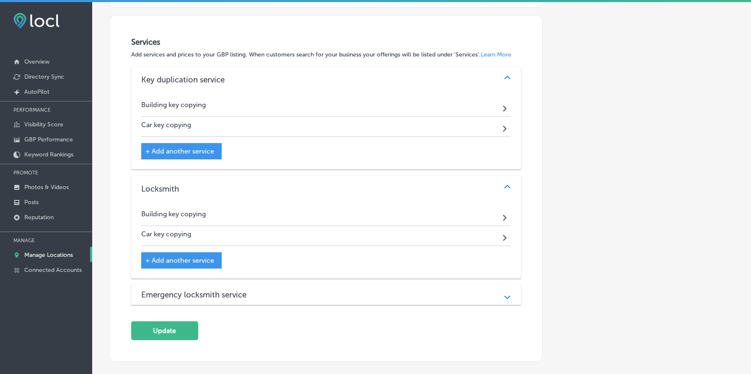
click at [313, 237] on div "Car key copying Path Created with Sketch." at bounding box center [325, 236] width 369 height 20
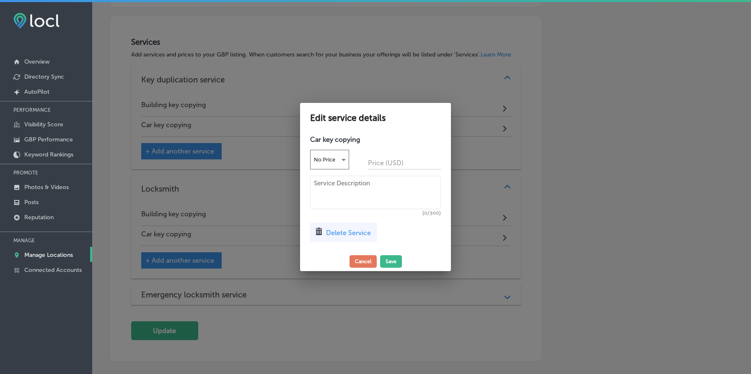
click at [554, 214] on div at bounding box center [375, 187] width 751 height 374
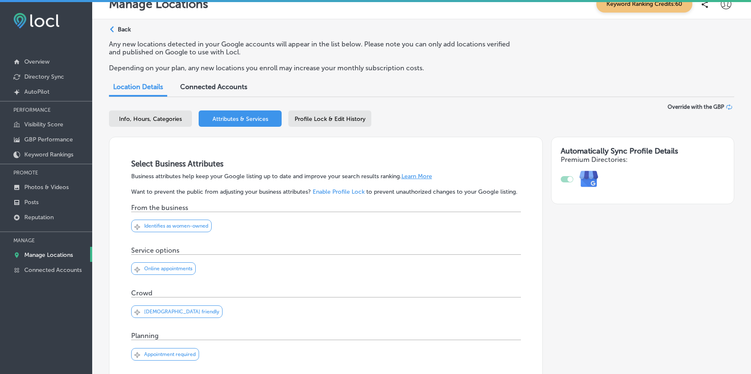
scroll to position [0, 0]
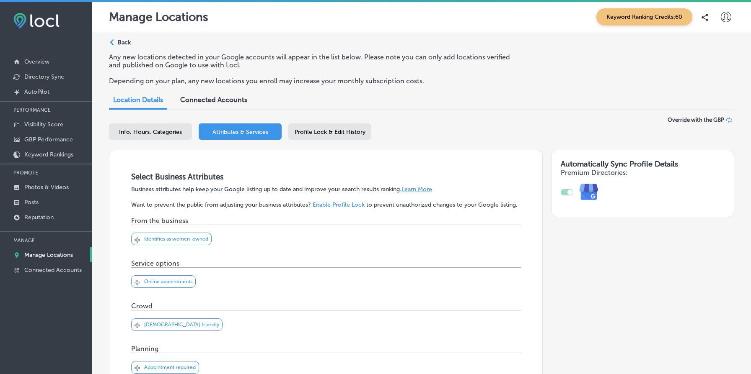
click at [155, 139] on div "Info, Hours, Categories" at bounding box center [150, 132] width 83 height 16
select select "US"
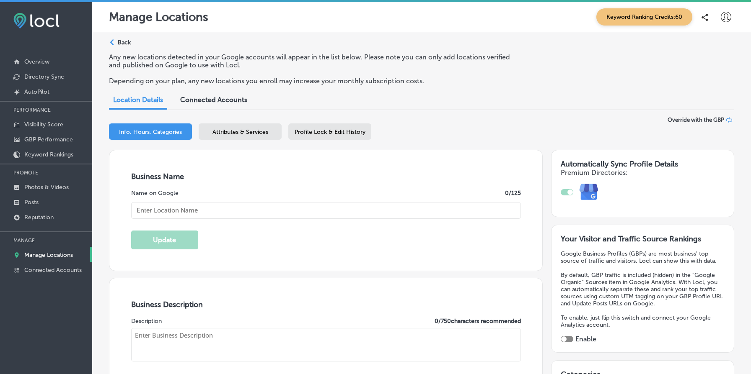
type textarea "REPLACEMENT KEYS AND REMOTES FOR LESS We’re your “one-stop-shop” for replacemen…"
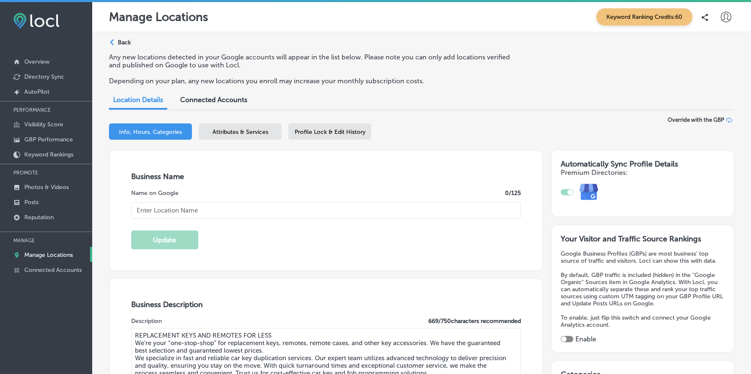
type input "US"
type input "https://store.carkeysexpress.com/"
type input "Car Keys Express Mobile Tulsa"
type input "+1 877 445 3953"
click at [253, 130] on span "Attributes & Services" at bounding box center [240, 132] width 56 height 7
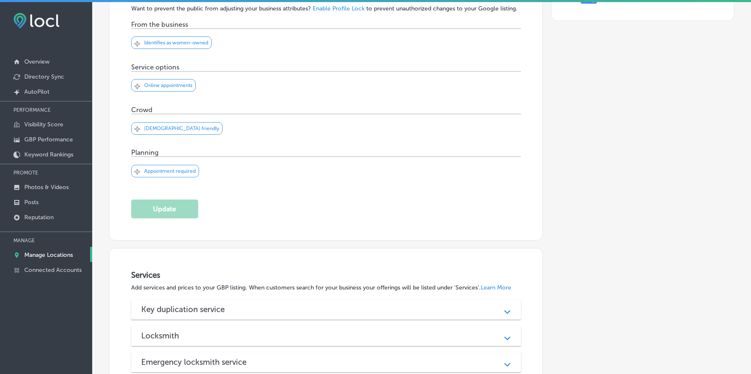
scroll to position [347, 0]
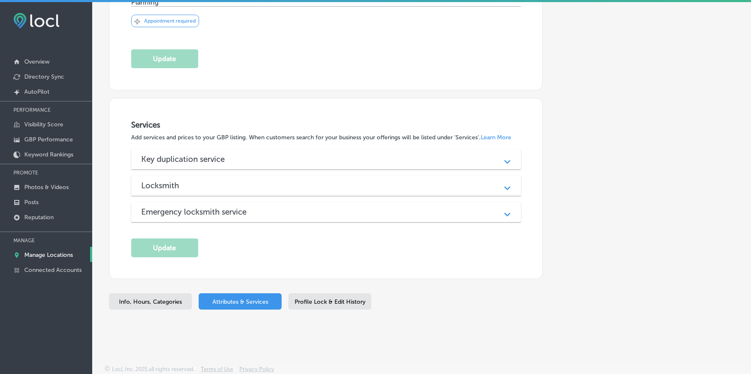
click at [264, 157] on div "Key duplication service" at bounding box center [325, 160] width 369 height 10
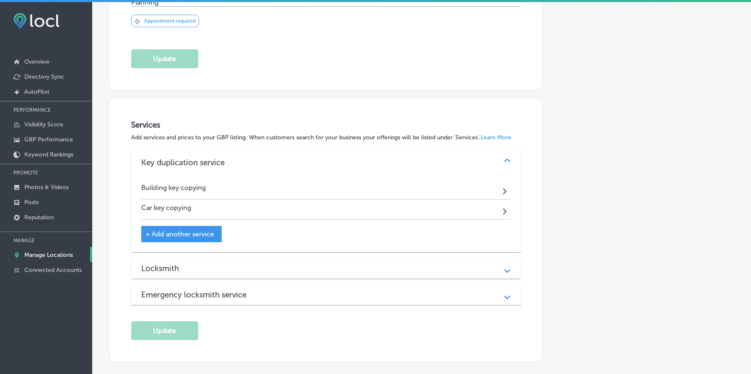
click at [301, 208] on div "Car key copying Path Created with Sketch." at bounding box center [325, 210] width 369 height 20
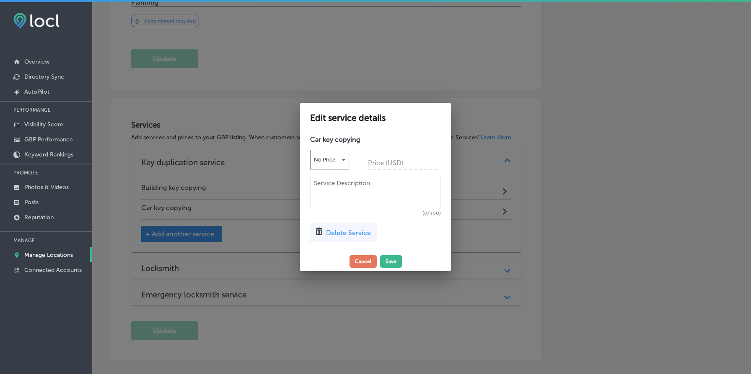
click at [355, 191] on textarea at bounding box center [375, 193] width 131 height 34
paste textarea "Car Keys Express provides fast, affordable car key copying for most makes and m…"
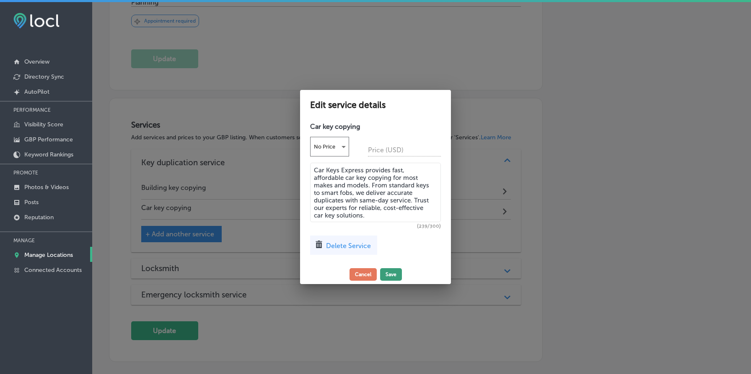
type textarea "Car Keys Express provides fast, affordable car key copying for most makes and m…"
click at [393, 272] on button "Save" at bounding box center [391, 275] width 22 height 13
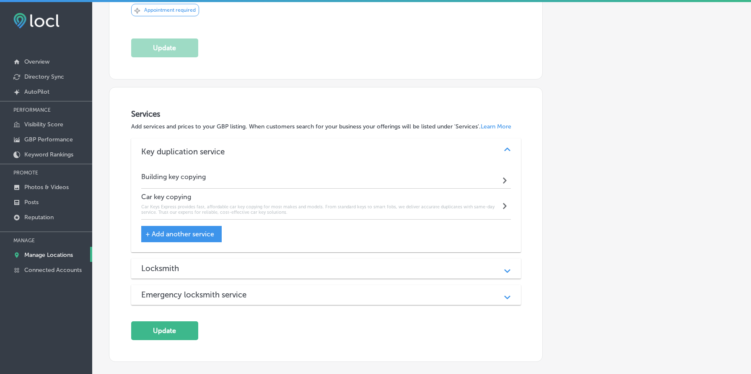
scroll to position [375, 0]
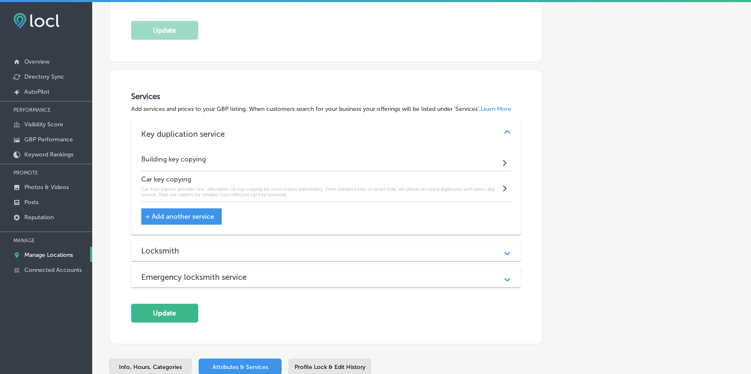
click at [263, 252] on div "Locksmith" at bounding box center [325, 251] width 369 height 10
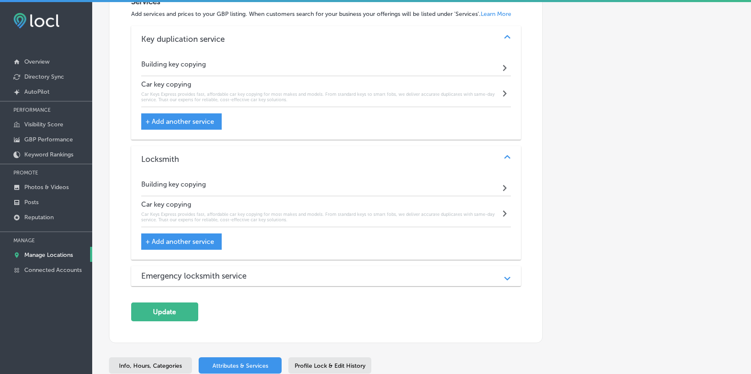
scroll to position [483, 0]
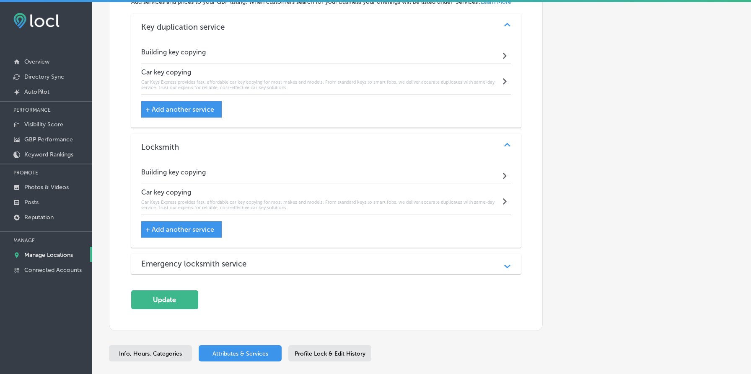
click at [250, 265] on h3 "Emergency locksmith service" at bounding box center [200, 264] width 119 height 10
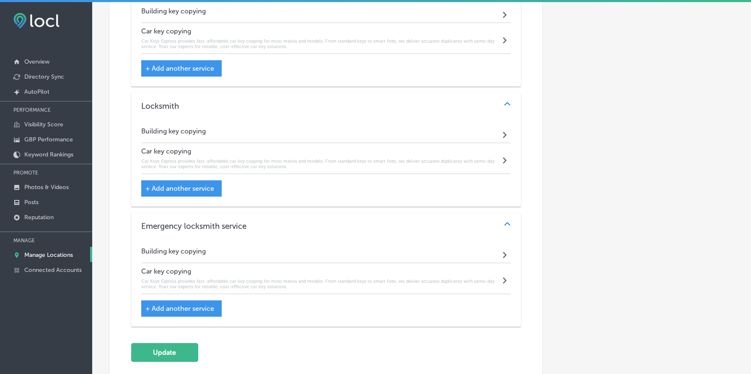
scroll to position [510, 0]
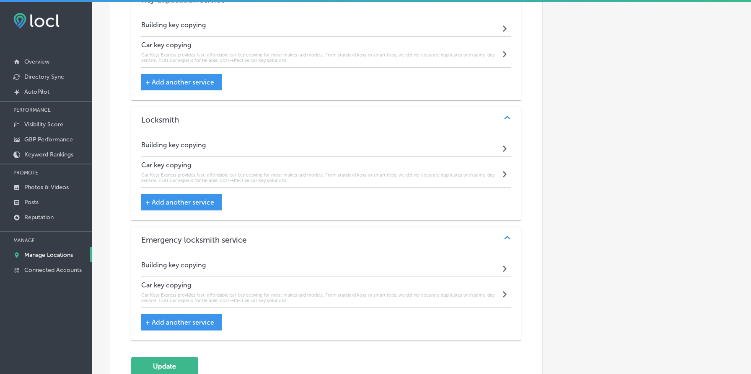
click at [269, 149] on div "Building key copying Path Created with Sketch." at bounding box center [325, 147] width 369 height 20
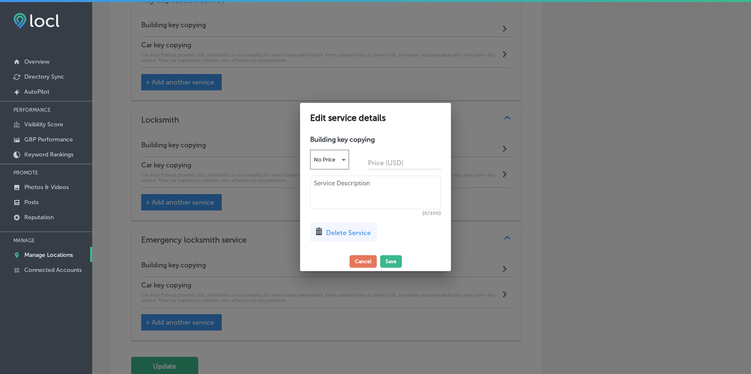
click at [368, 192] on textarea at bounding box center [375, 193] width 131 height 34
paste textarea "Car Keys Express provides fast, affordable car key copying for most makes and m…"
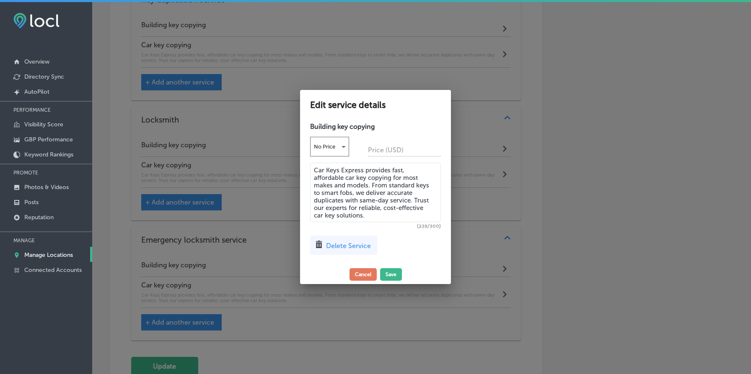
click at [317, 173] on textarea "Car Keys Express provides fast, affordable car key copying for most makes and m…" at bounding box center [375, 192] width 131 height 59
click at [349, 179] on textarea "Car Keys Express provides fast, affordable car key copying for most makes and m…" at bounding box center [375, 192] width 131 height 59
click at [385, 187] on textarea "Car Keys Express provides fast, affordable building key copying for most makes …" at bounding box center [375, 192] width 131 height 59
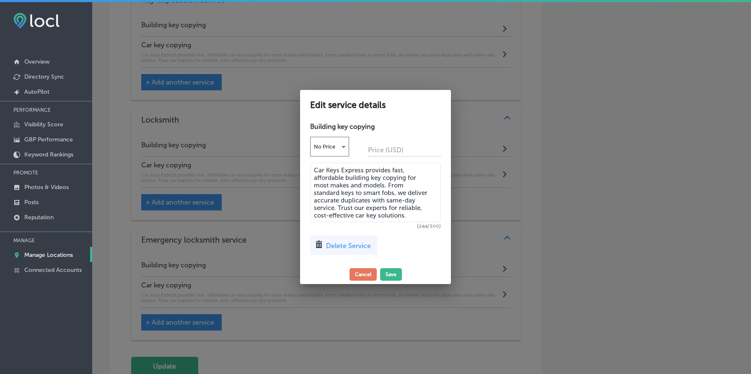
click at [404, 179] on textarea "Car Keys Express provides fast, affordable building key copying for most makes …" at bounding box center [375, 192] width 131 height 59
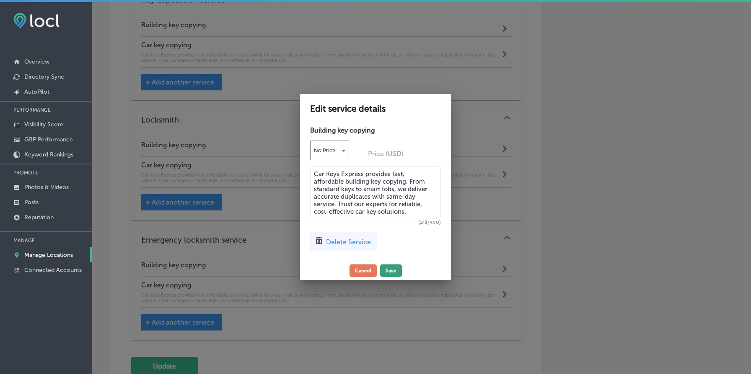
type textarea "Car Keys Express provides fast, affordable building key copying. From standard …"
click at [392, 271] on button "Save" at bounding box center [391, 271] width 22 height 13
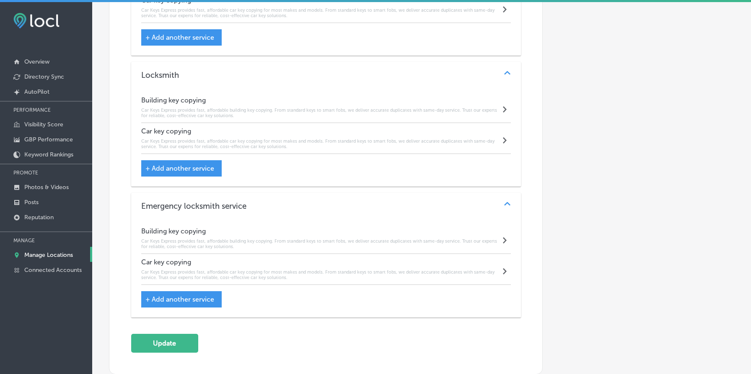
scroll to position [561, 0]
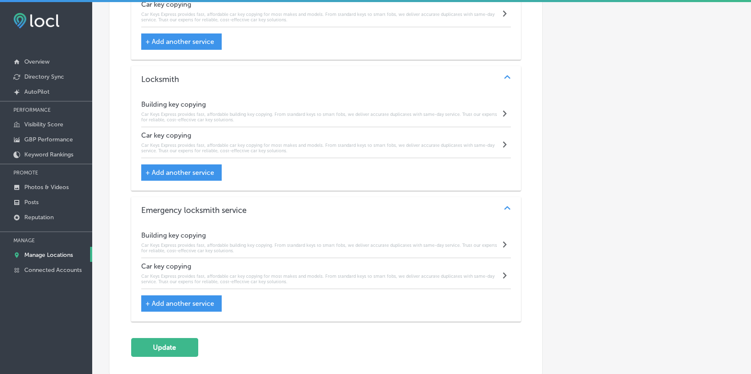
click at [189, 174] on span "+ Add another service" at bounding box center [179, 173] width 69 height 8
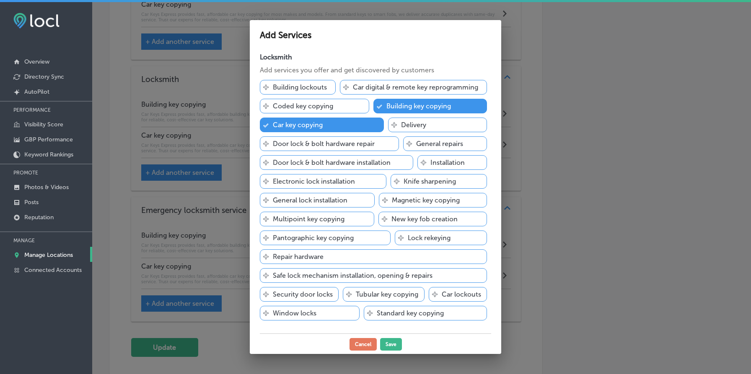
click at [421, 87] on p "Car digital & remote key reprogramming" at bounding box center [415, 87] width 125 height 8
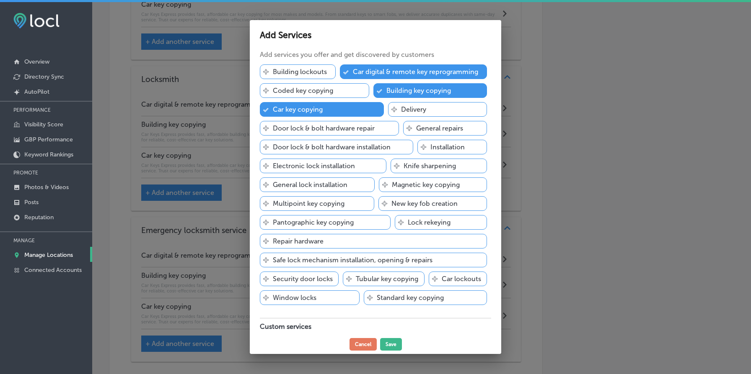
scroll to position [0, 0]
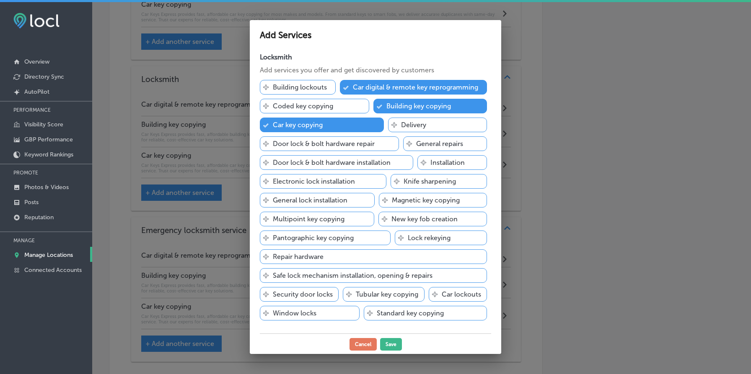
click at [434, 219] on p "New key fob creation" at bounding box center [424, 219] width 66 height 8
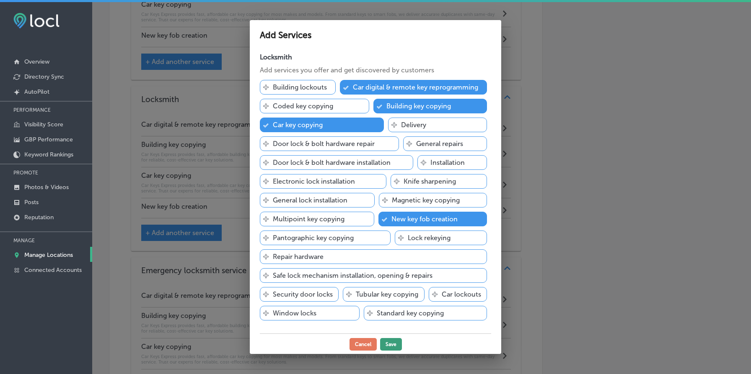
click at [388, 345] on button "Save" at bounding box center [391, 344] width 22 height 13
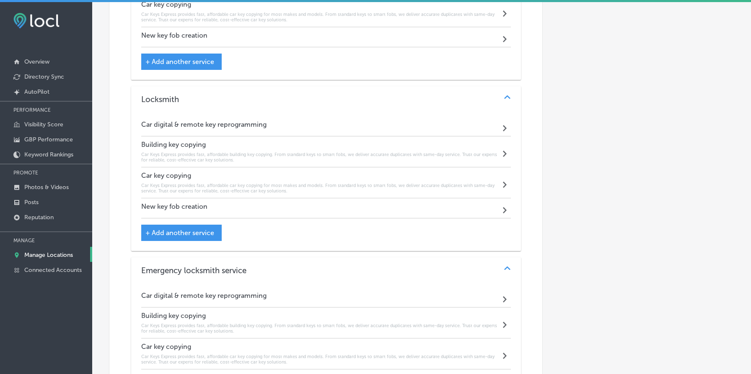
click at [305, 127] on div "Car digital & remote key reprogramming Path Created with Sketch." at bounding box center [325, 126] width 369 height 20
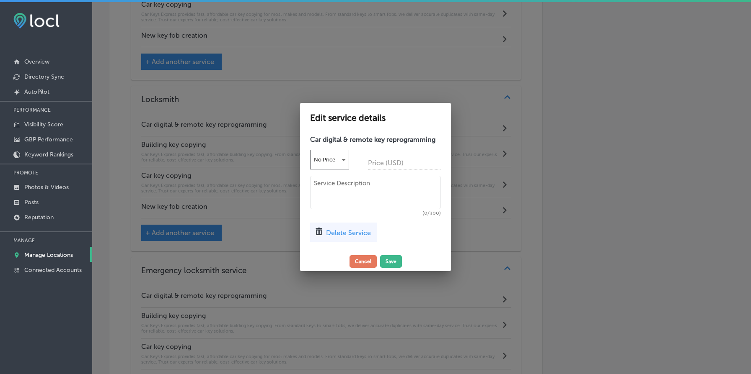
click at [376, 192] on textarea at bounding box center [375, 193] width 131 height 34
paste textarea "We reprogram digital and remote car keys for most makes and models. Whether you…"
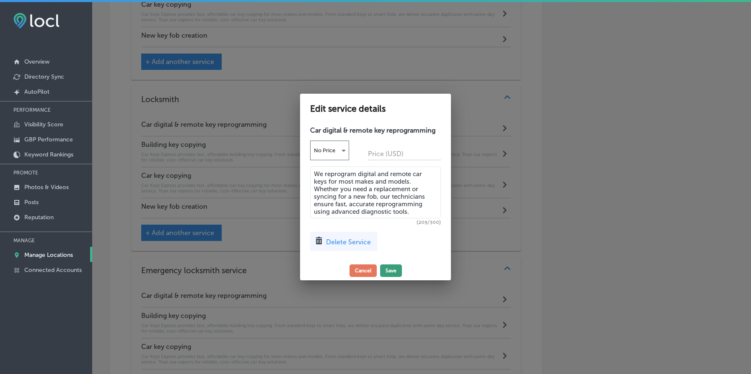
type textarea "We reprogram digital and remote car keys for most makes and models. Whether you…"
click at [394, 274] on button "Save" at bounding box center [391, 271] width 22 height 13
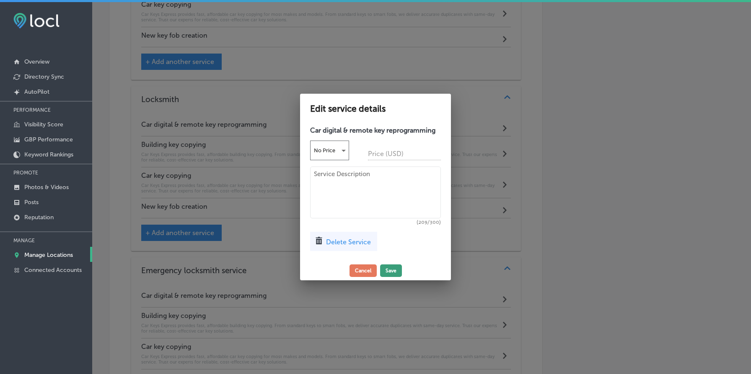
scroll to position [592, 0]
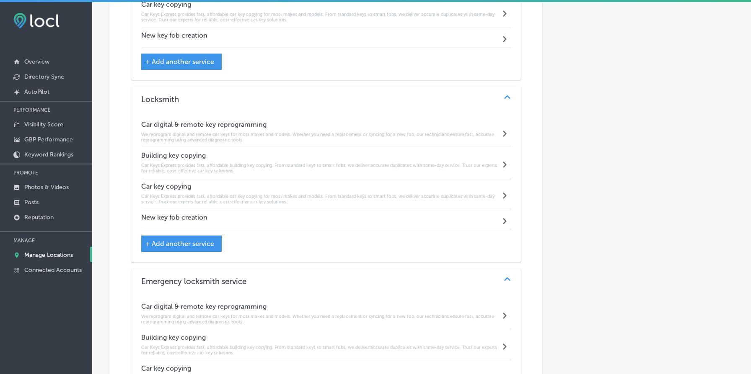
click at [415, 220] on div "New key fob creation Path Created with Sketch." at bounding box center [325, 219] width 369 height 20
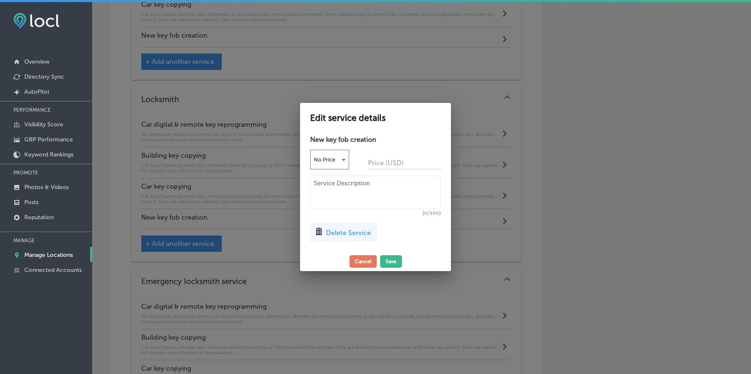
click at [374, 191] on textarea at bounding box center [375, 193] width 131 height 34
paste textarea "We create new key fobs for most car makes and models. Whether you’ve lost yours…"
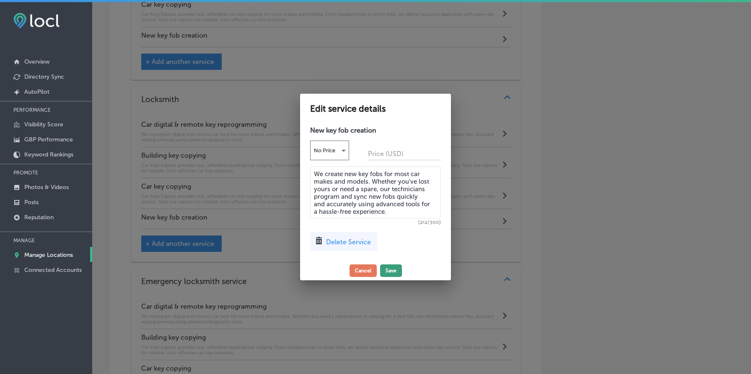
type textarea "We create new key fobs for most car makes and models. Whether you’ve lost yours…"
click at [388, 276] on button "Save" at bounding box center [391, 271] width 22 height 13
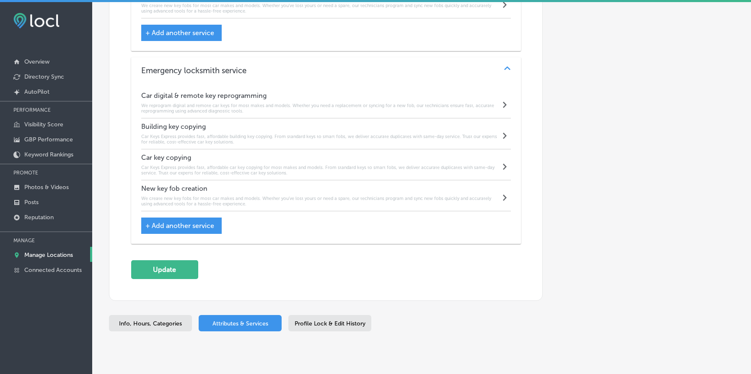
scroll to position [847, 0]
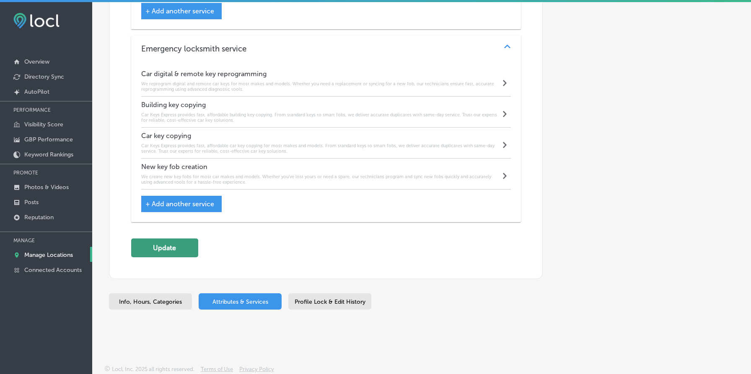
click at [187, 254] on button "Update" at bounding box center [164, 248] width 67 height 19
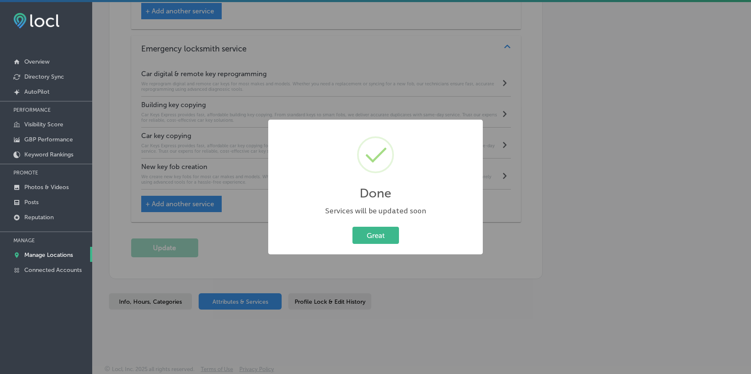
click at [382, 245] on div "Great Cancel" at bounding box center [375, 236] width 198 height 22
click at [382, 232] on button "Great" at bounding box center [375, 235] width 46 height 17
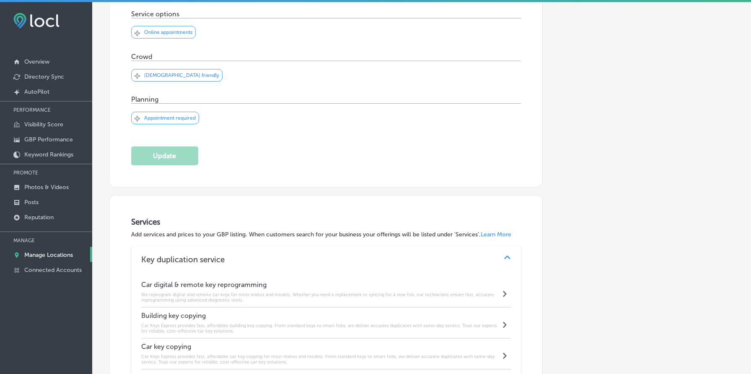
scroll to position [0, 0]
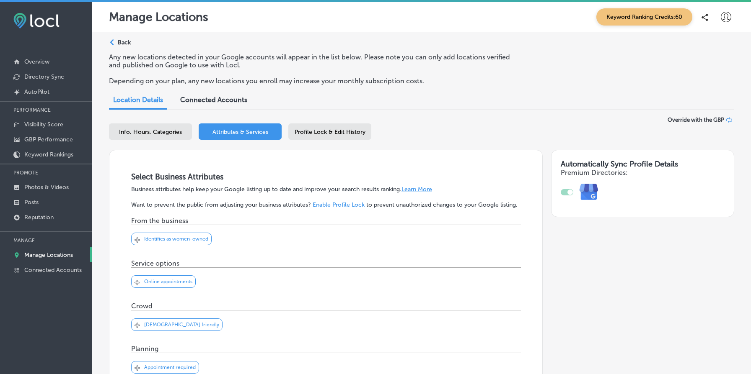
click at [174, 132] on span "Info, Hours, Categories" at bounding box center [150, 132] width 63 height 7
select select "US"
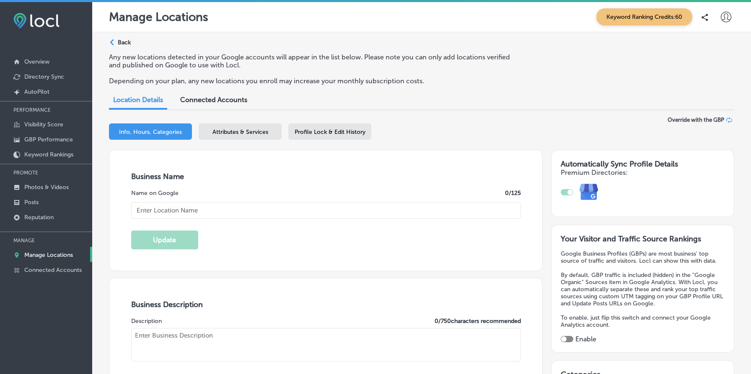
type input "Car Keys Express Mobile Tulsa"
type input "US"
type input "https://store.carkeysexpress.com/"
type textarea "REPLACEMENT KEYS AND REMOTES FOR LESS We’re your “one-stop-shop” for replacemen…"
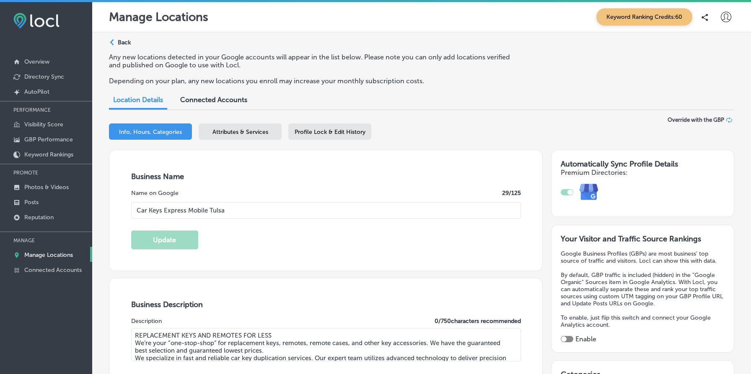
type input "+1 877 445 3953"
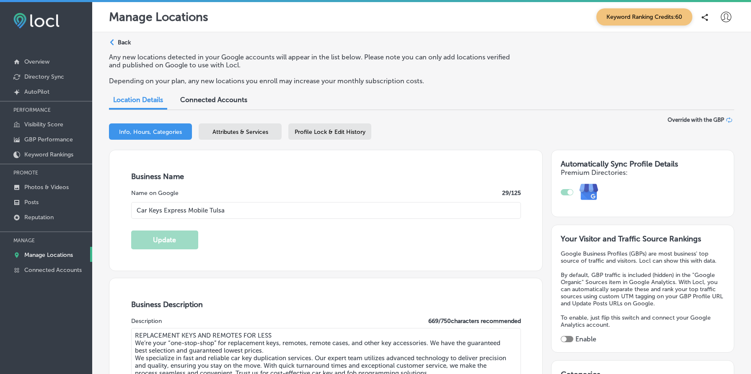
click at [124, 43] on p "Back" at bounding box center [124, 42] width 13 height 7
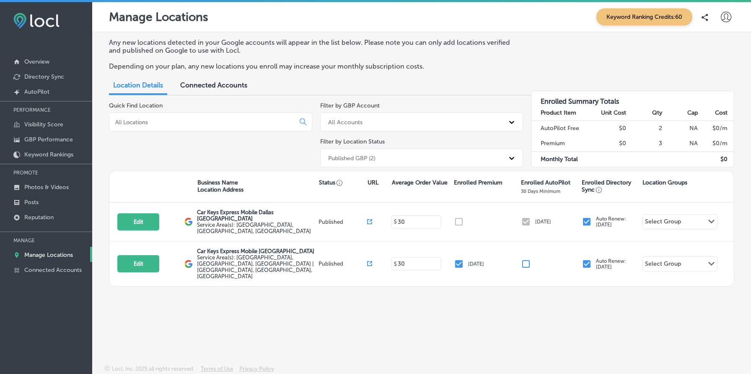
click at [395, 155] on div "Published GBP (2)" at bounding box center [414, 158] width 181 height 14
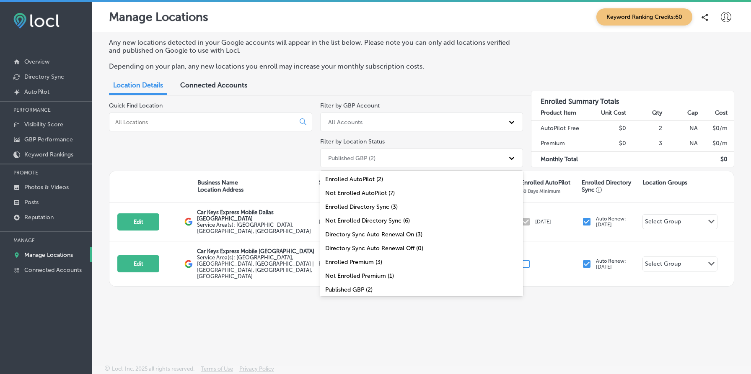
scroll to position [27, 0]
click at [389, 286] on div "All Locations (9)" at bounding box center [421, 291] width 203 height 14
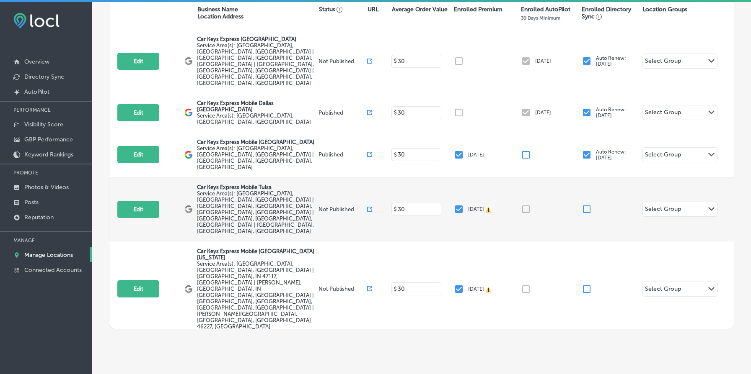
scroll to position [173, 0]
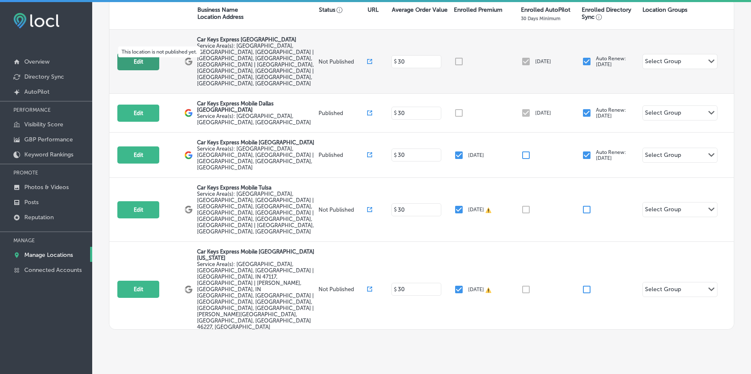
click at [139, 53] on button "Edit" at bounding box center [138, 61] width 42 height 17
select select "US"
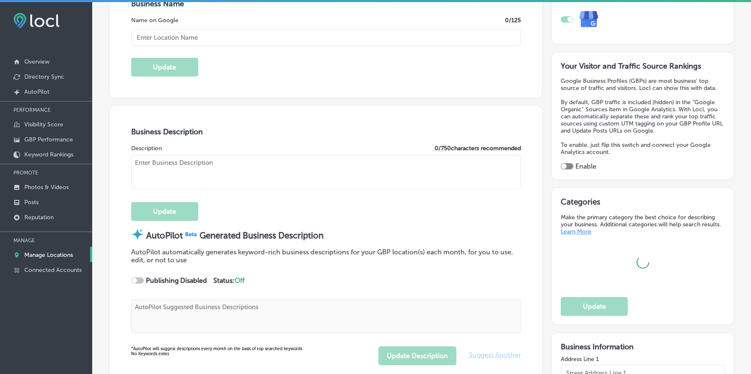
scroll to position [188, 0]
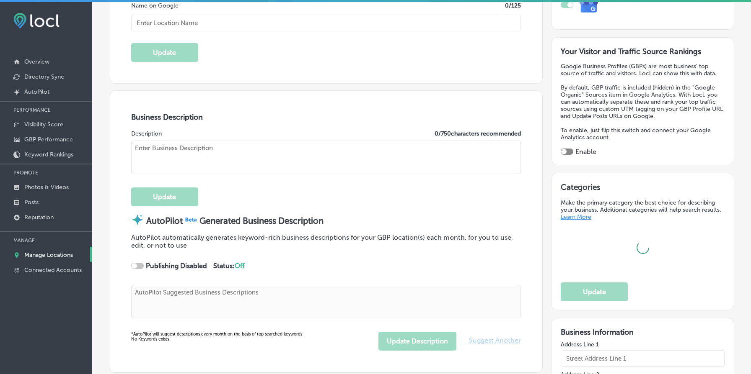
type input "Car Keys Express New Orleans"
type textarea "At Car Keys Express, we specialize in fast and reliable car key duplication ser…"
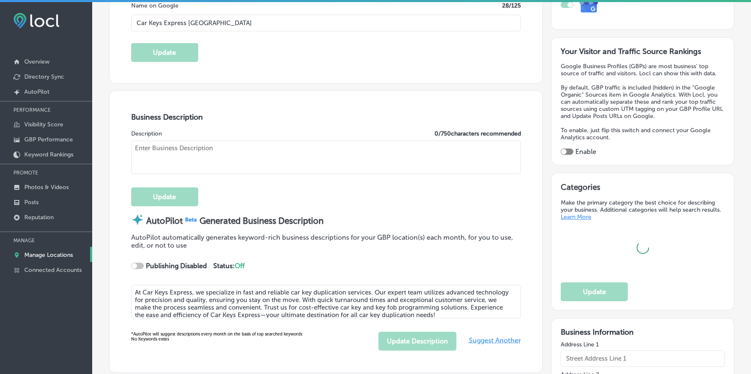
type input "12101 Sycamore Station Place Suite 101"
type input "Louisville"
type input "40299"
type input "US"
type input "https://www.costco.com/car-keys-express.html"
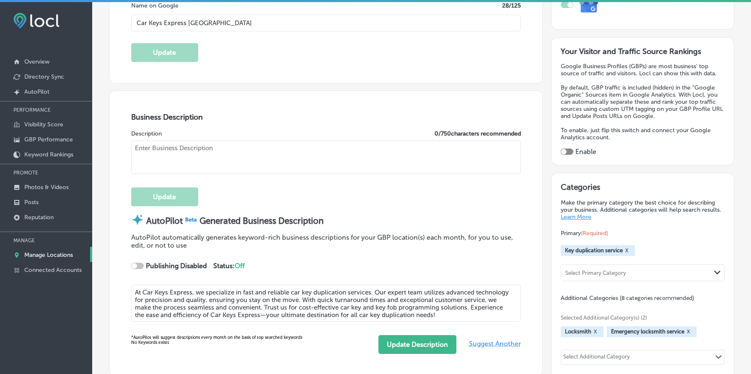
scroll to position [0, 0]
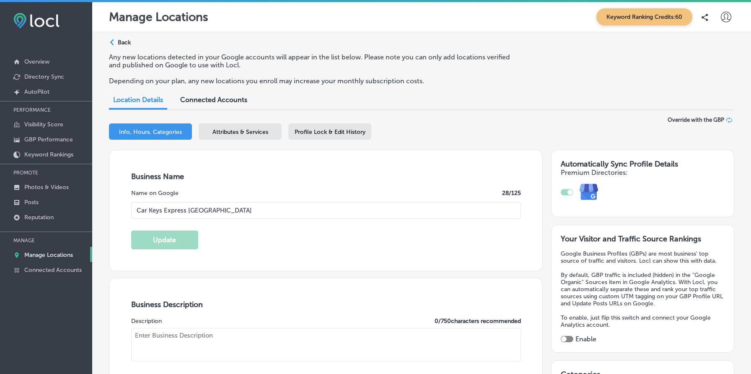
checkbox input "true"
type textarea "At Car Keys Express, we specialize in fast and reliable car key duplication ser…"
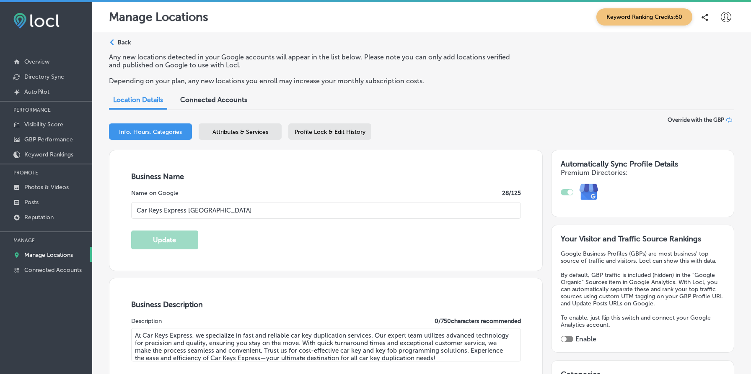
type input "+1 877 445 3953"
click at [262, 155] on div "Business Name Name on Google 28 /125 Car Keys Express New Orleans Update" at bounding box center [325, 210] width 433 height 121
click at [262, 129] on span "Attributes & Services" at bounding box center [240, 132] width 56 height 7
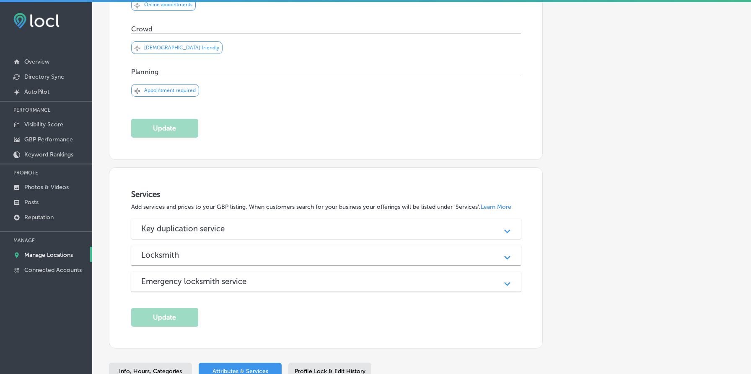
scroll to position [347, 0]
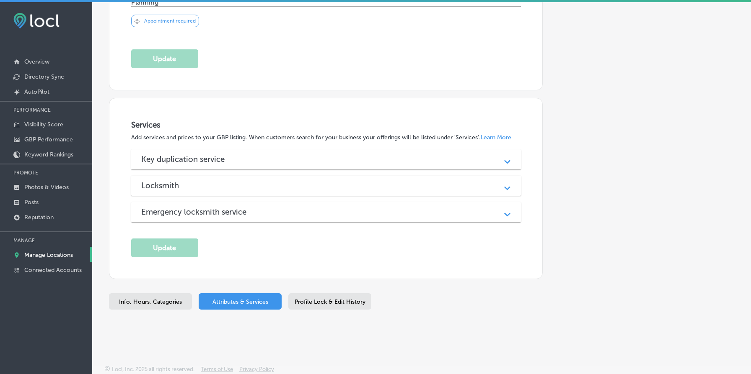
click at [347, 161] on div "Key duplication service" at bounding box center [325, 160] width 369 height 10
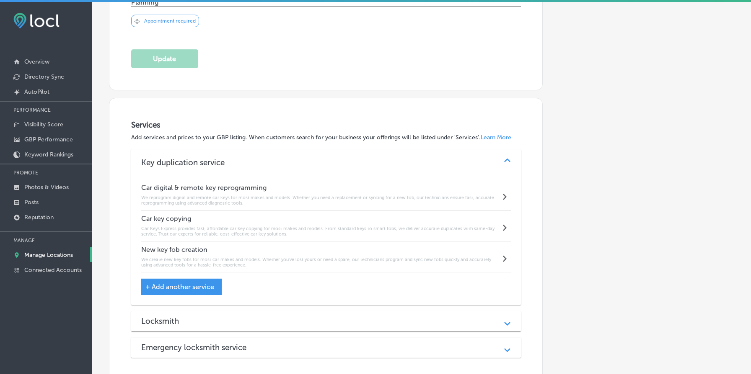
click at [309, 323] on div "Locksmith" at bounding box center [325, 322] width 369 height 10
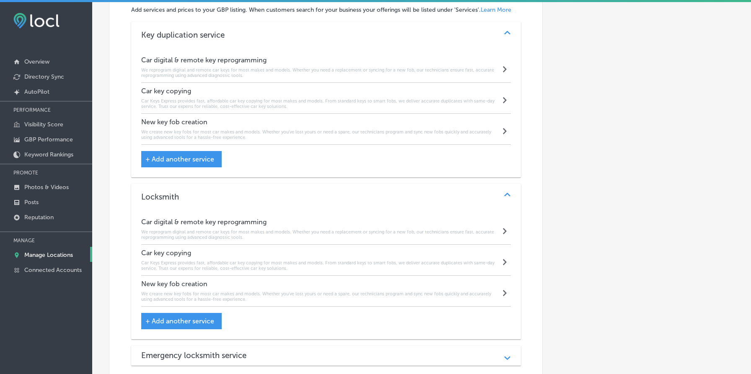
scroll to position [610, 0]
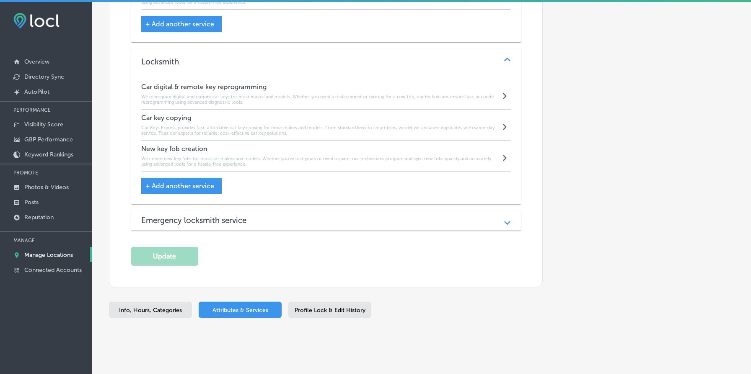
click at [319, 222] on div "Emergency locksmith service" at bounding box center [325, 221] width 369 height 10
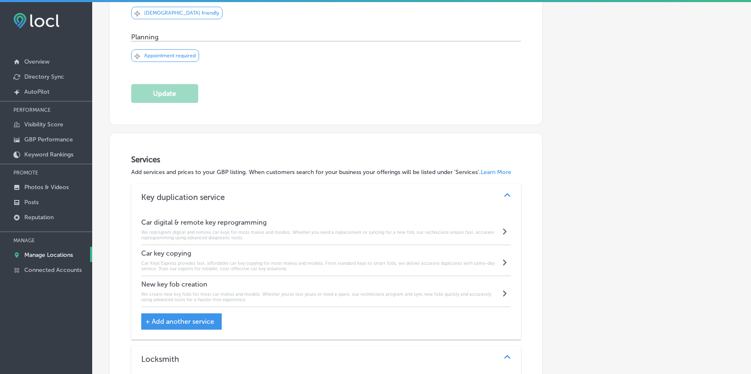
scroll to position [0, 0]
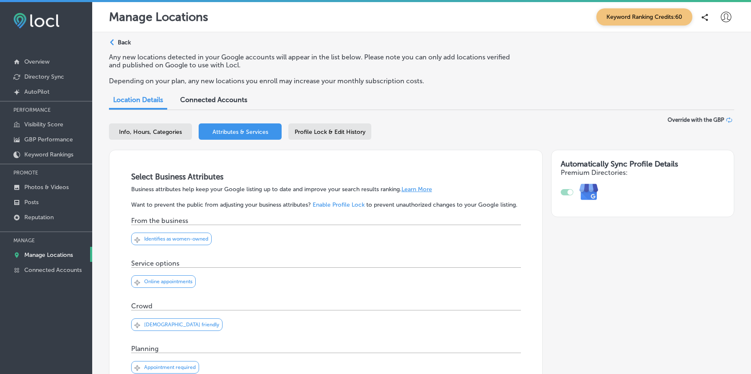
click at [117, 43] on div "Path Created with Sketch. Back" at bounding box center [120, 46] width 22 height 15
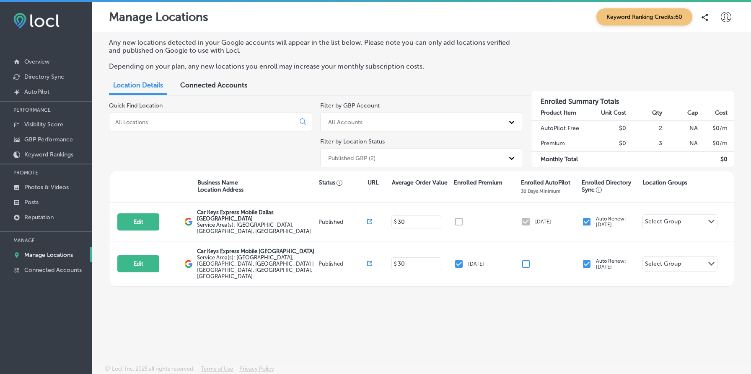
click at [374, 165] on div "Published GBP (2)" at bounding box center [421, 158] width 203 height 19
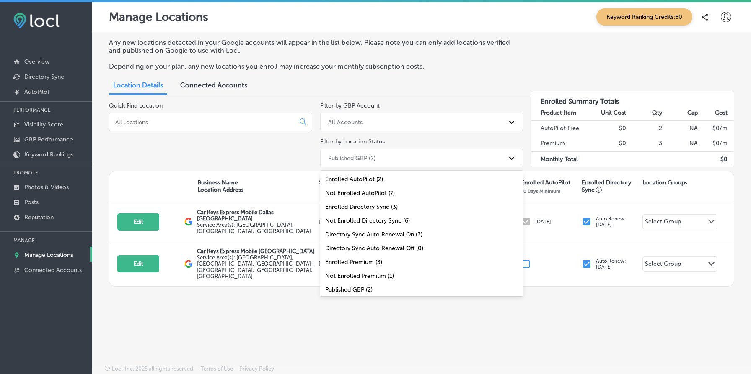
scroll to position [27, 0]
click at [394, 285] on div "All Locations (9)" at bounding box center [421, 291] width 203 height 14
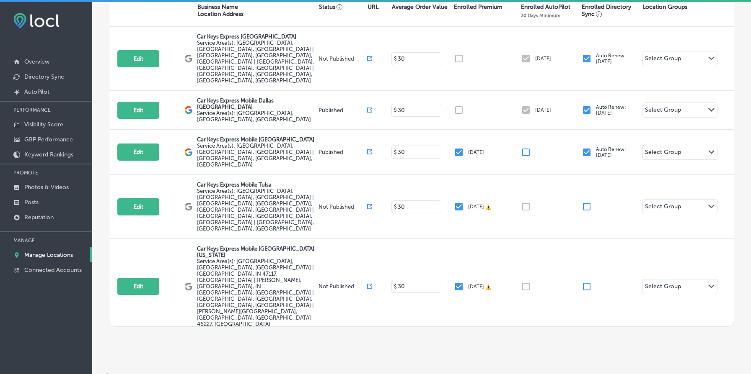
scroll to position [182, 0]
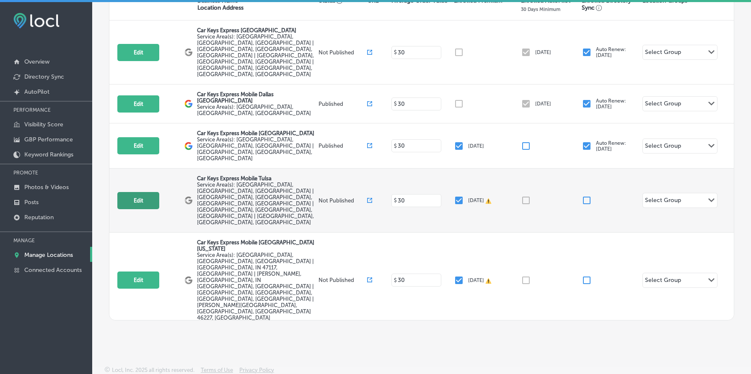
click at [142, 192] on button "Edit" at bounding box center [138, 200] width 42 height 17
select select "US"
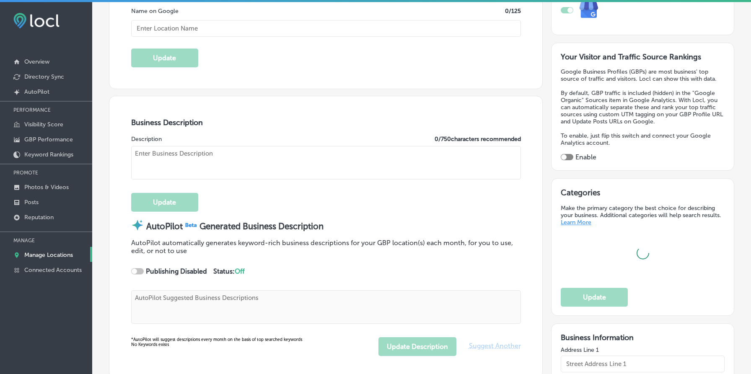
scroll to position [197, 0]
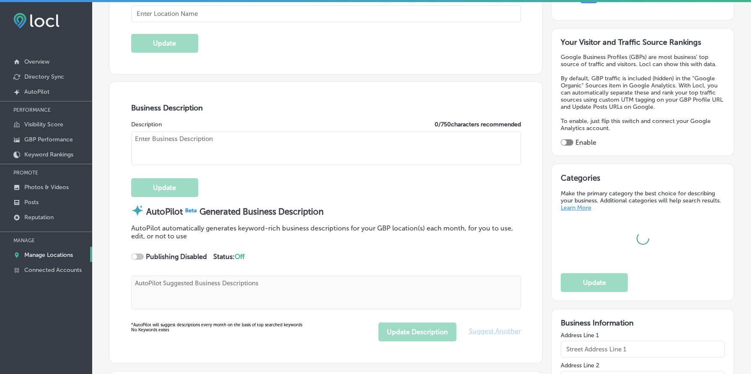
type input "Car Keys Express Mobile Tulsa"
type input "US"
type input "https://store.carkeysexpress.com/"
type textarea "REPLACEMENT KEYS AND REMOTES FOR LESS We’re your “one-stop-shop” for replacemen…"
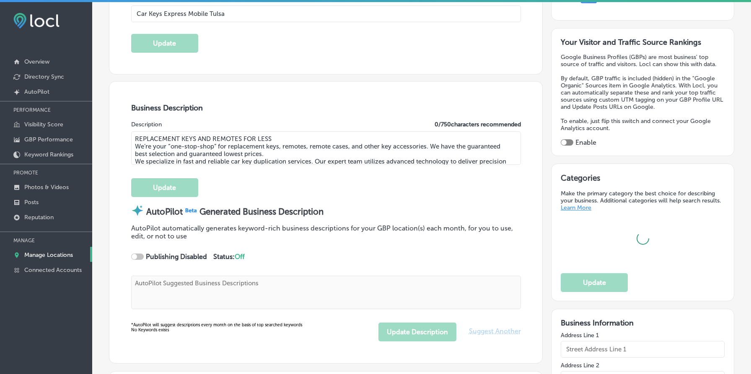
type input "+1 877 445 3953"
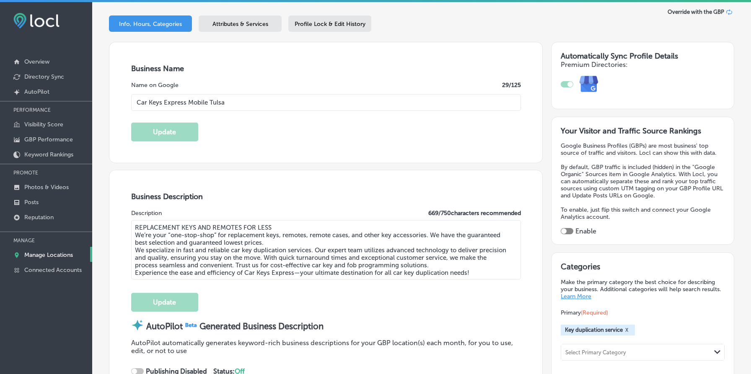
scroll to position [0, 0]
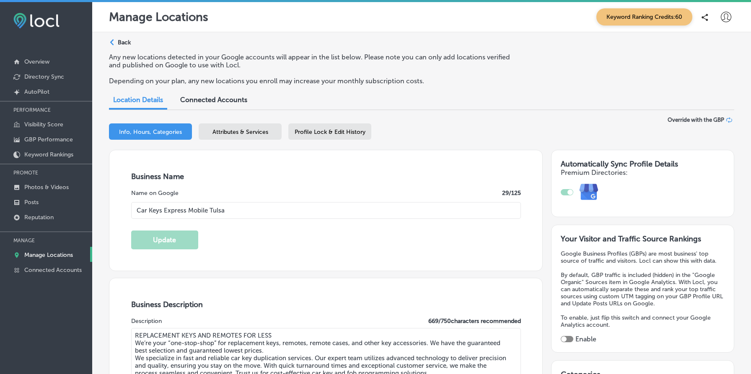
click at [248, 130] on span "Attributes & Services" at bounding box center [240, 132] width 56 height 7
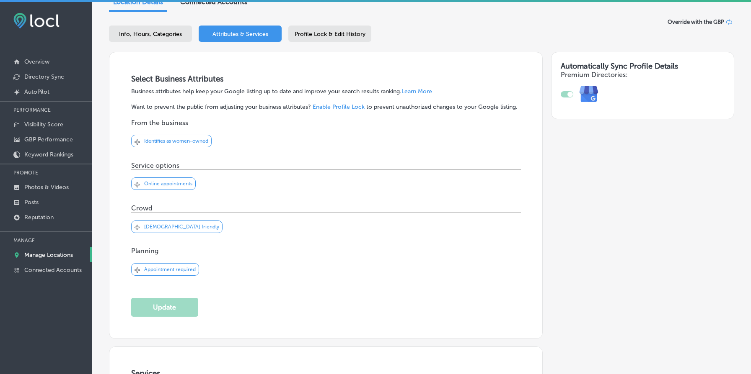
scroll to position [347, 0]
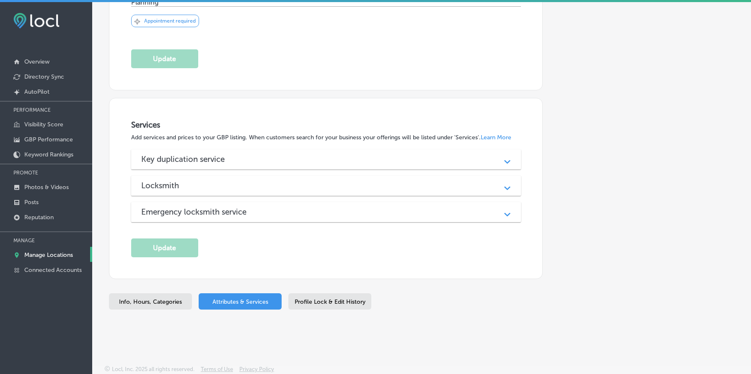
click at [293, 152] on div "Key duplication service Path Created with Sketch." at bounding box center [326, 160] width 390 height 20
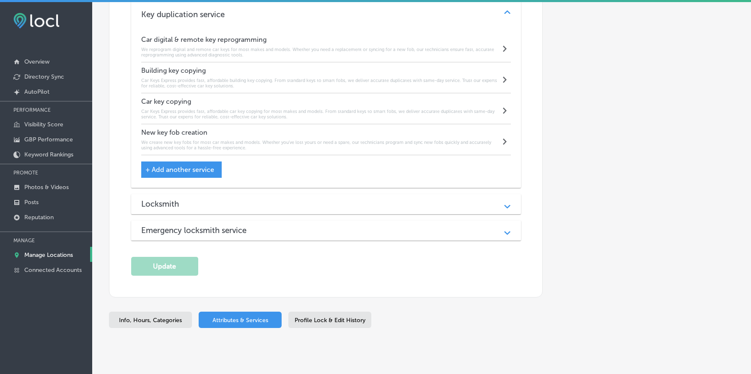
scroll to position [503, 0]
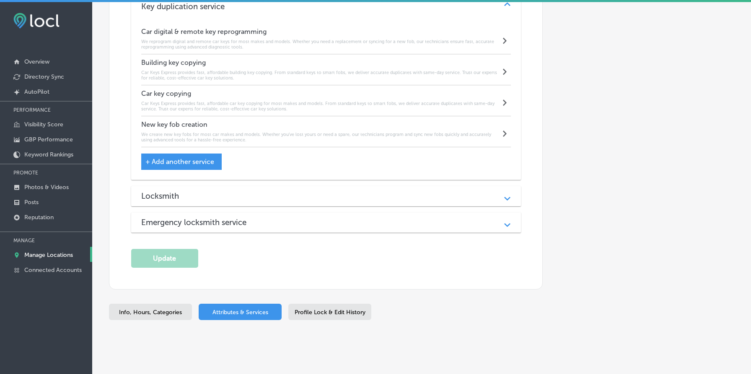
click at [289, 194] on div "Locksmith" at bounding box center [325, 196] width 369 height 10
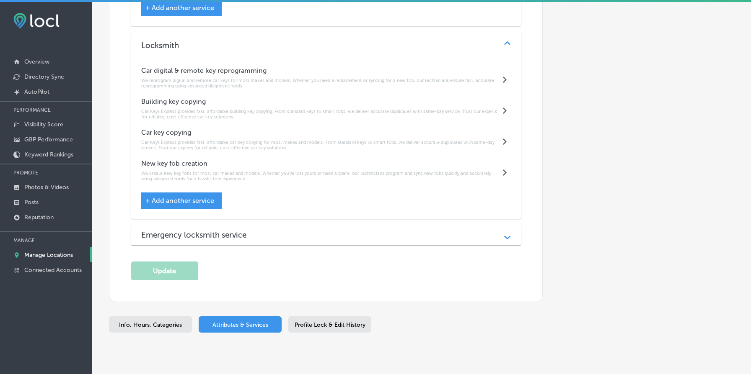
scroll to position [660, 0]
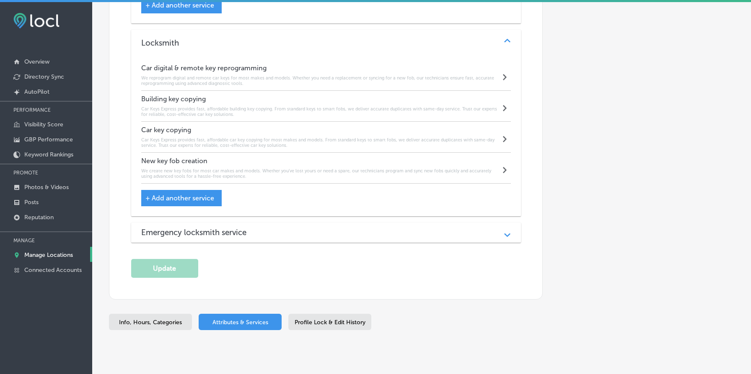
click at [288, 239] on div "Emergency locksmith service Path Created with Sketch." at bounding box center [326, 233] width 390 height 20
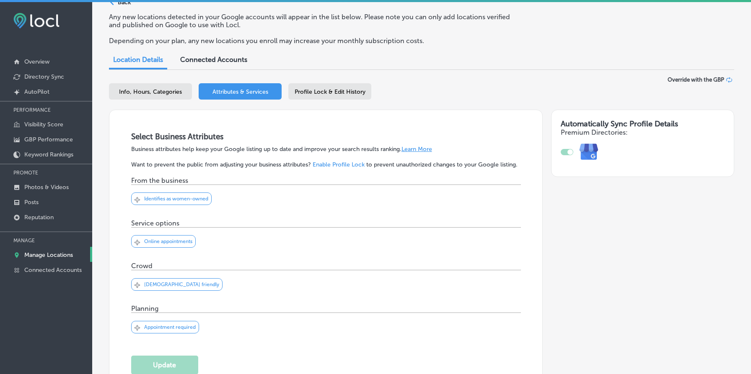
scroll to position [0, 0]
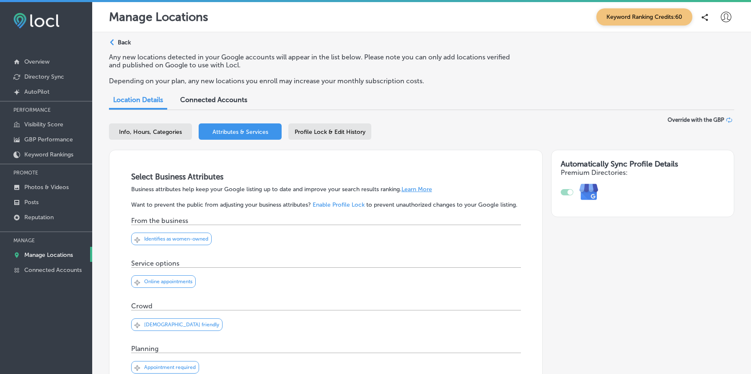
click at [155, 133] on span "Info, Hours, Categories" at bounding box center [150, 132] width 63 height 7
select select "US"
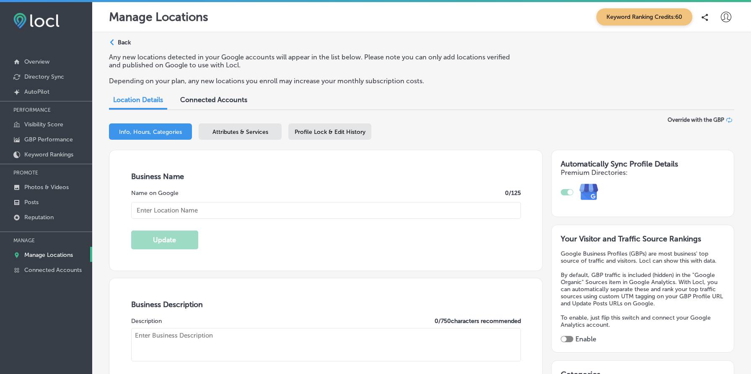
type input "Car Keys Express Mobile Tulsa"
type input "US"
type input "https://store.carkeysexpress.com/"
click at [122, 46] on div "Path Created with Sketch. Back" at bounding box center [120, 46] width 22 height 15
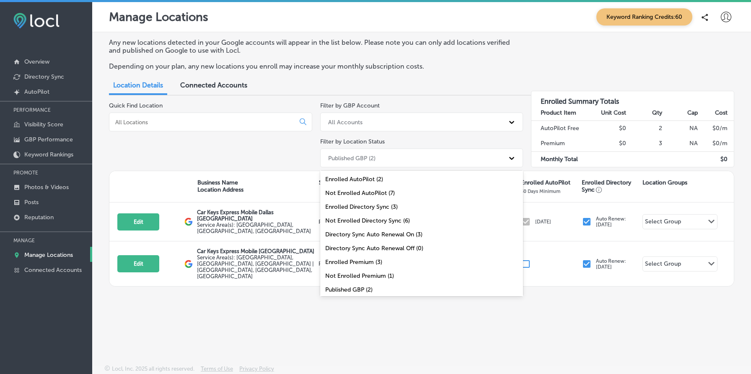
click at [367, 159] on div "Published GBP (2)" at bounding box center [351, 158] width 47 height 7
click at [364, 287] on div "All Locations (9)" at bounding box center [421, 291] width 203 height 14
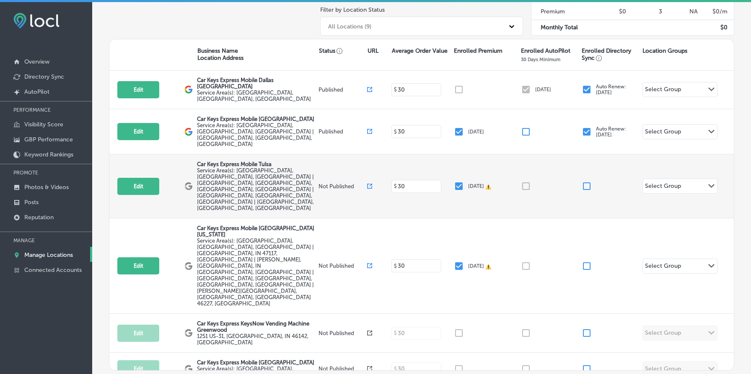
scroll to position [69, 0]
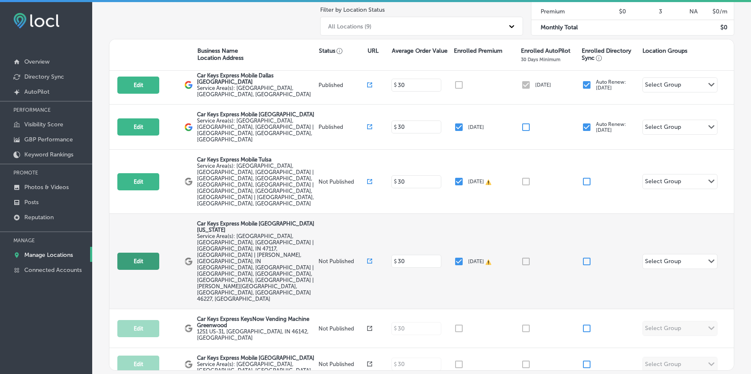
click at [143, 253] on button "Edit" at bounding box center [138, 261] width 42 height 17
select select "US"
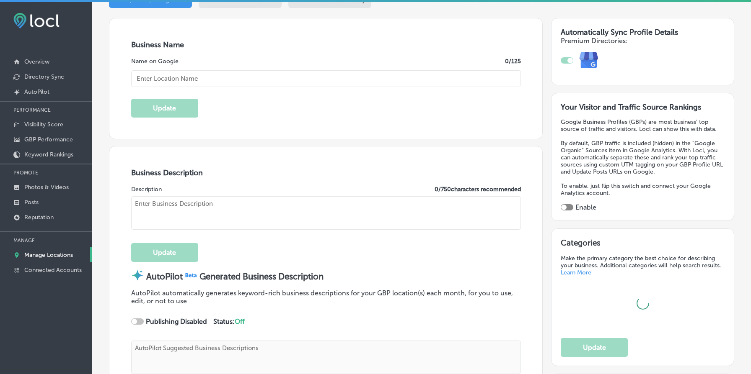
scroll to position [147, 0]
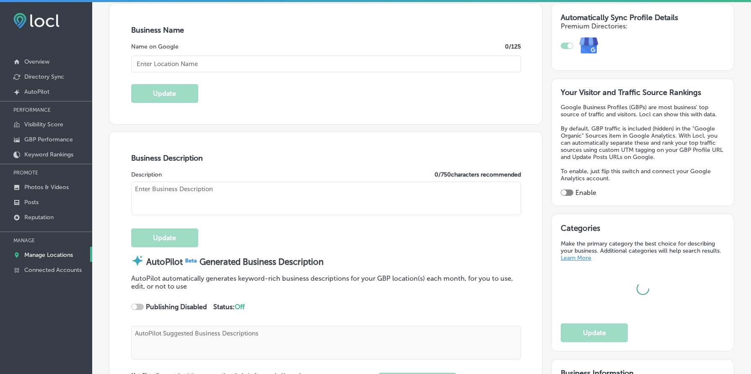
type input "Car Keys Express Mobile Greenwood Park Mall Indiana"
type input "US"
type input "https://store.carkeysexpress.com/"
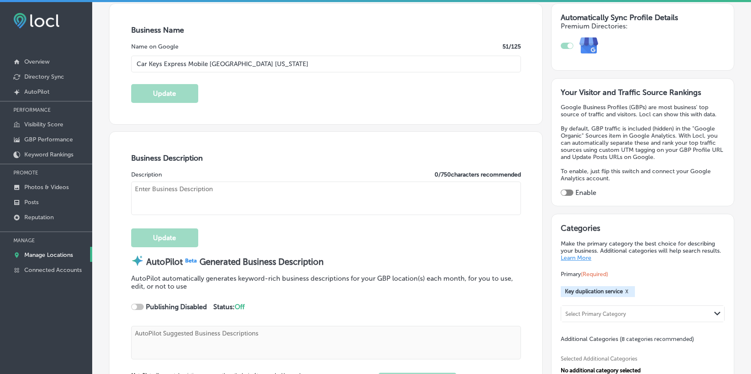
type textarea "Need a car key duplicated fast? At Car Keys Express Mobile Greenwood Park Mall …"
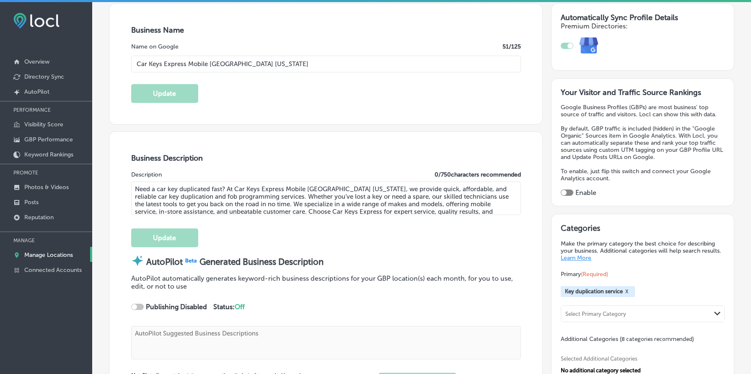
type input "+1 877 445 3953"
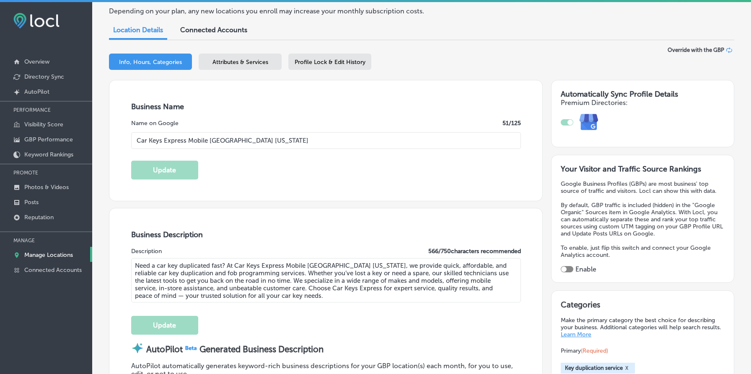
scroll to position [0, 0]
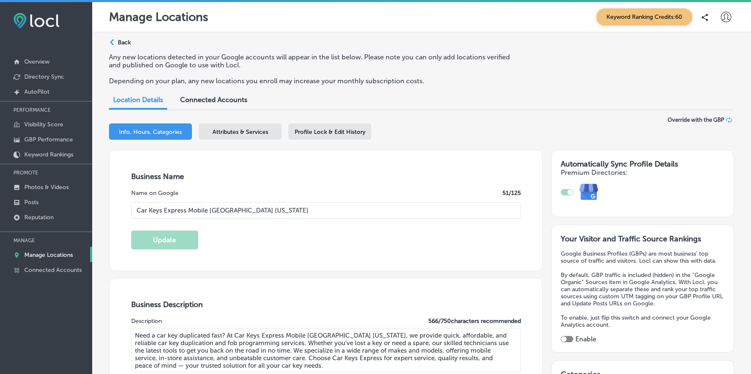
click at [243, 136] on div "Attributes & Services" at bounding box center [240, 132] width 83 height 16
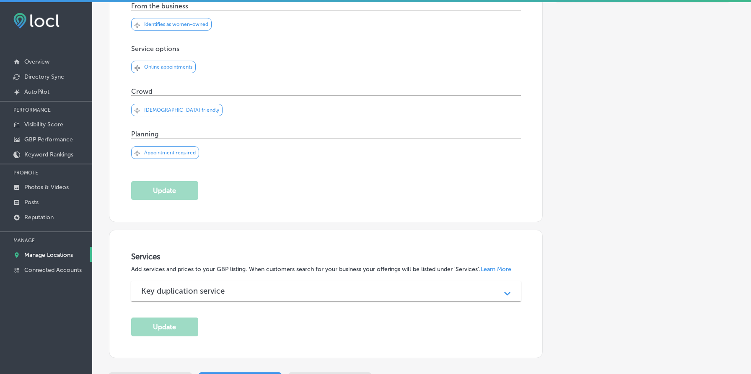
scroll to position [294, 0]
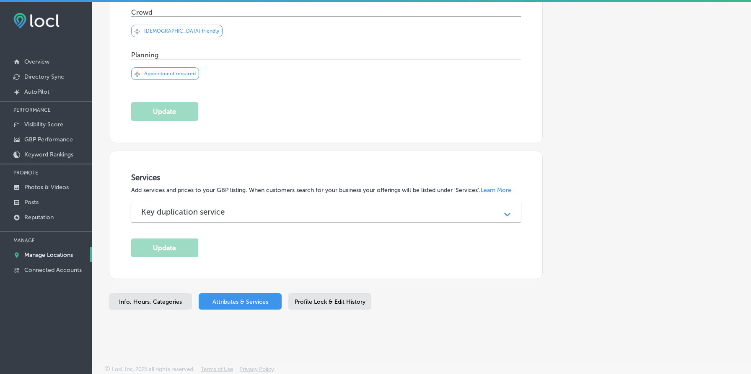
click at [243, 209] on div "Key duplication service" at bounding box center [325, 212] width 369 height 10
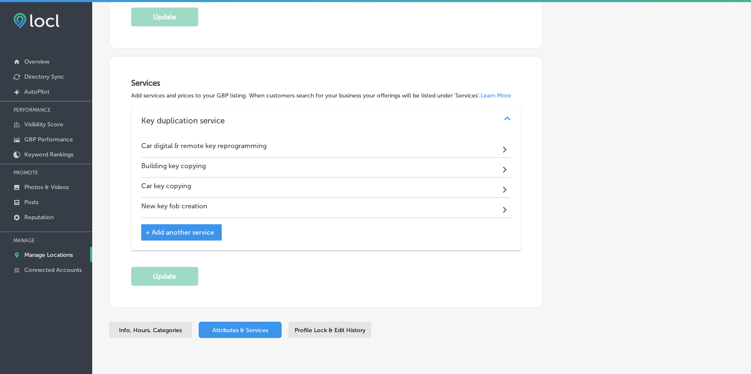
scroll to position [417, 0]
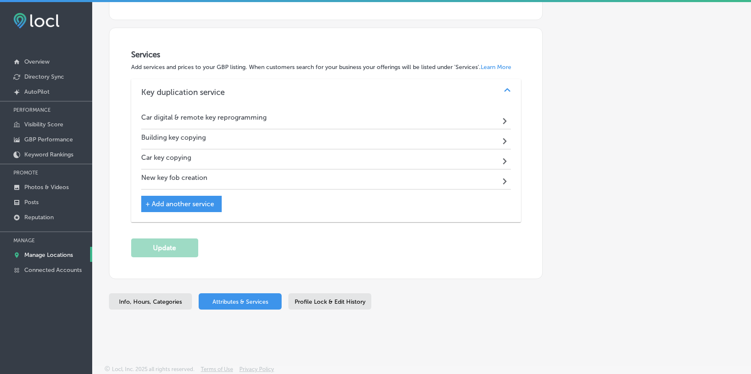
click at [336, 115] on div "Car digital & remote key reprogramming Path Created with Sketch." at bounding box center [325, 119] width 369 height 20
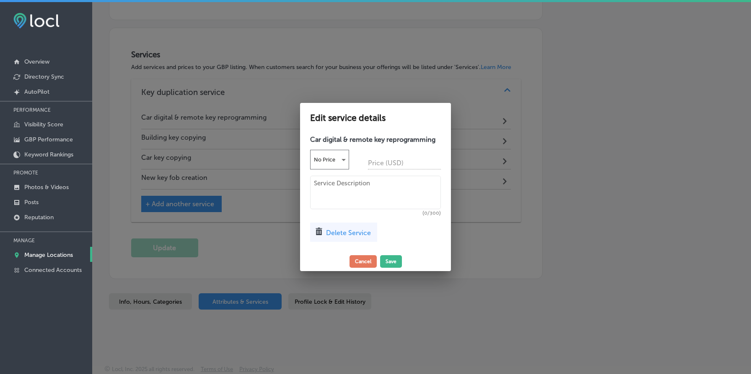
click at [382, 197] on textarea at bounding box center [375, 193] width 131 height 34
paste textarea "We reprogram digital and remote car keys for most makes and models. Whether you…"
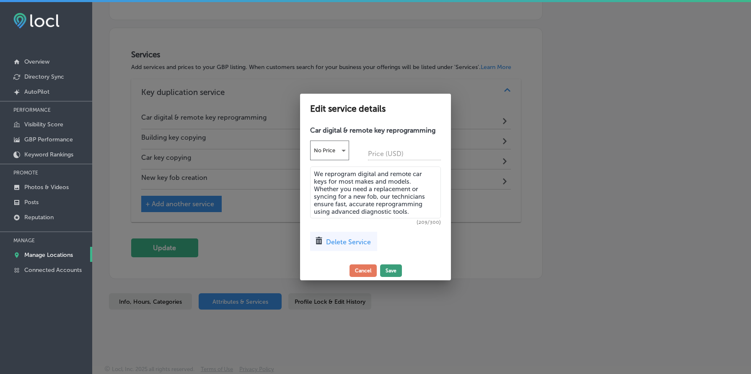
type textarea "We reprogram digital and remote car keys for most makes and models. Whether you…"
click at [390, 270] on button "Save" at bounding box center [391, 271] width 22 height 13
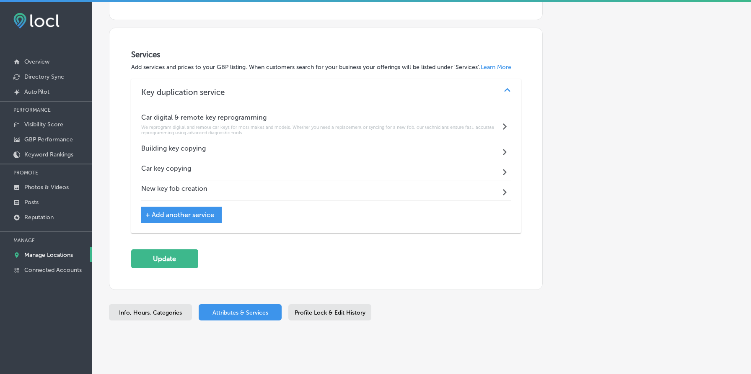
click at [327, 147] on div "Building key copying Path Created with Sketch." at bounding box center [325, 150] width 369 height 20
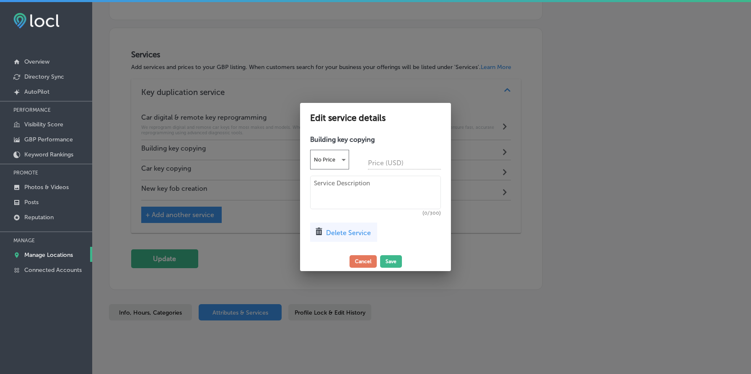
click at [357, 194] on textarea at bounding box center [375, 193] width 131 height 34
paste textarea "Car Keys Express provides fast, affordable car key copying for most makes and m…"
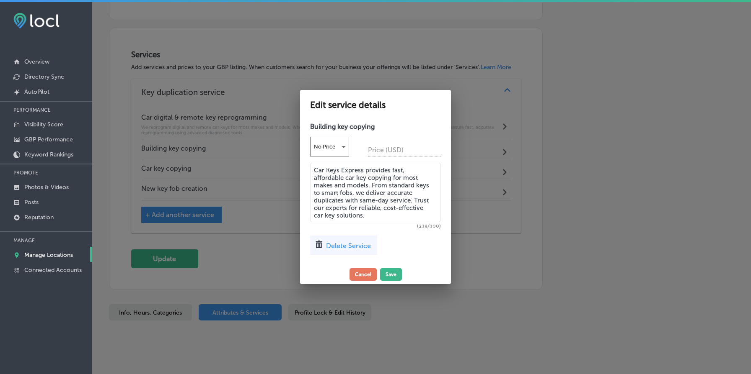
click at [354, 177] on textarea "Car Keys Express provides fast, affordable car key copying for most makes and m…" at bounding box center [375, 192] width 131 height 59
click at [351, 178] on textarea "Car Keys Express provides fast, affordable car key copying for most makes and m…" at bounding box center [375, 192] width 131 height 59
click at [384, 188] on textarea "Car Keys Express provides fast, affordable building key copying for most makes …" at bounding box center [375, 192] width 131 height 59
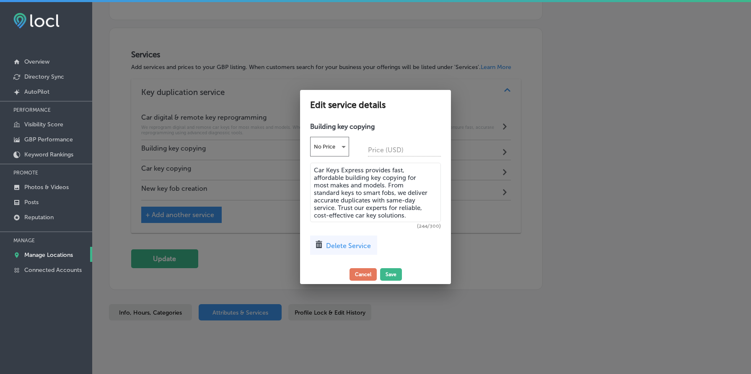
click at [405, 176] on textarea "Car Keys Express provides fast, affordable building key copying for most makes …" at bounding box center [375, 192] width 131 height 59
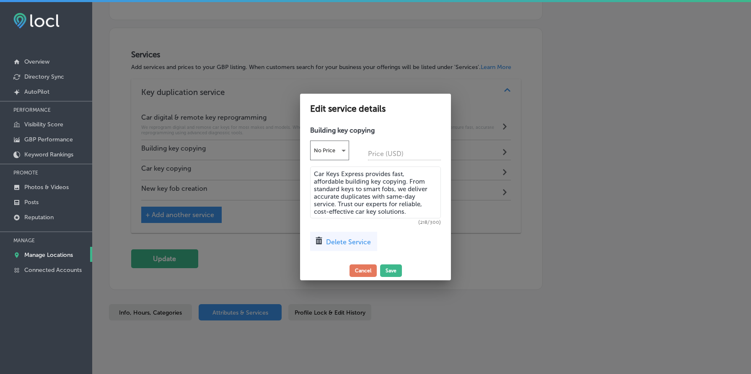
click at [418, 211] on textarea "Car Keys Express provides fast, affordable building key copying. From standard …" at bounding box center [375, 193] width 131 height 52
click at [357, 212] on textarea "Car Keys Express provides fast, affordable building key copying. From standard …" at bounding box center [375, 193] width 131 height 52
click at [376, 212] on textarea "Car Keys Express provides fast, affordable building key copying. From standard …" at bounding box center [375, 193] width 131 height 52
type textarea "Car Keys Express provides fast, affordable building key copying. From standard …"
click at [385, 270] on button "Save" at bounding box center [391, 271] width 22 height 13
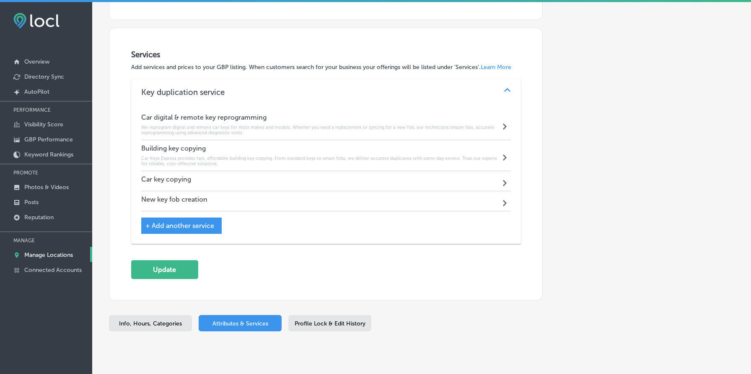
click at [371, 179] on div "Car key copying Path Created with Sketch." at bounding box center [325, 181] width 369 height 20
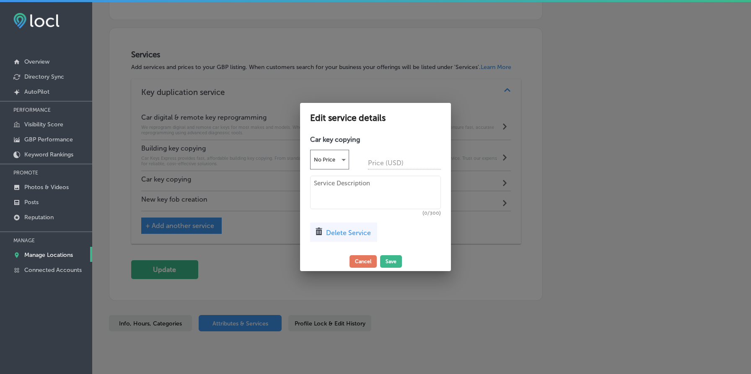
click at [411, 184] on textarea at bounding box center [375, 193] width 131 height 34
paste textarea "Car Keys Express provides fast, affordable car key copying for most makes and m…"
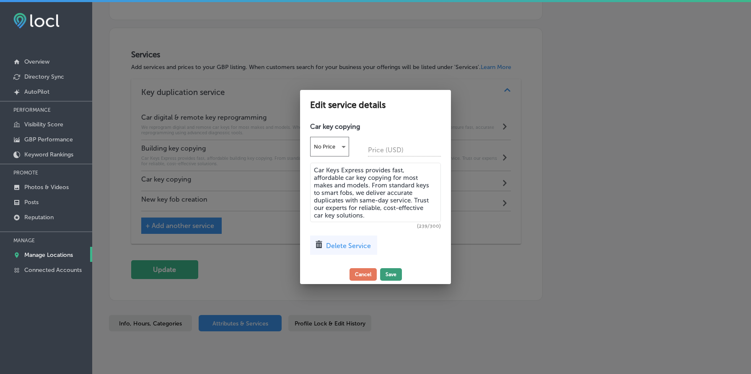
type textarea "Car Keys Express provides fast, affordable car key copying for most makes and m…"
click at [393, 274] on button "Save" at bounding box center [391, 275] width 22 height 13
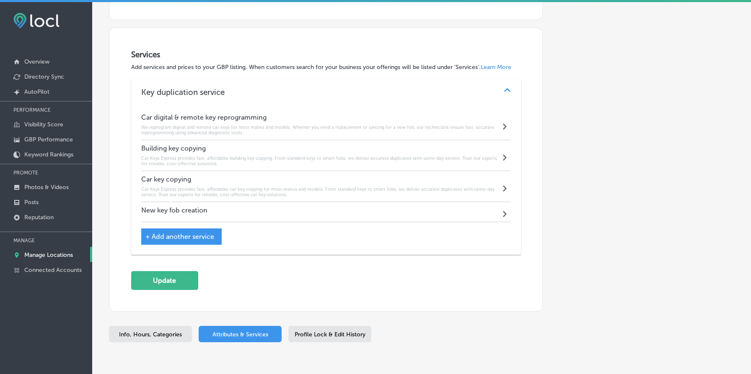
click at [214, 211] on div "New key fob creation Path Created with Sketch." at bounding box center [325, 212] width 369 height 20
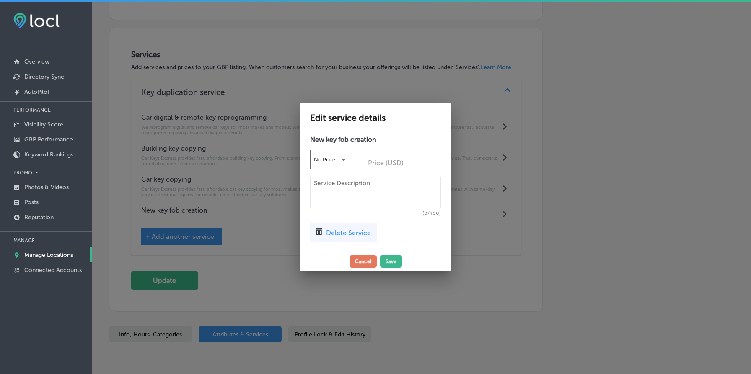
click at [341, 201] on textarea at bounding box center [375, 193] width 131 height 34
paste textarea "We create new key fobs for most car makes and models. Whether you’ve lost yours…"
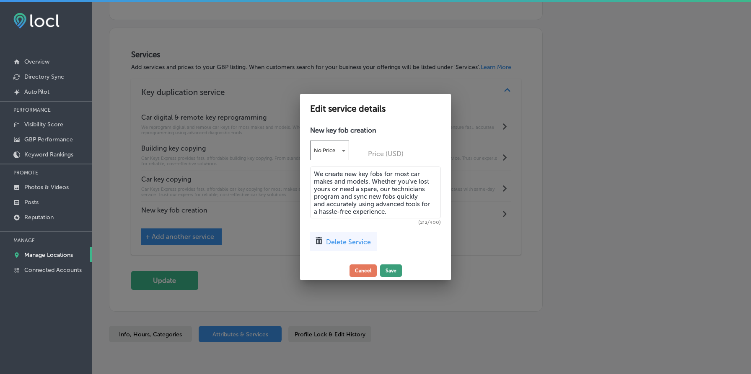
type textarea "We create new key fobs for most car makes and models. Whether you’ve lost yours…"
click at [393, 268] on button "Save" at bounding box center [391, 271] width 22 height 13
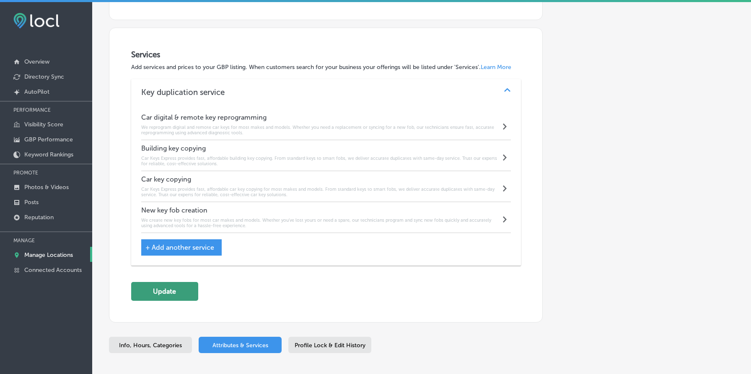
click at [186, 288] on button "Update" at bounding box center [164, 291] width 67 height 19
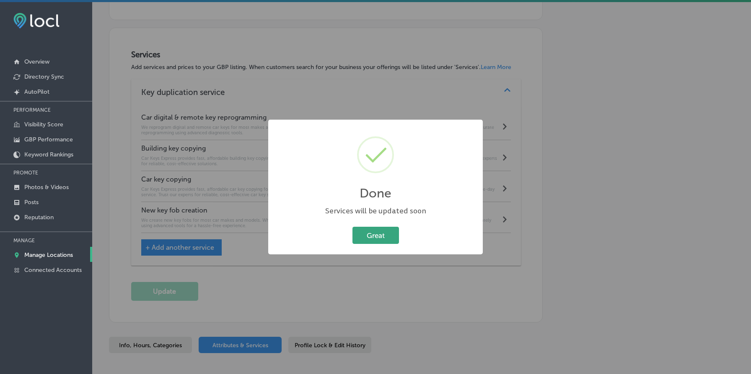
click at [386, 234] on button "Great" at bounding box center [375, 235] width 46 height 17
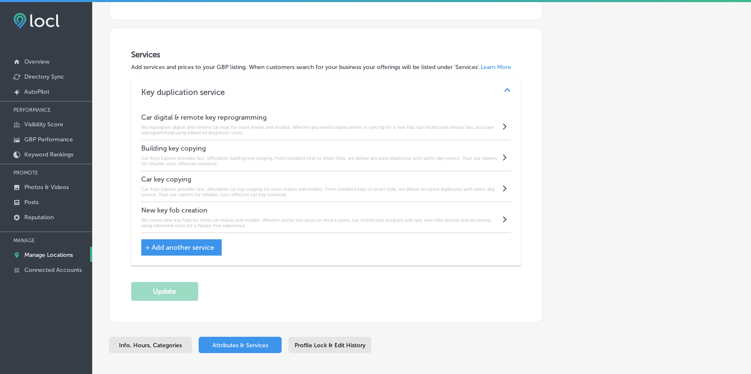
click at [296, 155] on div "Building key copying Car Keys Express provides fast, affordable building key co…" at bounding box center [320, 156] width 359 height 22
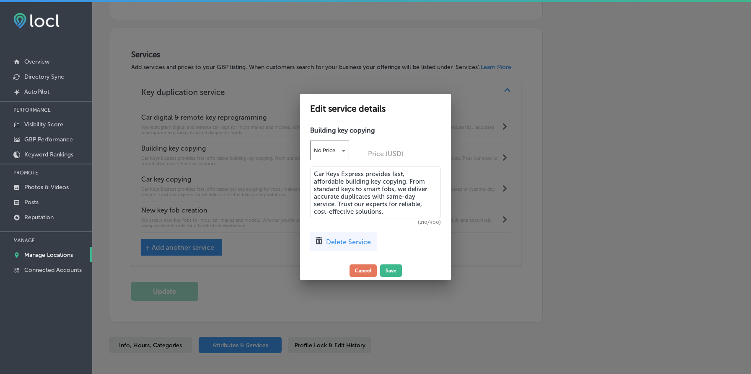
click at [374, 193] on textarea "Car Keys Express provides fast, affordable building key copying. From standard …" at bounding box center [375, 193] width 131 height 52
click at [255, 148] on div at bounding box center [375, 187] width 751 height 374
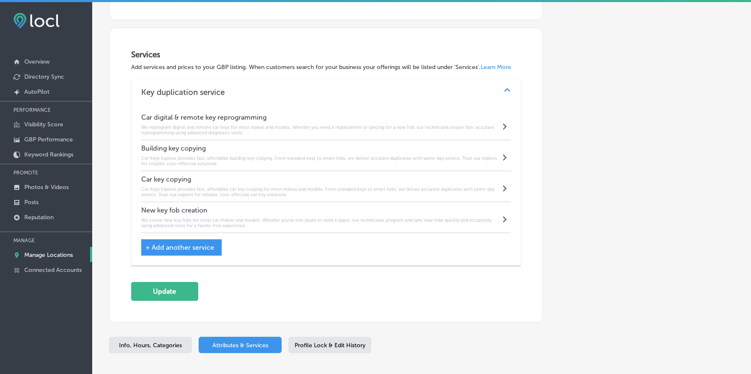
scroll to position [0, 0]
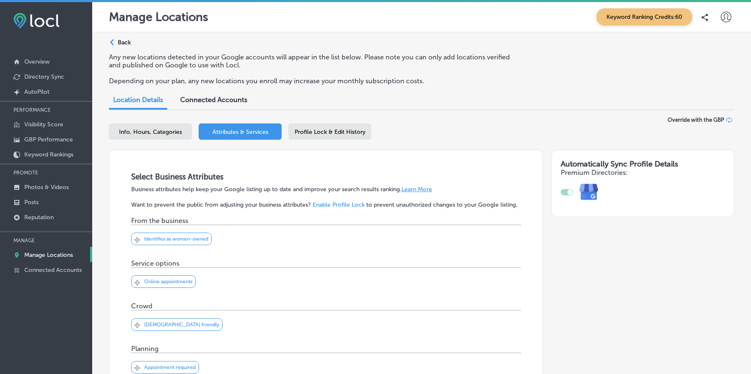
click at [128, 42] on p "Back" at bounding box center [124, 42] width 13 height 7
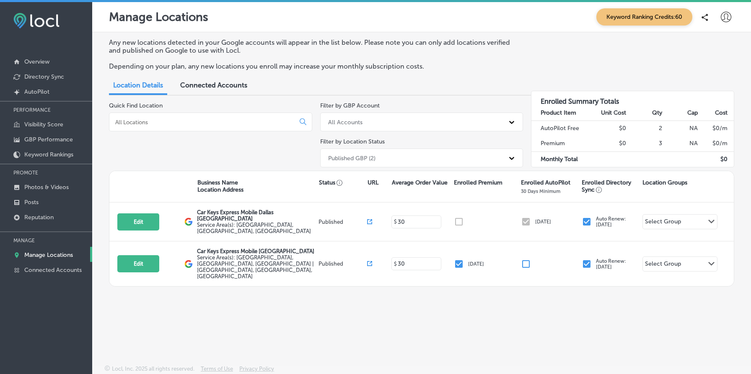
click at [380, 158] on div "Published GBP (2)" at bounding box center [414, 158] width 181 height 14
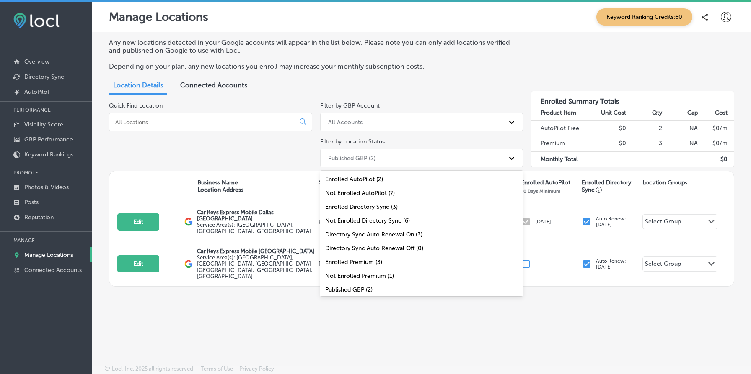
scroll to position [27, 0]
click at [382, 285] on div "All Locations (9)" at bounding box center [421, 291] width 203 height 14
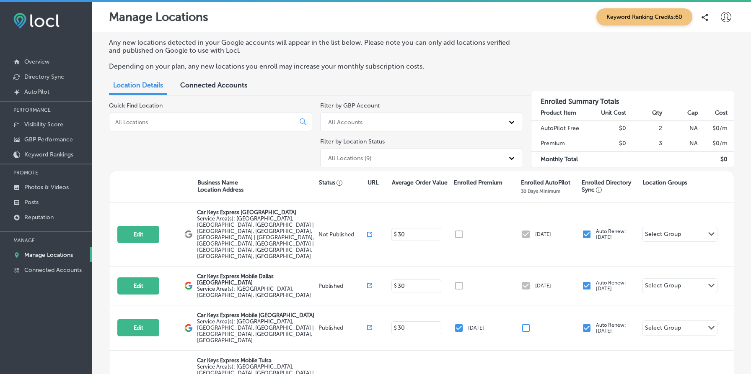
scroll to position [69, 0]
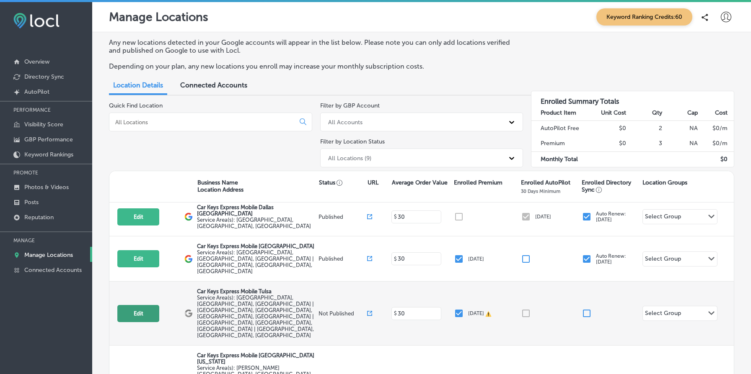
click at [144, 305] on button "Edit" at bounding box center [138, 313] width 42 height 17
select select "US"
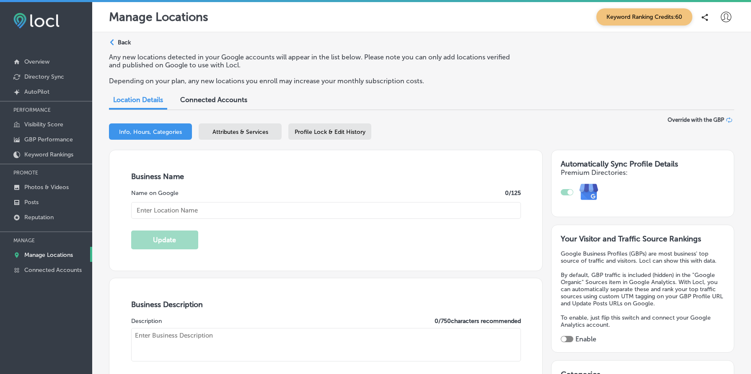
type textarea "REPLACEMENT KEYS AND REMOTES FOR LESS We’re your “one-stop-shop” for replacemen…"
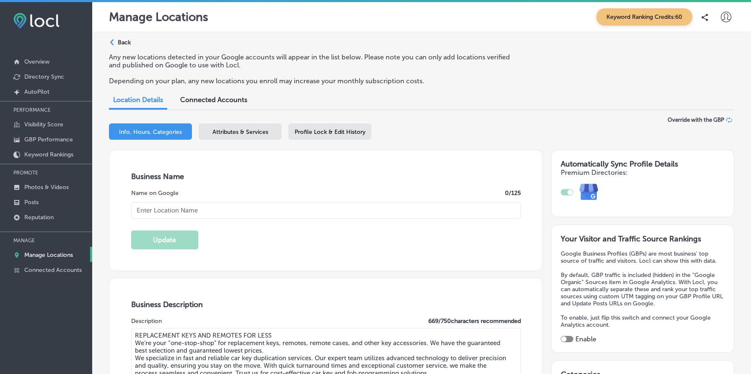
click at [238, 129] on span "Attributes & Services" at bounding box center [240, 132] width 56 height 7
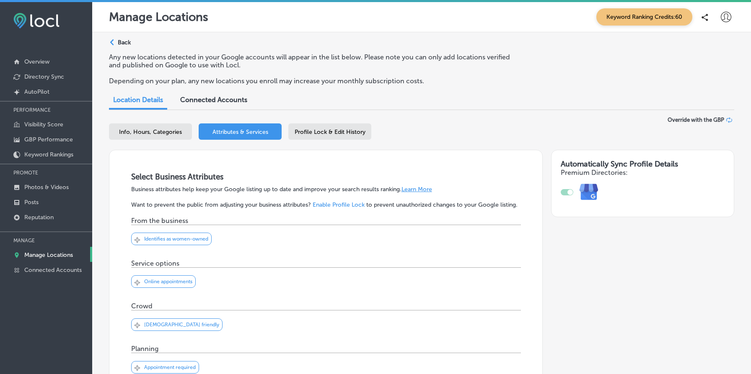
click at [128, 43] on p "Back" at bounding box center [124, 42] width 13 height 7
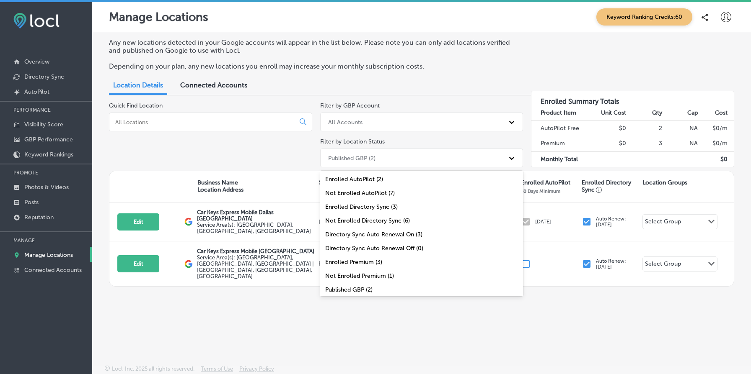
click at [380, 156] on div "Published GBP (2)" at bounding box center [414, 158] width 181 height 14
click at [393, 287] on div "All Locations (9)" at bounding box center [421, 291] width 203 height 14
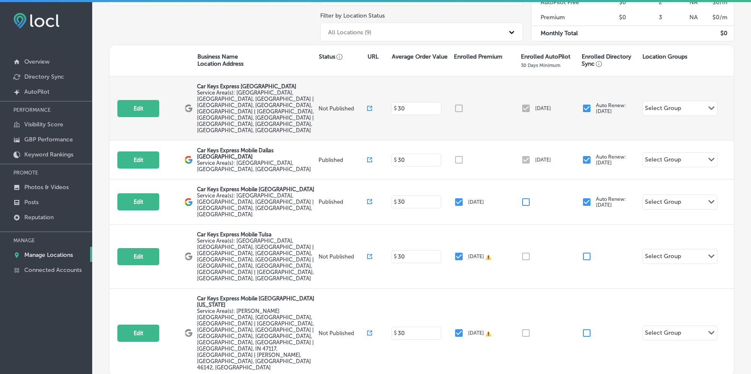
scroll to position [130, 0]
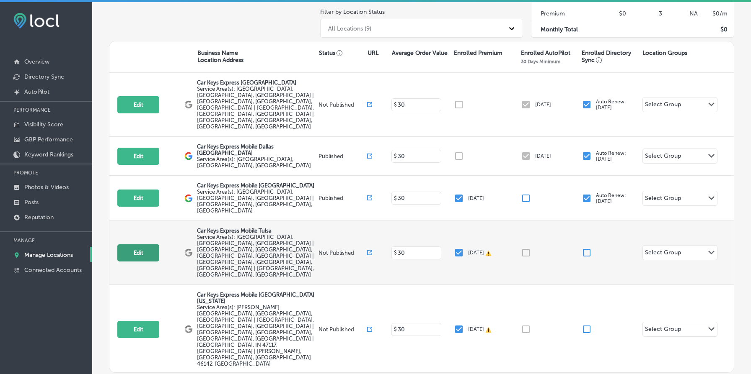
click at [138, 245] on button "Edit" at bounding box center [138, 253] width 42 height 17
select select "US"
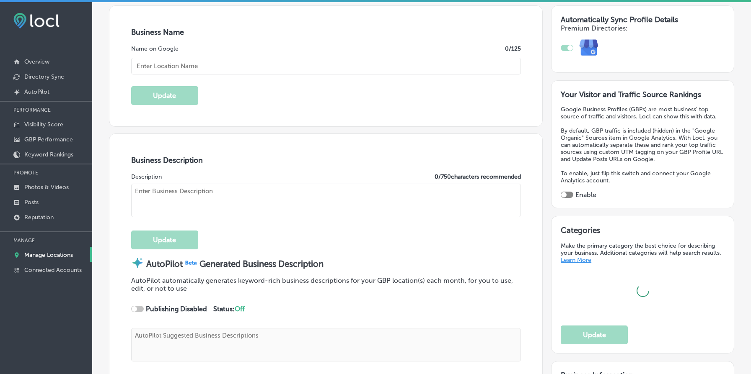
type input "Car Keys Express Mobile Tulsa"
type input "US"
type input "https://store.carkeysexpress.com/"
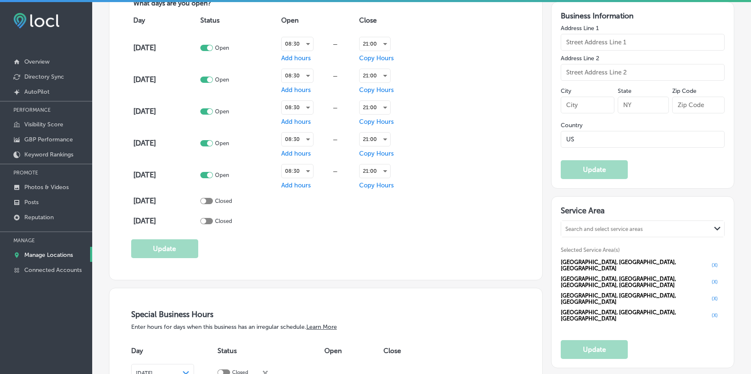
type textarea "REPLACEMENT KEYS AND REMOTES FOR LESS We’re your “one-stop-shop” for replacemen…"
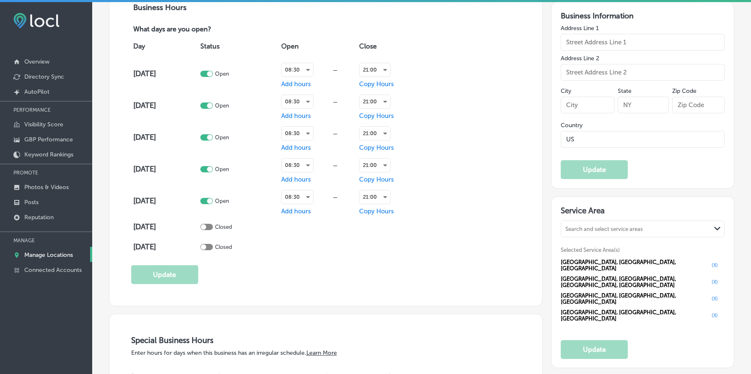
type input "+1 877 445 3953"
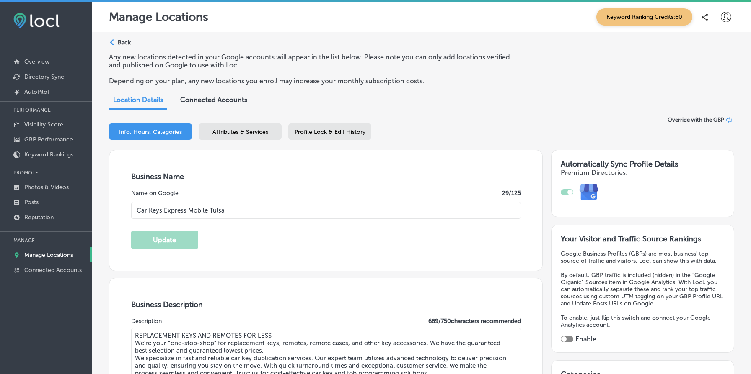
click at [238, 120] on div "Business + Location Car Keys Express Mobile Tulsa Path Created with Sketch. Sel…" at bounding box center [421, 133] width 625 height 33
click at [241, 127] on div "Attributes & Services" at bounding box center [240, 132] width 83 height 16
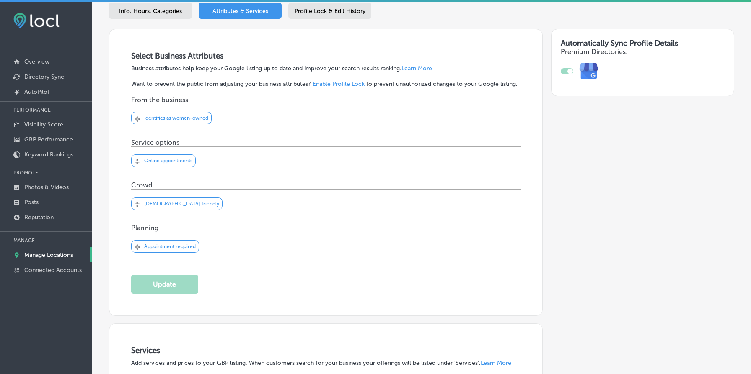
scroll to position [347, 0]
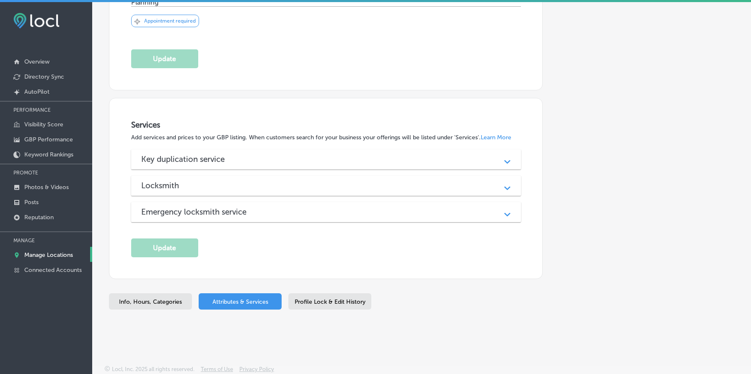
click at [176, 162] on h3 "Key duplication service" at bounding box center [189, 160] width 97 height 10
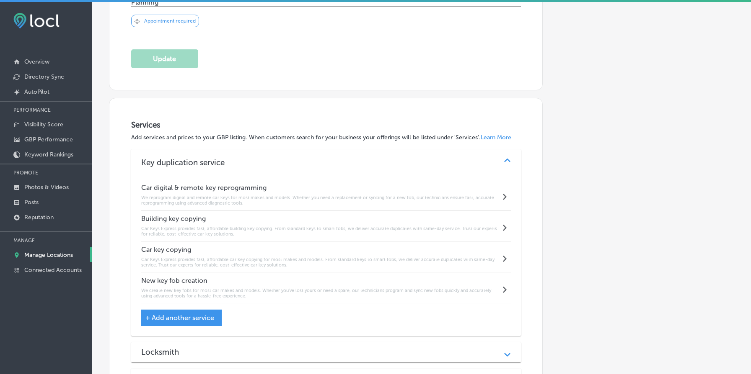
click at [243, 226] on h6 "Car Keys Express provides fast, affordable building key copying. From standard …" at bounding box center [320, 231] width 359 height 11
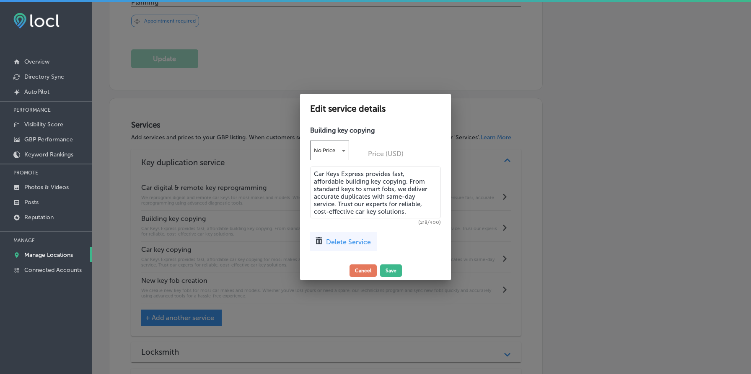
click at [378, 212] on textarea "Car Keys Express provides fast, affordable building key copying. From standard …" at bounding box center [375, 193] width 131 height 52
click at [353, 212] on textarea "Car Keys Express provides fast, affordable building key copying. From standard …" at bounding box center [375, 193] width 131 height 52
type textarea "Car Keys Express provides fast, affordable building key copying. From standard …"
click at [392, 272] on button "Save" at bounding box center [391, 271] width 22 height 13
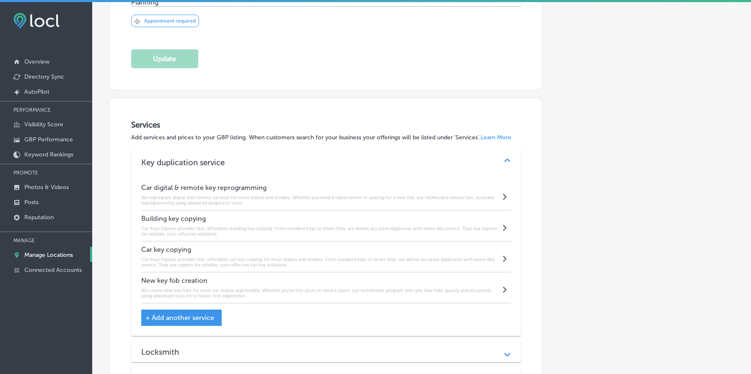
scroll to position [514, 0]
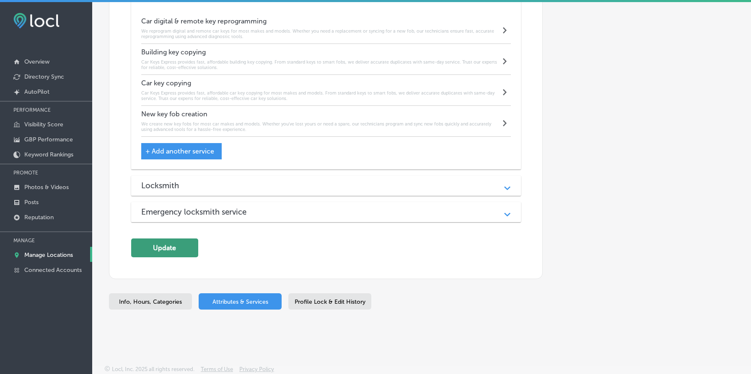
click at [180, 250] on button "Update" at bounding box center [164, 248] width 67 height 19
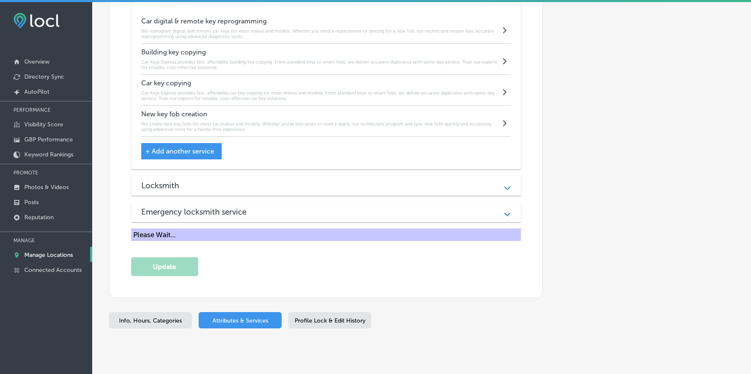
scroll to position [0, 0]
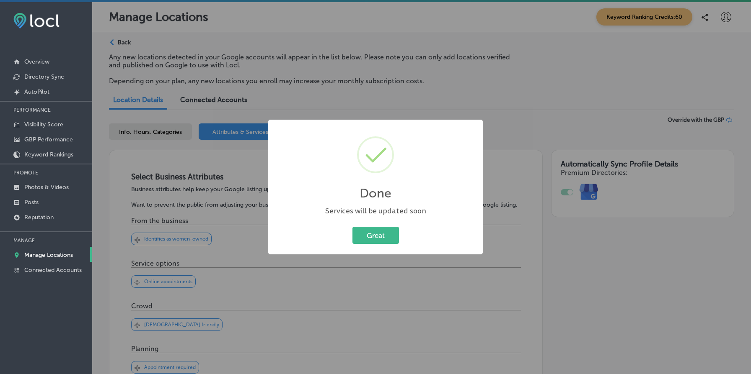
click at [370, 245] on div "Great Cancel" at bounding box center [375, 236] width 198 height 22
click at [380, 232] on button "Great" at bounding box center [375, 235] width 46 height 17
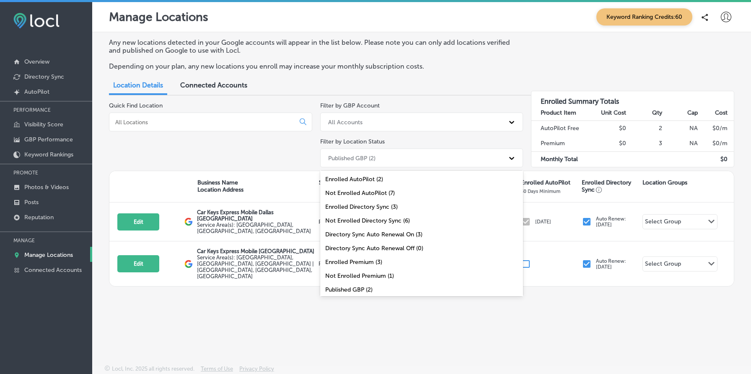
click at [421, 160] on div "Published GBP (2)" at bounding box center [414, 158] width 181 height 14
click at [397, 284] on div "All Locations (9)" at bounding box center [421, 291] width 203 height 14
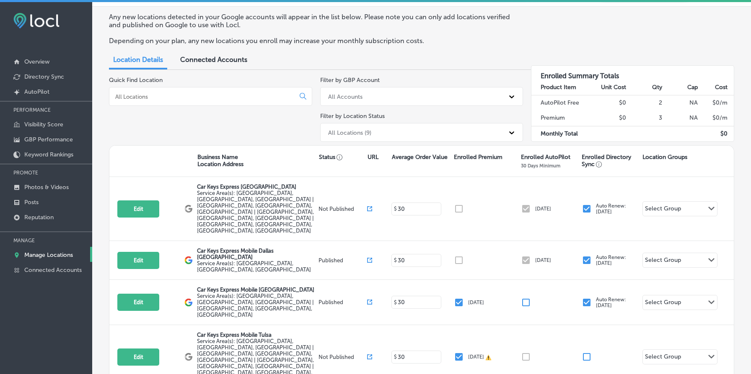
scroll to position [75, 0]
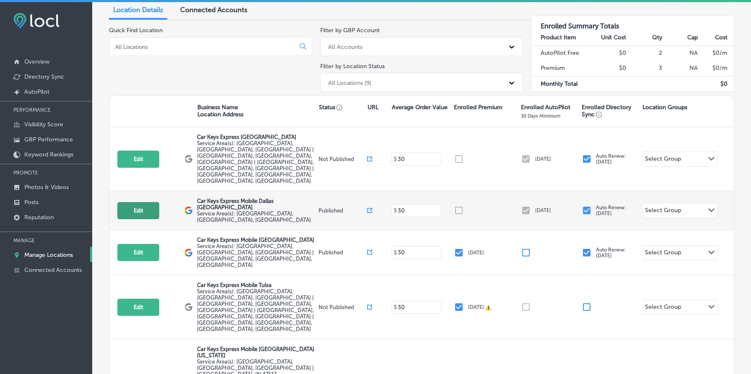
click at [139, 202] on button "Edit" at bounding box center [138, 210] width 42 height 17
select select "US"
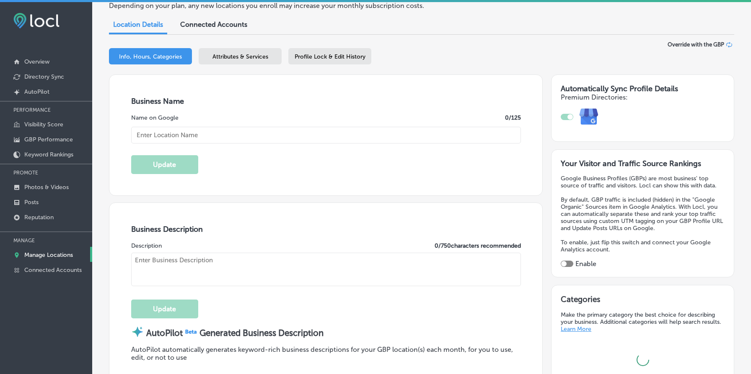
scroll to position [90, 0]
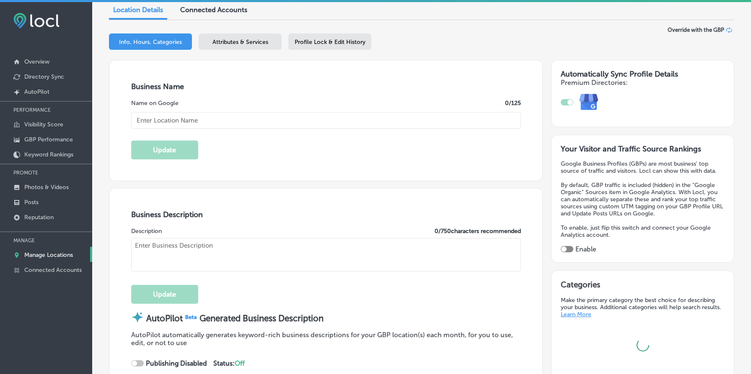
type input "Car Keys Express Mobile Dallas [GEOGRAPHIC_DATA]"
type textarea "Car Keys Express Mobile delivers top-notch key duplication and remote replaceme…"
type input "12101 Sycamore Station Place"
type input "Suite 101"
type input "Louisville"
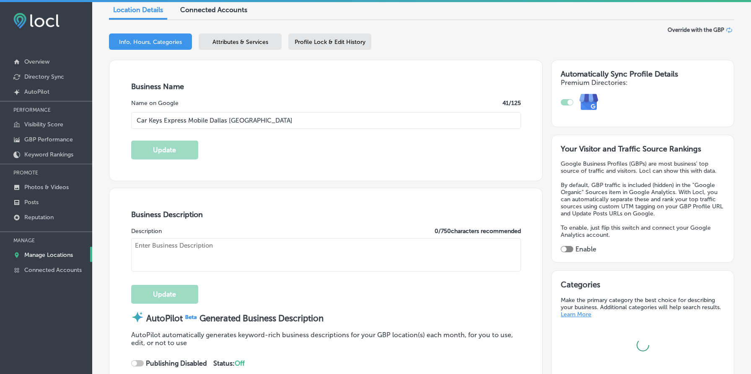
type input "40299"
type input "US"
type input "https://store.carkeysexpress.com/"
checkbox input "true"
type textarea "Car Keys Express Mobile delivers top-notch key duplication and remote replaceme…"
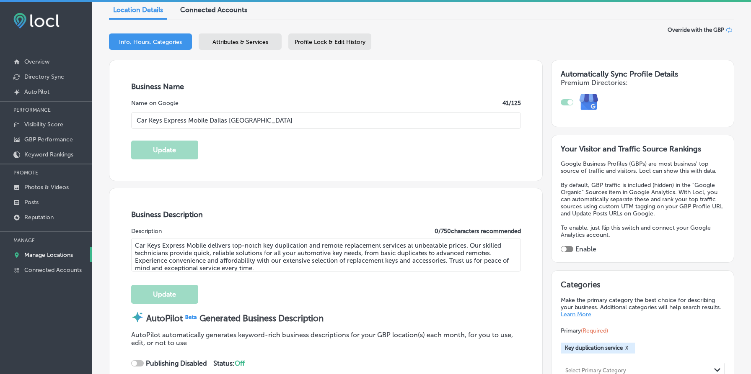
type input "+1 855 869 5397"
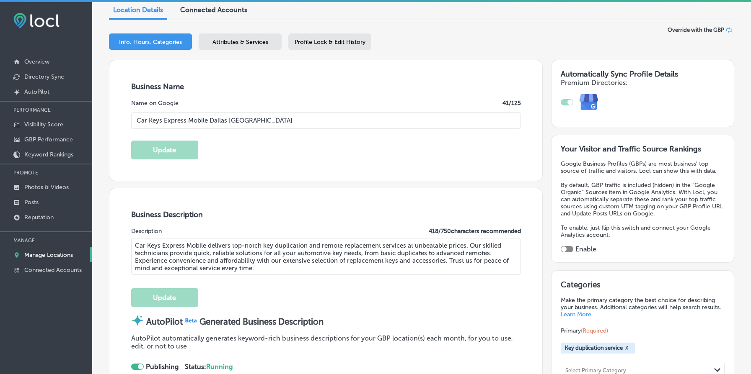
click at [246, 37] on div "Attributes & Services" at bounding box center [240, 42] width 83 height 16
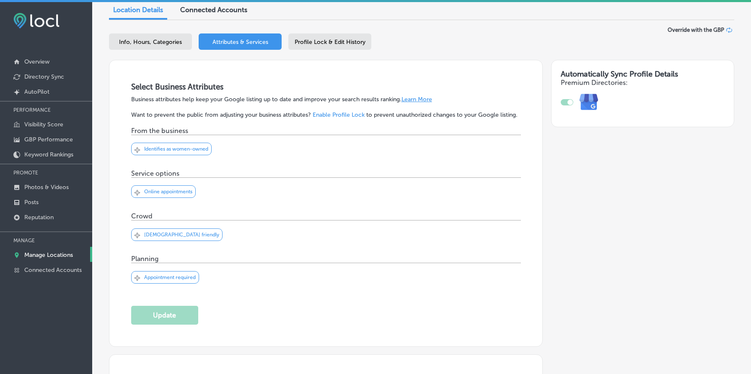
scroll to position [294, 0]
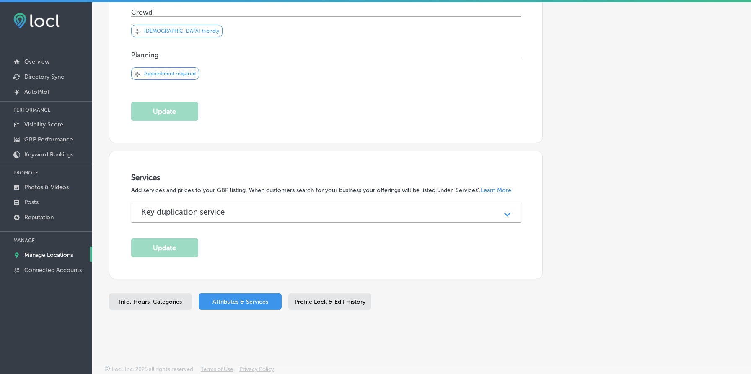
click at [275, 206] on div "Key duplication service Path Created with Sketch." at bounding box center [326, 212] width 390 height 20
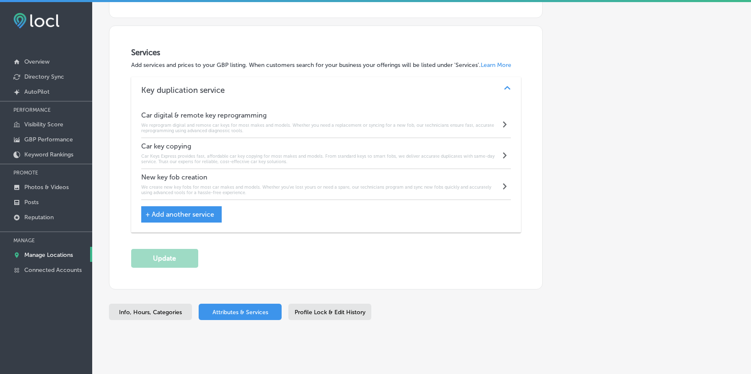
scroll to position [430, 0]
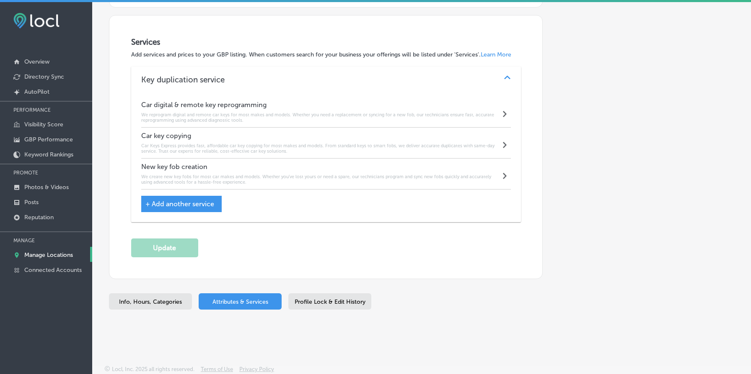
click at [328, 145] on h6 "Car Keys Express provides fast, affordable car key copying for most makes and m…" at bounding box center [320, 148] width 359 height 11
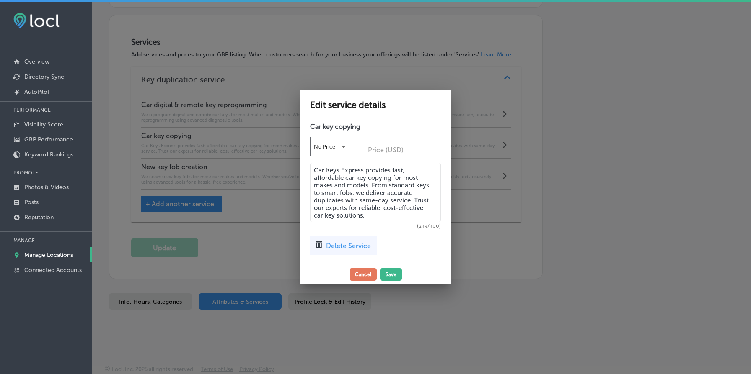
click at [335, 180] on textarea "Car Keys Express provides fast, affordable car key copying for most makes and m…" at bounding box center [375, 192] width 131 height 59
click at [356, 277] on button "Cancel" at bounding box center [362, 275] width 27 height 13
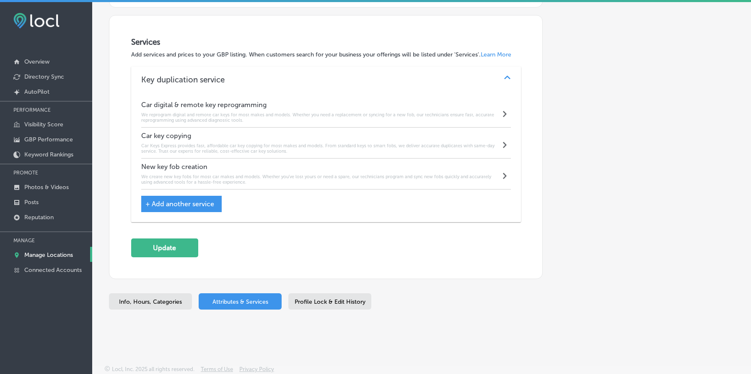
click at [305, 105] on h4 "Car digital & remote key reprogramming" at bounding box center [320, 105] width 359 height 8
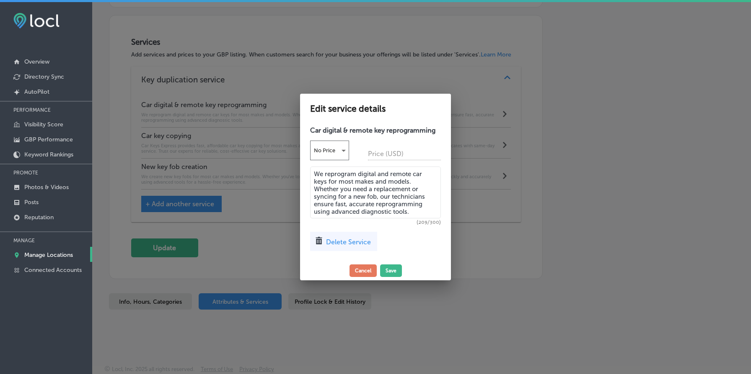
click at [331, 176] on textarea "We reprogram digital and remote car keys for most makes and models. Whether you…" at bounding box center [375, 193] width 131 height 52
click at [363, 271] on button "Cancel" at bounding box center [362, 271] width 27 height 13
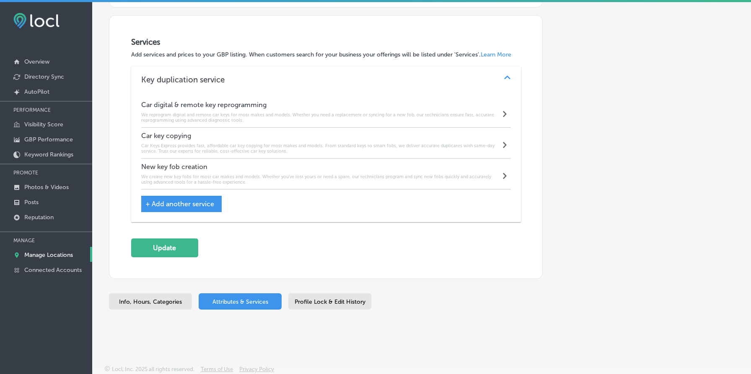
click at [300, 174] on h6 "We create new key fobs for most car makes and models. Whether you’ve lost yours…" at bounding box center [320, 179] width 359 height 11
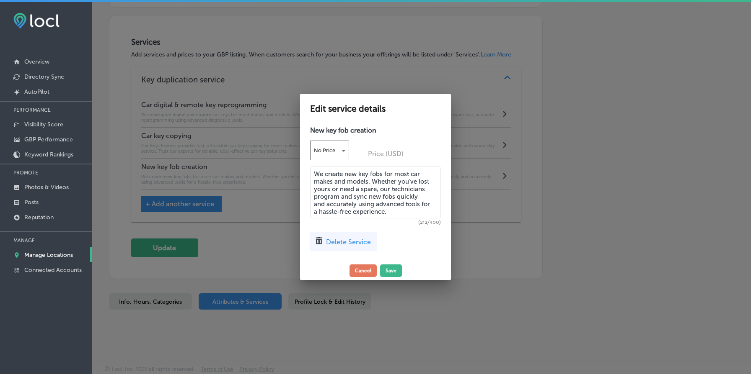
click at [377, 189] on textarea "We create new key fobs for most car makes and models. Whether you’ve lost yours…" at bounding box center [375, 193] width 131 height 52
click at [500, 186] on div at bounding box center [375, 187] width 751 height 374
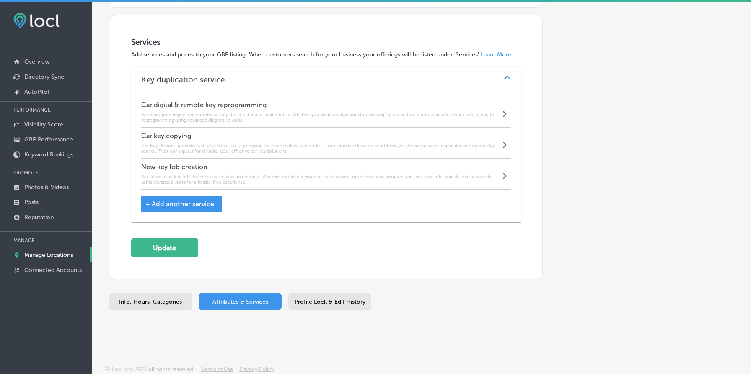
click at [349, 111] on div "Car digital & remote key reprogramming We reprogram digital and remote car keys…" at bounding box center [320, 112] width 359 height 22
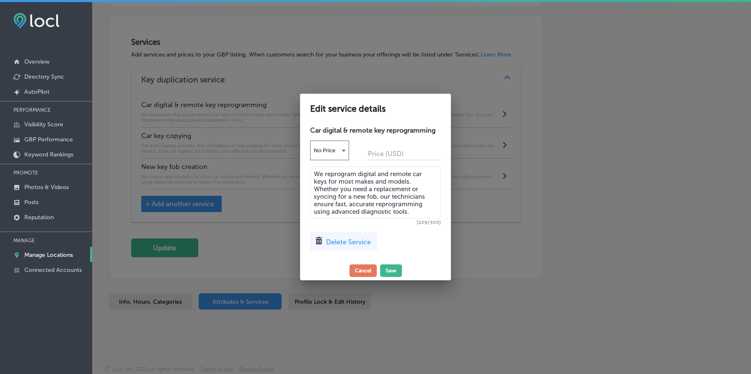
click at [356, 190] on textarea "We reprogram digital and remote car keys for most makes and models. Whether you…" at bounding box center [375, 193] width 131 height 52
click at [235, 181] on div at bounding box center [375, 187] width 751 height 374
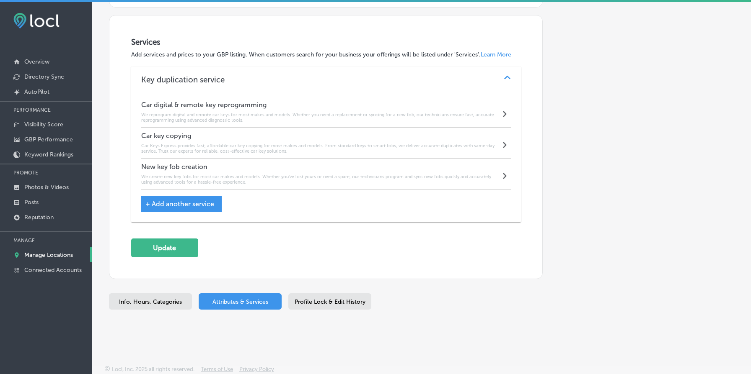
click at [274, 145] on h6 "Car Keys Express provides fast, affordable car key copying for most makes and m…" at bounding box center [320, 148] width 359 height 11
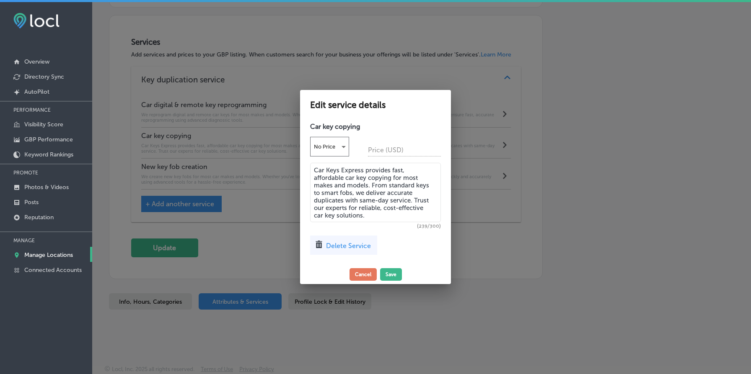
click at [336, 182] on textarea "Car Keys Express provides fast, affordable car key copying for most makes and m…" at bounding box center [375, 192] width 131 height 59
click at [500, 233] on div at bounding box center [375, 187] width 751 height 374
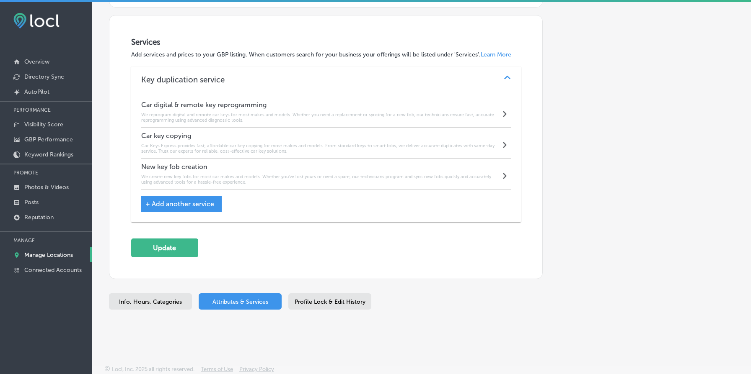
click at [306, 170] on div "New key fob creation We create new key fobs for most car makes and models. Whet…" at bounding box center [320, 174] width 359 height 22
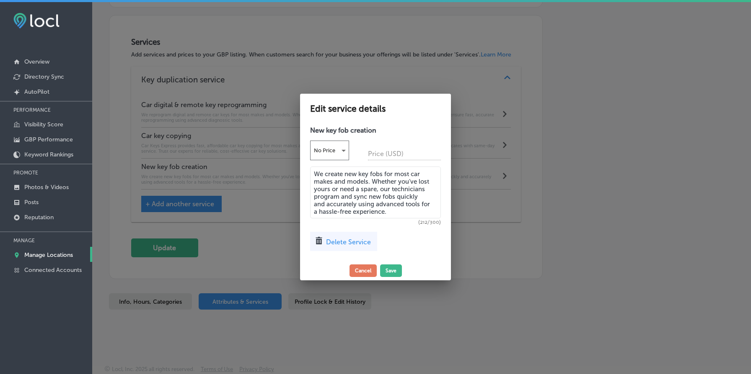
click at [380, 185] on textarea "We create new key fobs for most car makes and models. Whether you’ve lost yours…" at bounding box center [375, 193] width 131 height 52
